Goal: Find specific page/section: Find specific page/section

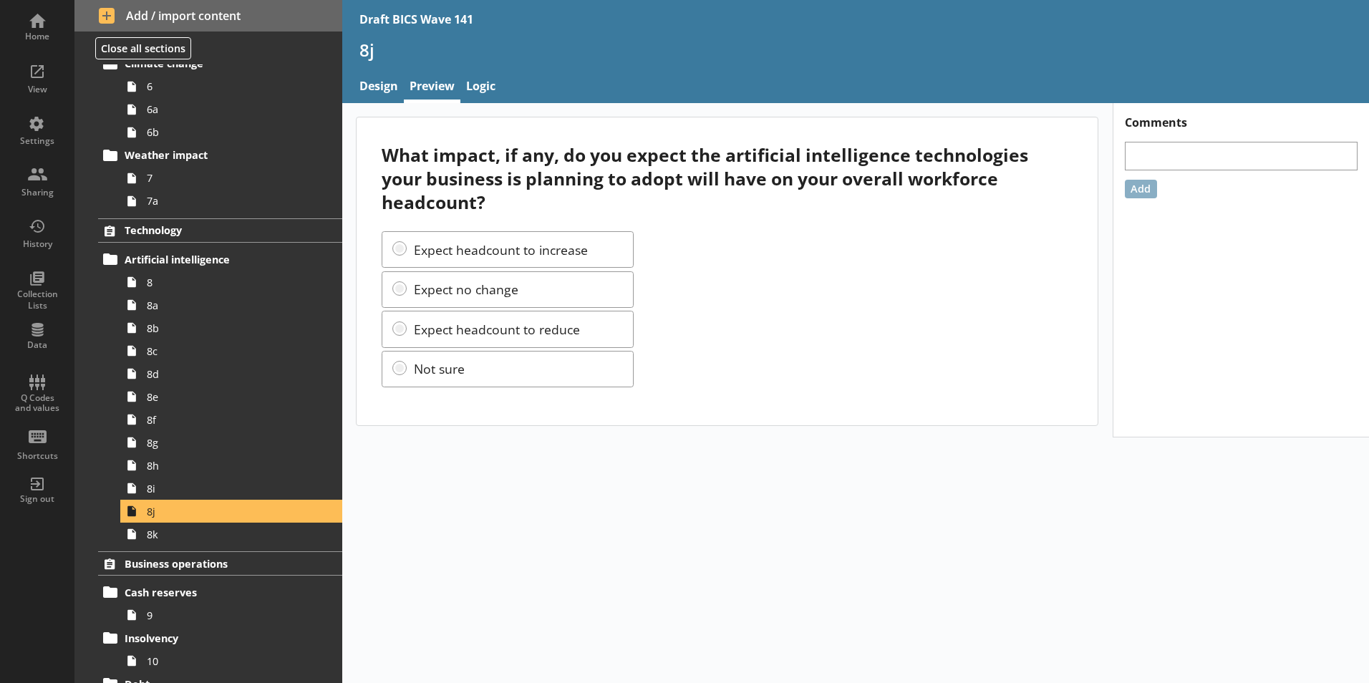
scroll to position [573, 0]
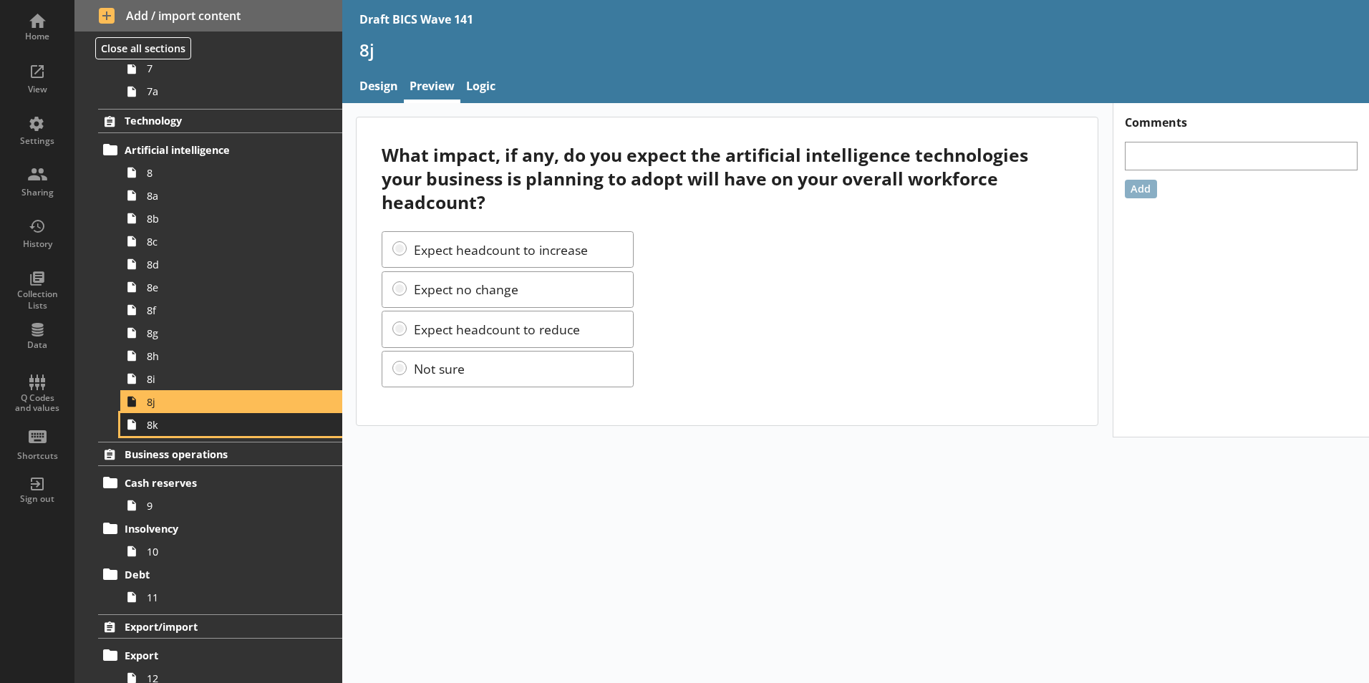
click at [154, 426] on span "8k" at bounding box center [226, 425] width 159 height 14
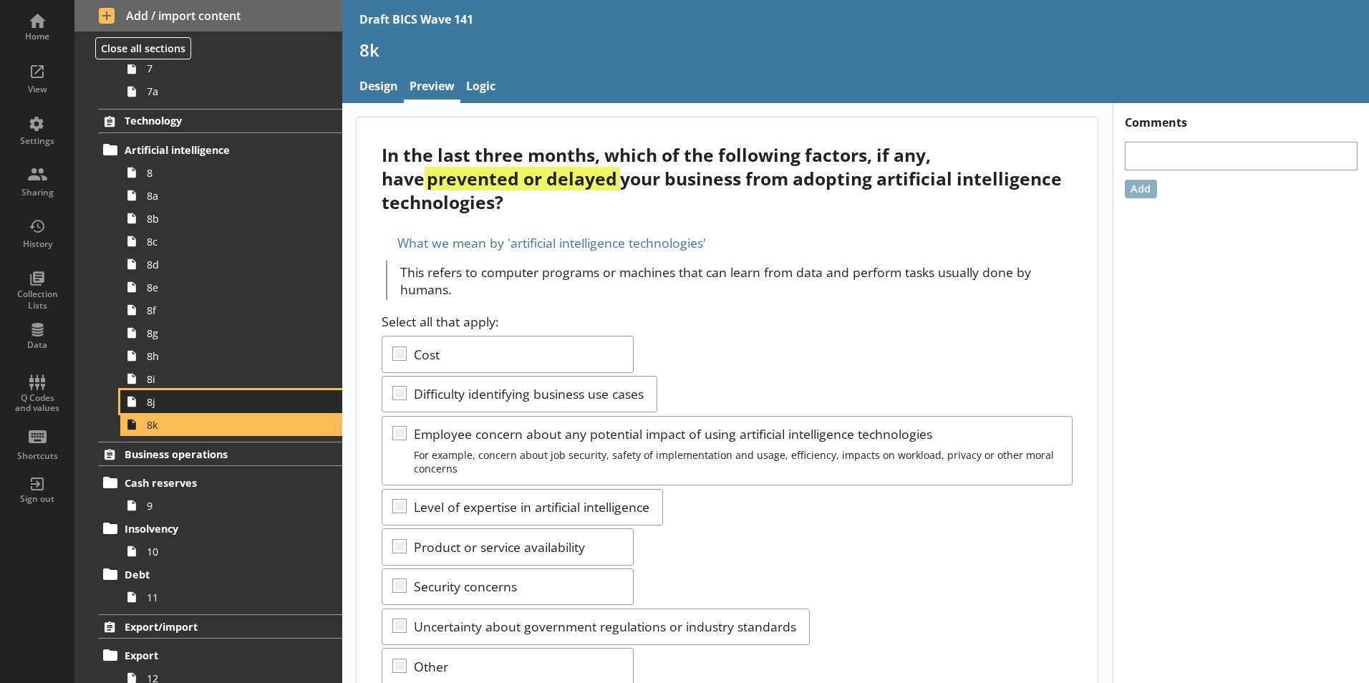
click at [150, 411] on link "8j" at bounding box center [231, 401] width 222 height 23
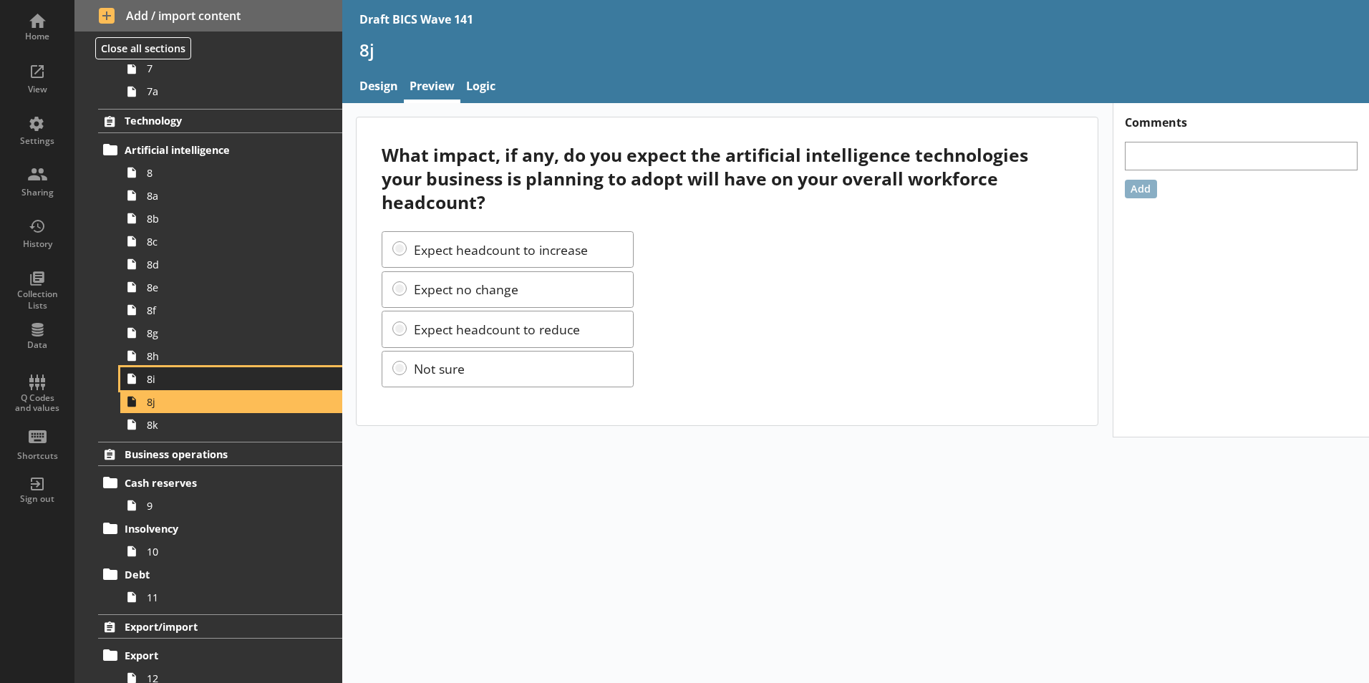
click at [155, 382] on span "8i" at bounding box center [226, 379] width 159 height 14
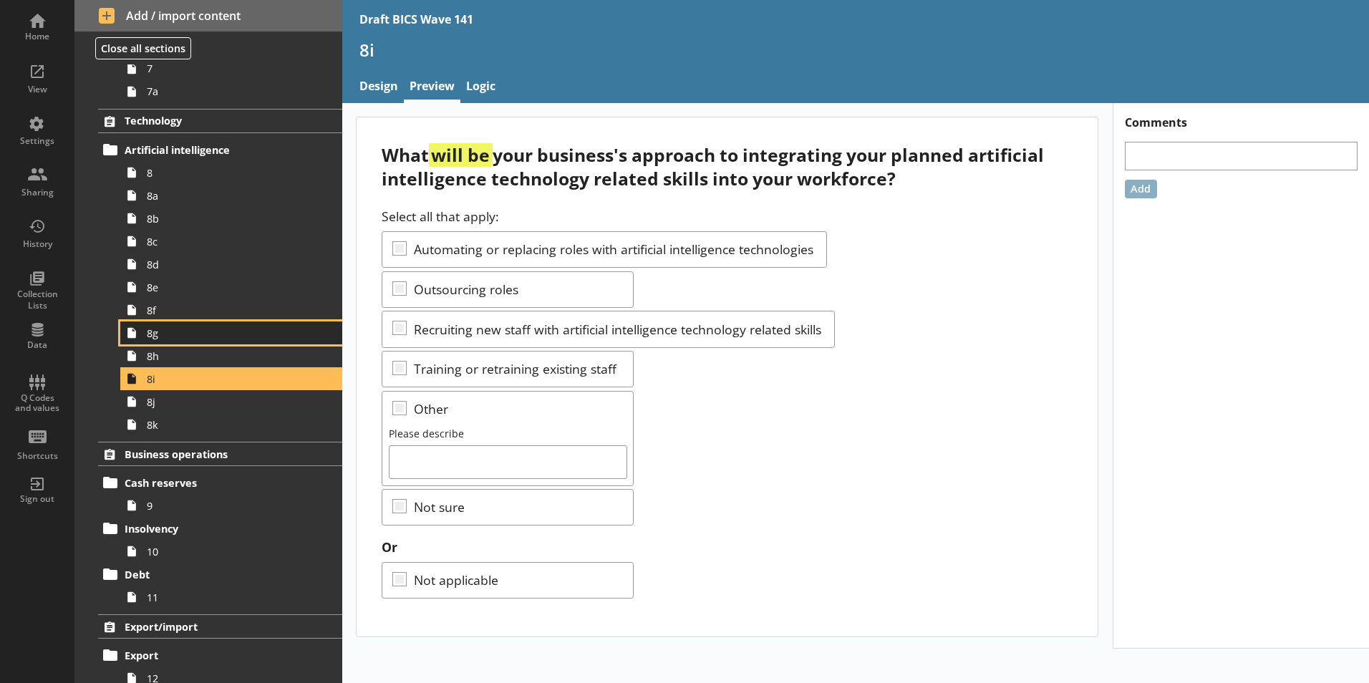
click at [158, 337] on span "8g" at bounding box center [226, 333] width 159 height 14
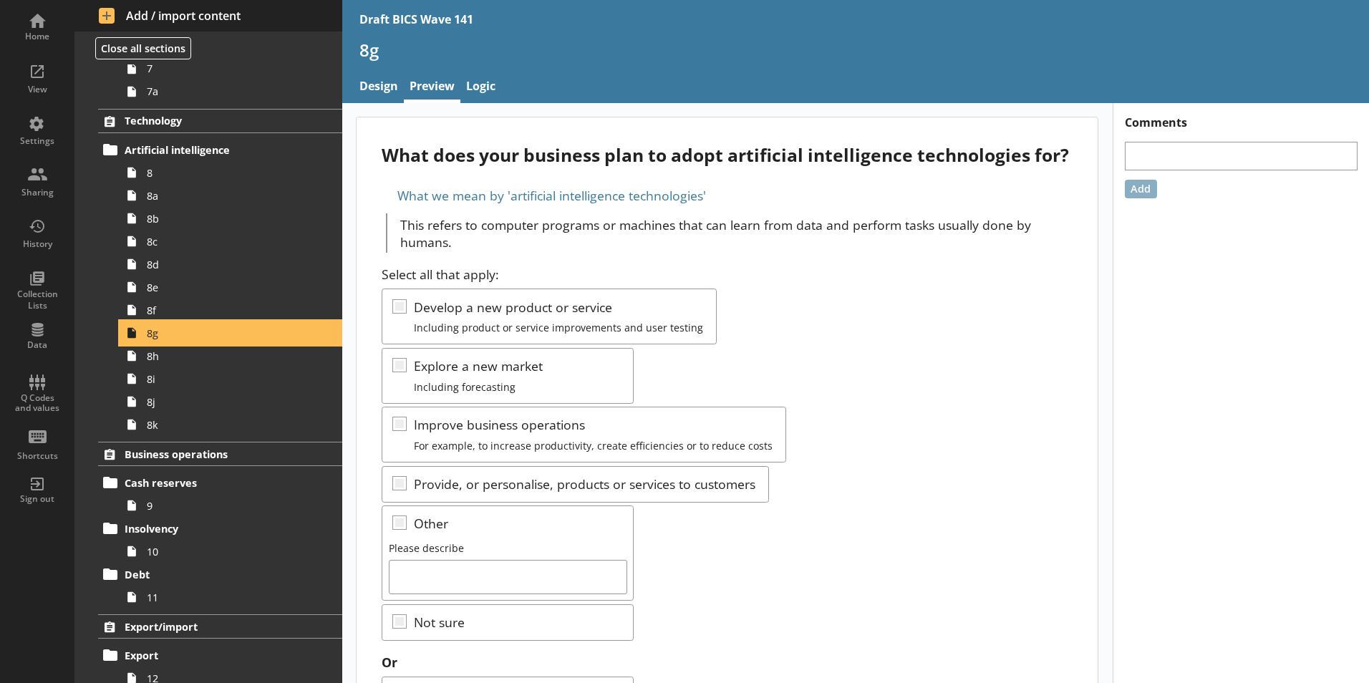
scroll to position [573, 0]
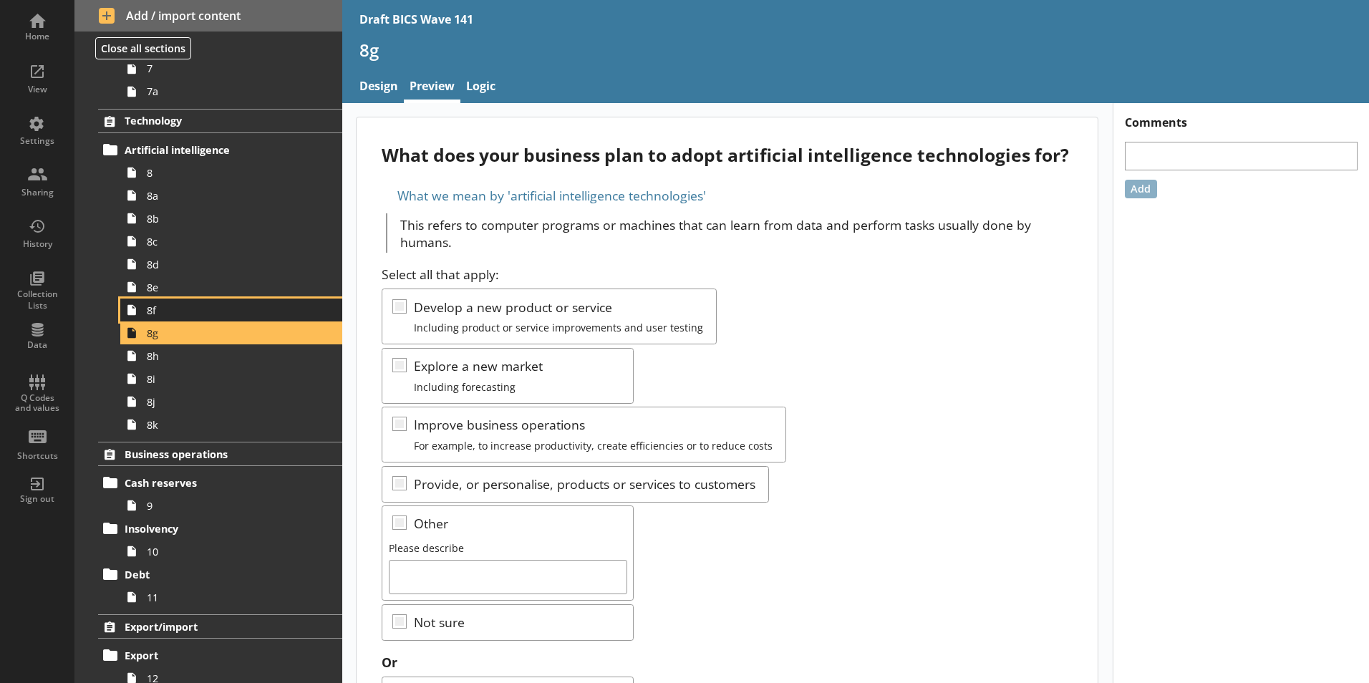
click at [161, 316] on span "8f" at bounding box center [226, 311] width 159 height 14
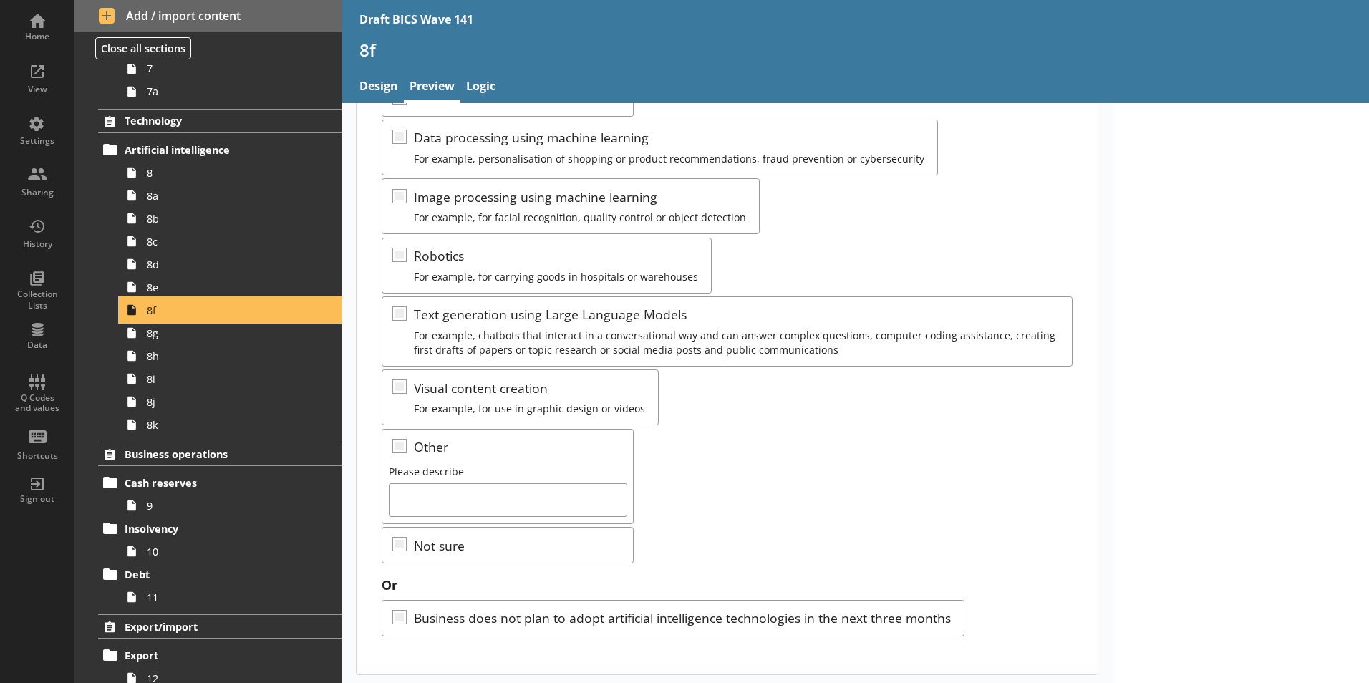
scroll to position [236, 0]
click at [485, 87] on link "Logic" at bounding box center [480, 87] width 41 height 31
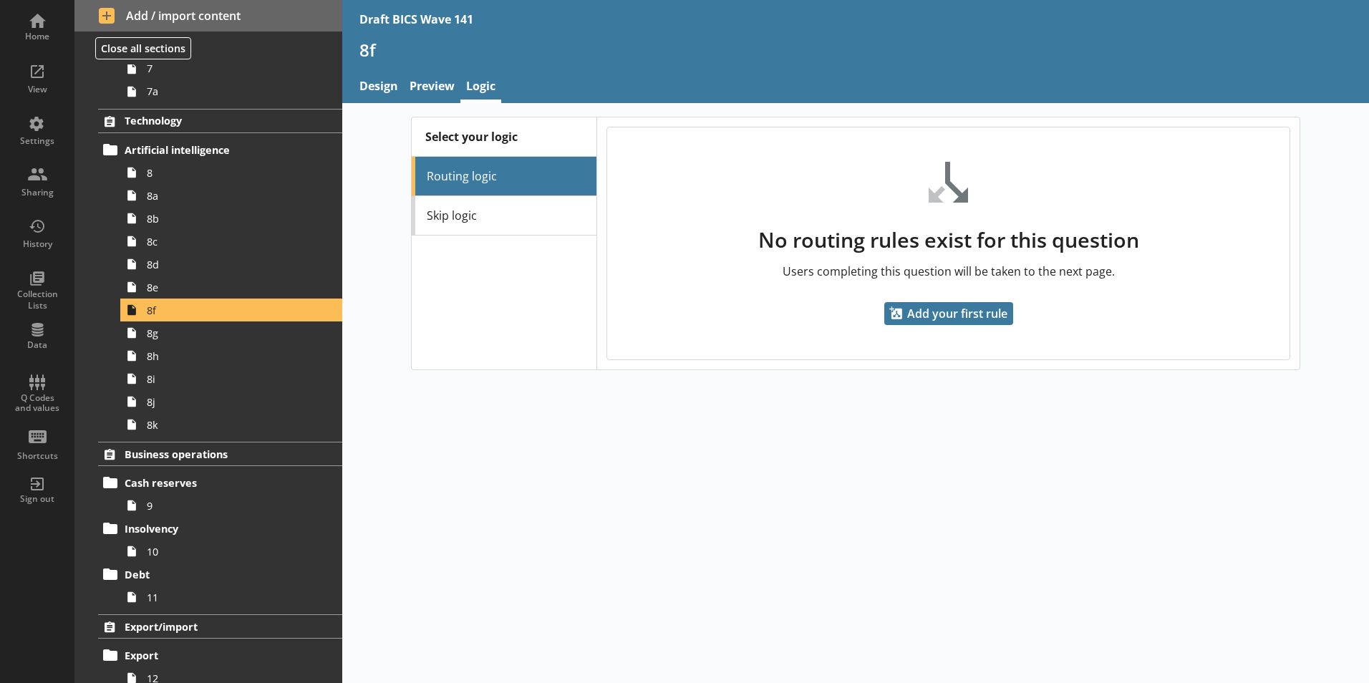
click at [467, 220] on link "Skip logic" at bounding box center [504, 215] width 185 height 39
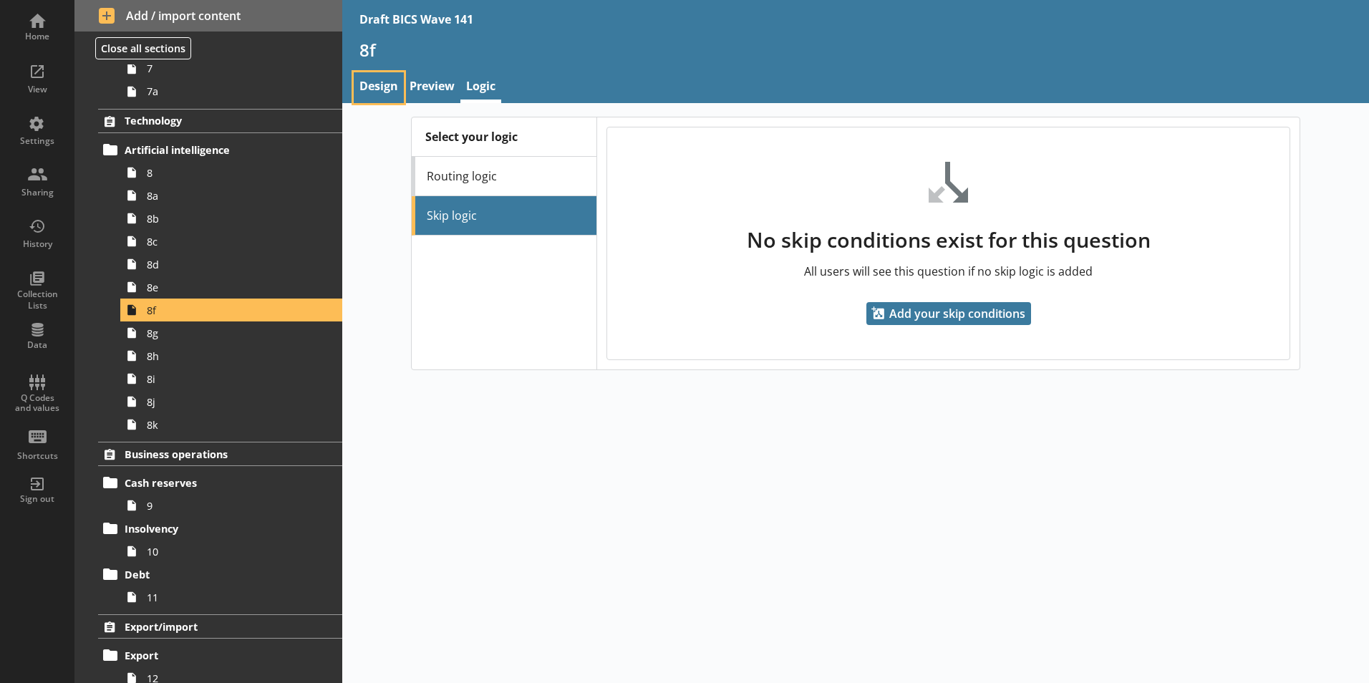
click at [375, 86] on link "Design" at bounding box center [379, 87] width 50 height 31
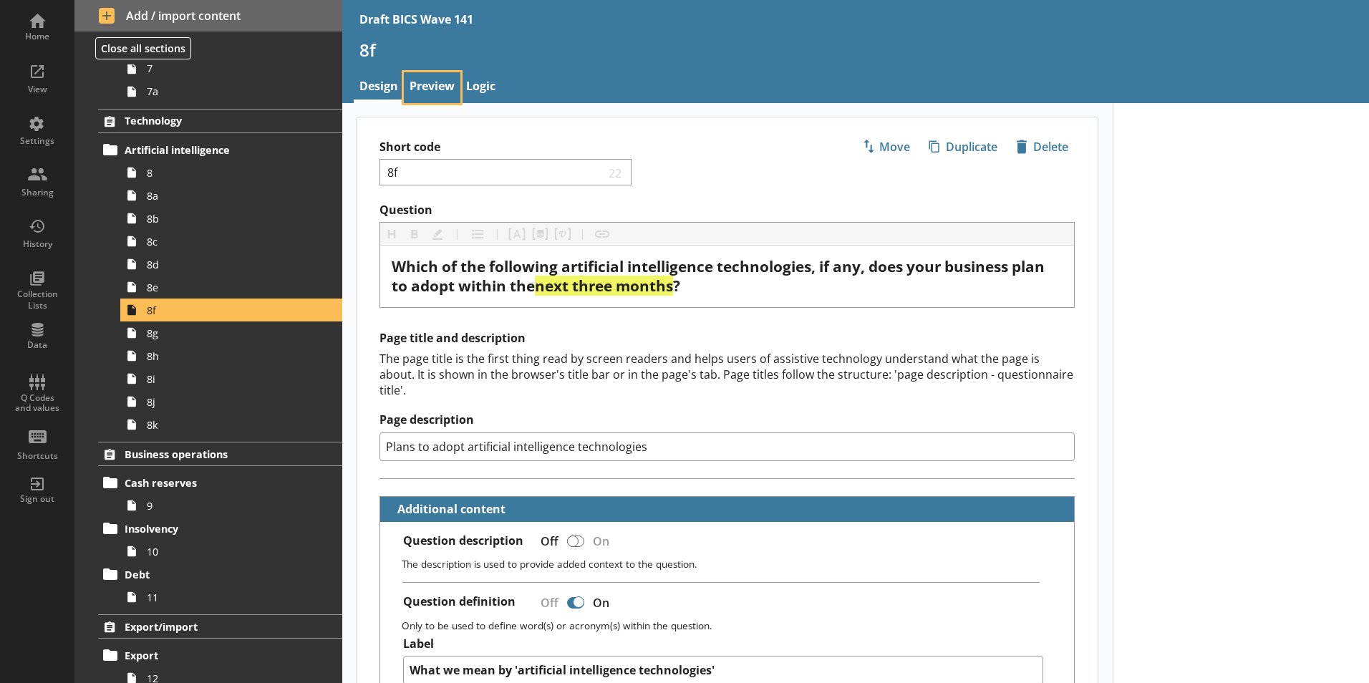
click at [427, 79] on link "Preview" at bounding box center [432, 87] width 57 height 31
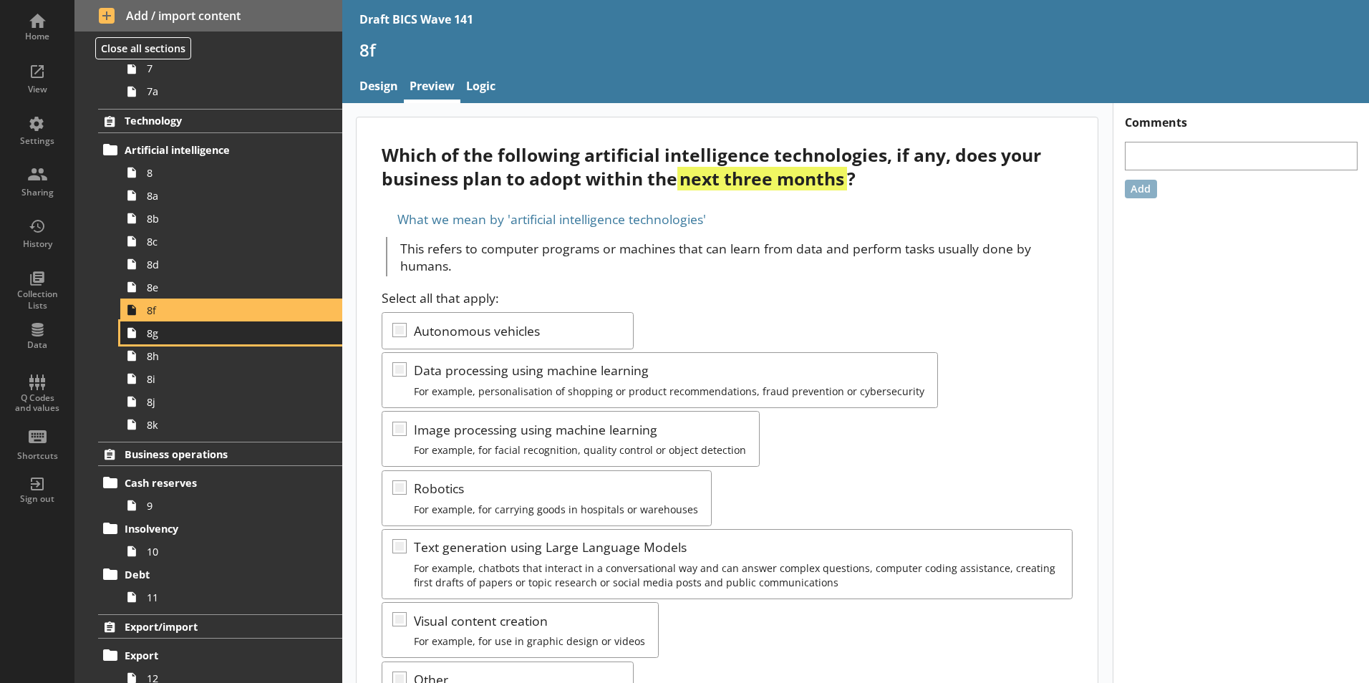
click at [159, 337] on span "8g" at bounding box center [226, 333] width 159 height 14
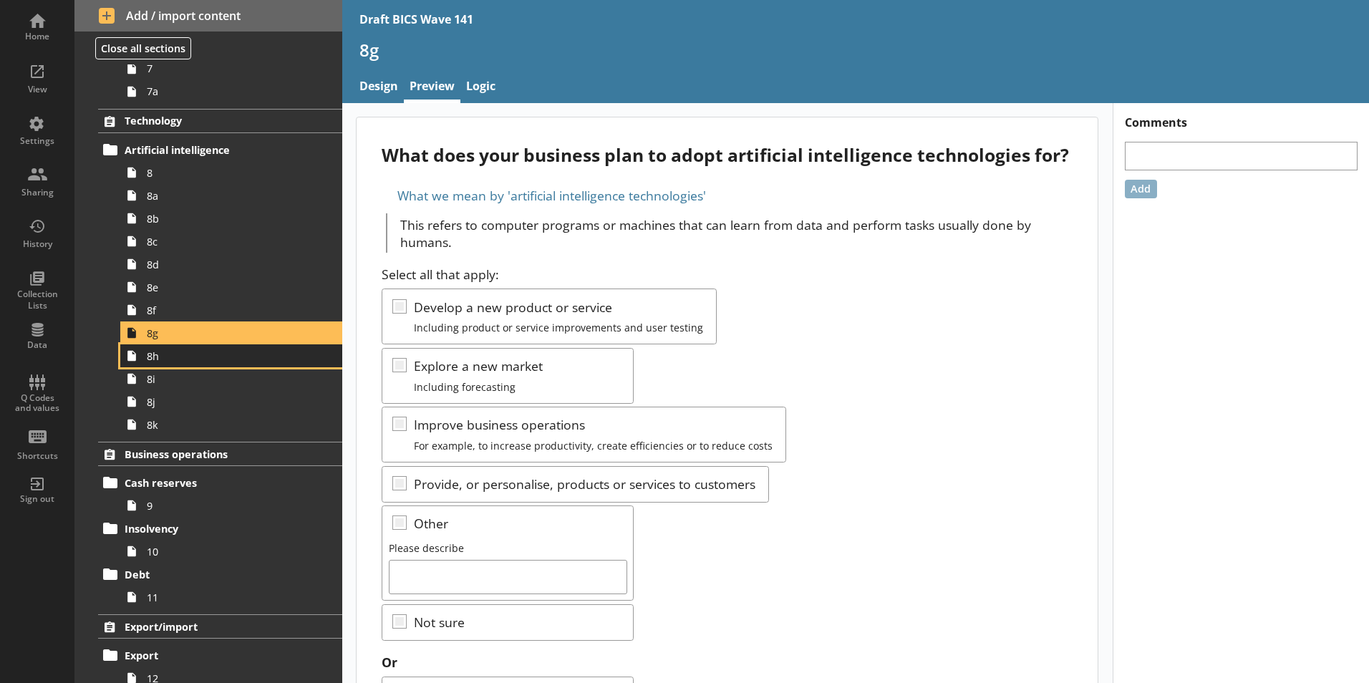
click at [155, 359] on span "8h" at bounding box center [226, 356] width 159 height 14
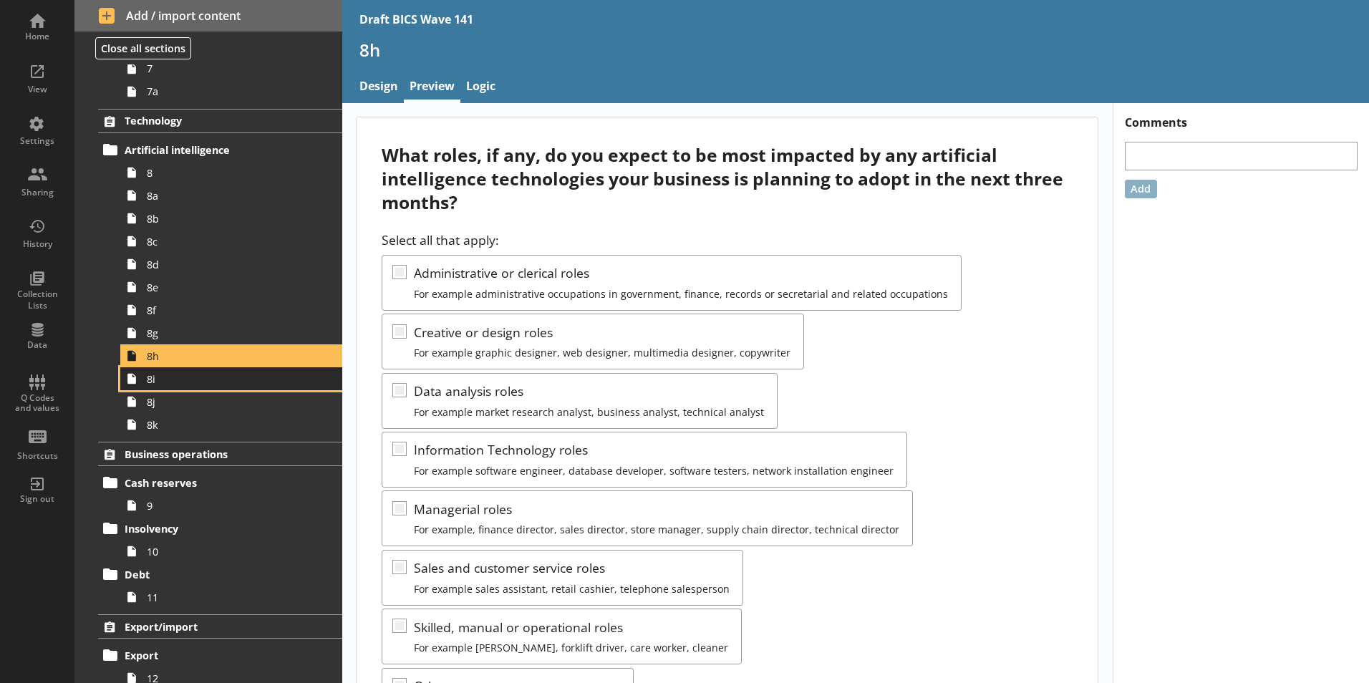
click at [160, 381] on span "8i" at bounding box center [226, 379] width 159 height 14
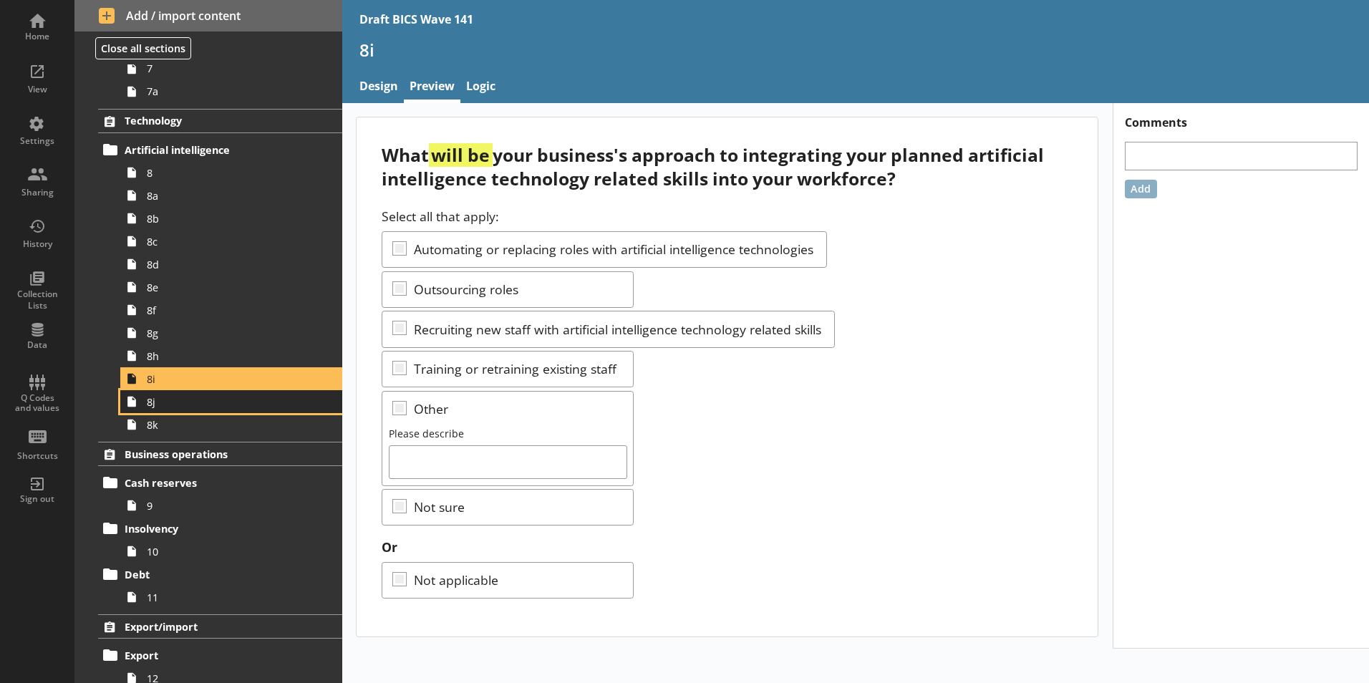
click at [160, 408] on span "8j" at bounding box center [226, 402] width 159 height 14
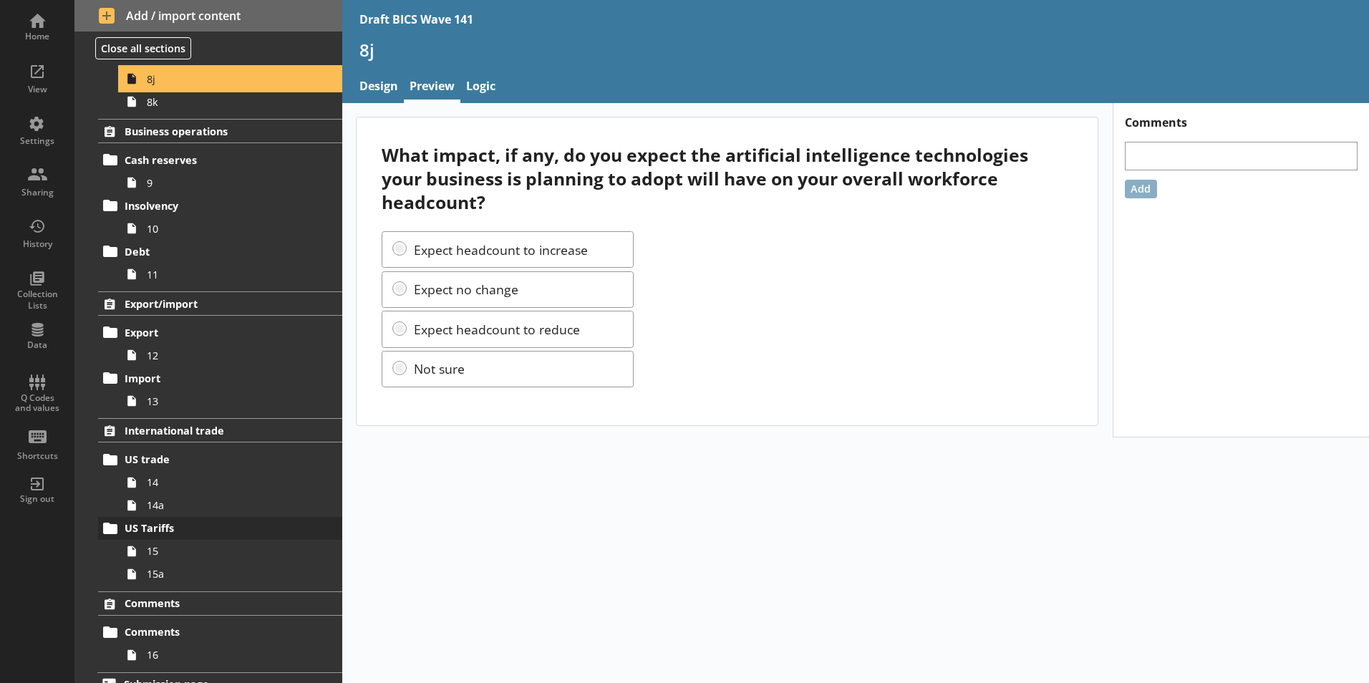
scroll to position [915, 0]
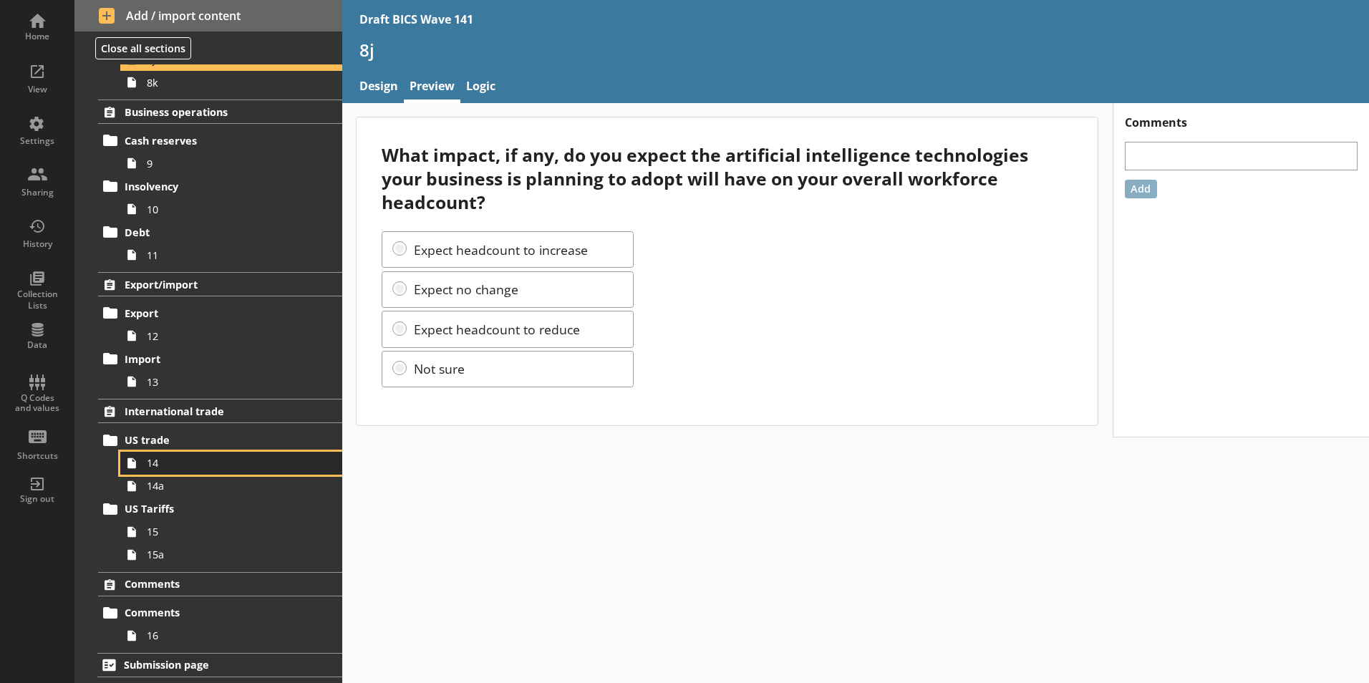
click at [160, 470] on link "14" at bounding box center [231, 463] width 222 height 23
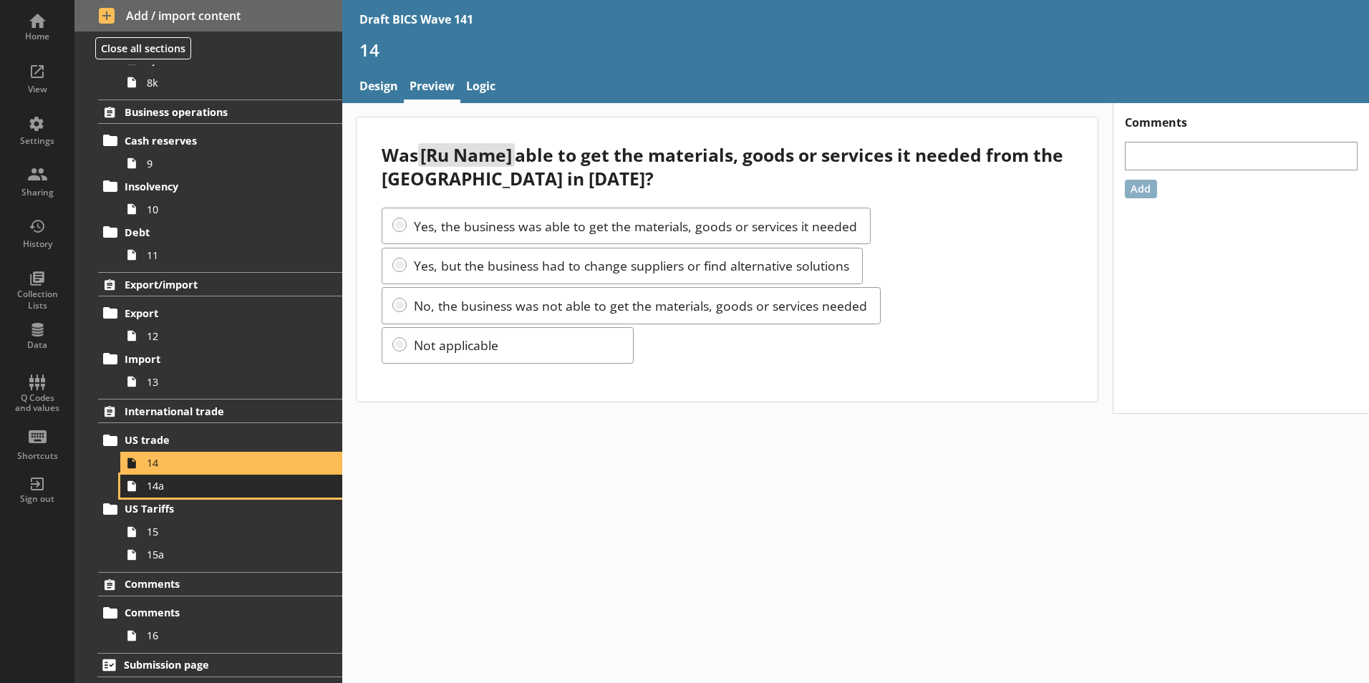
click at [160, 494] on link "14a" at bounding box center [231, 486] width 222 height 23
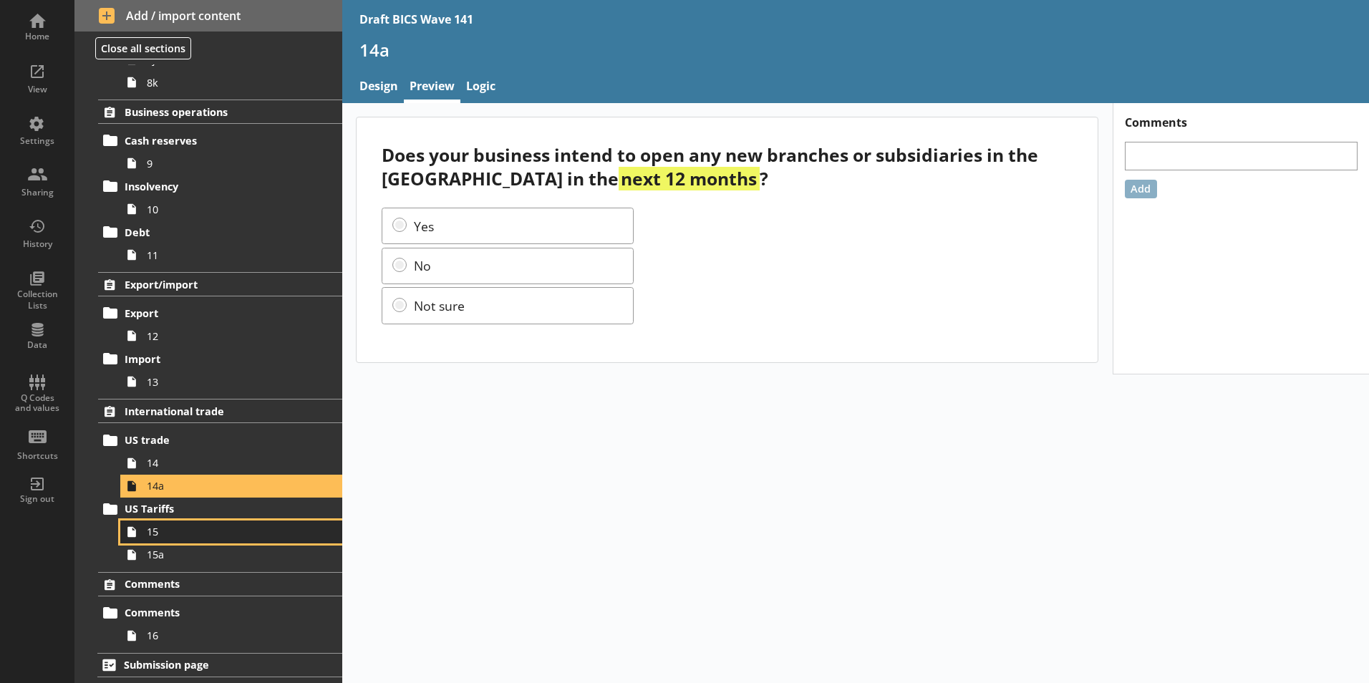
click at [165, 525] on span "15" at bounding box center [226, 532] width 159 height 14
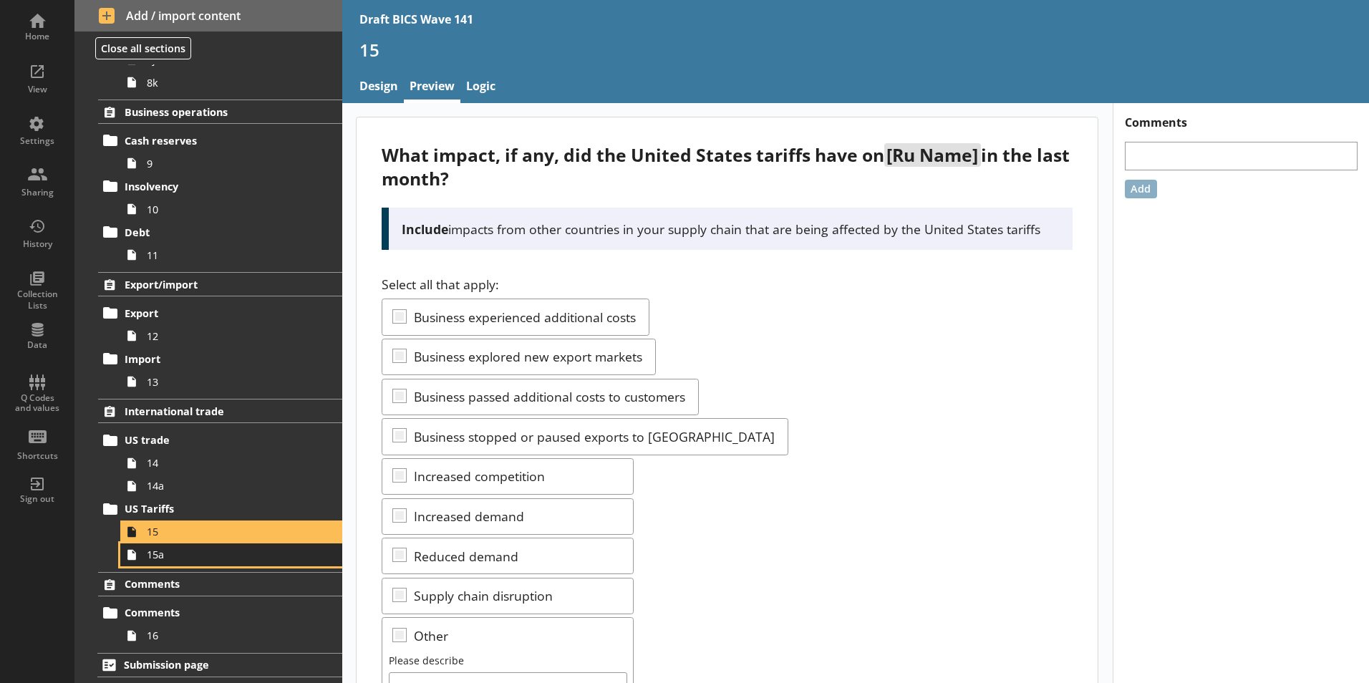
click at [160, 561] on span "15a" at bounding box center [226, 555] width 159 height 14
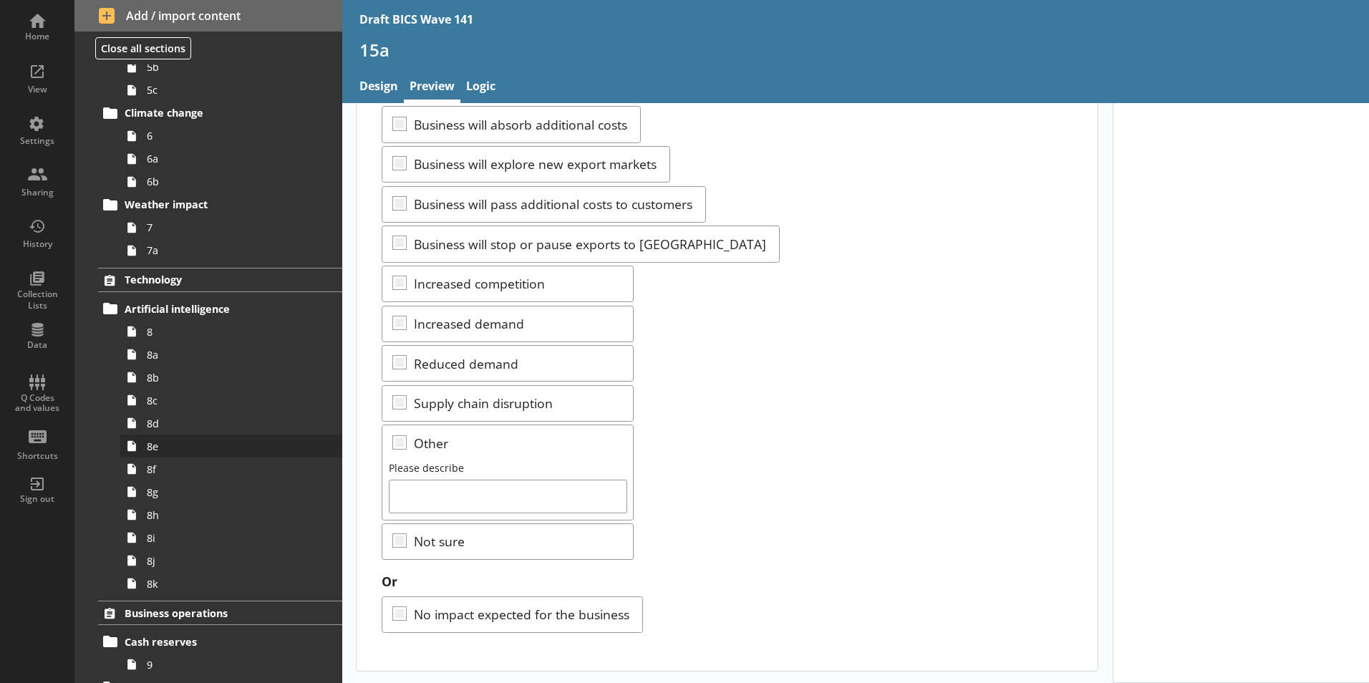
scroll to position [485, 0]
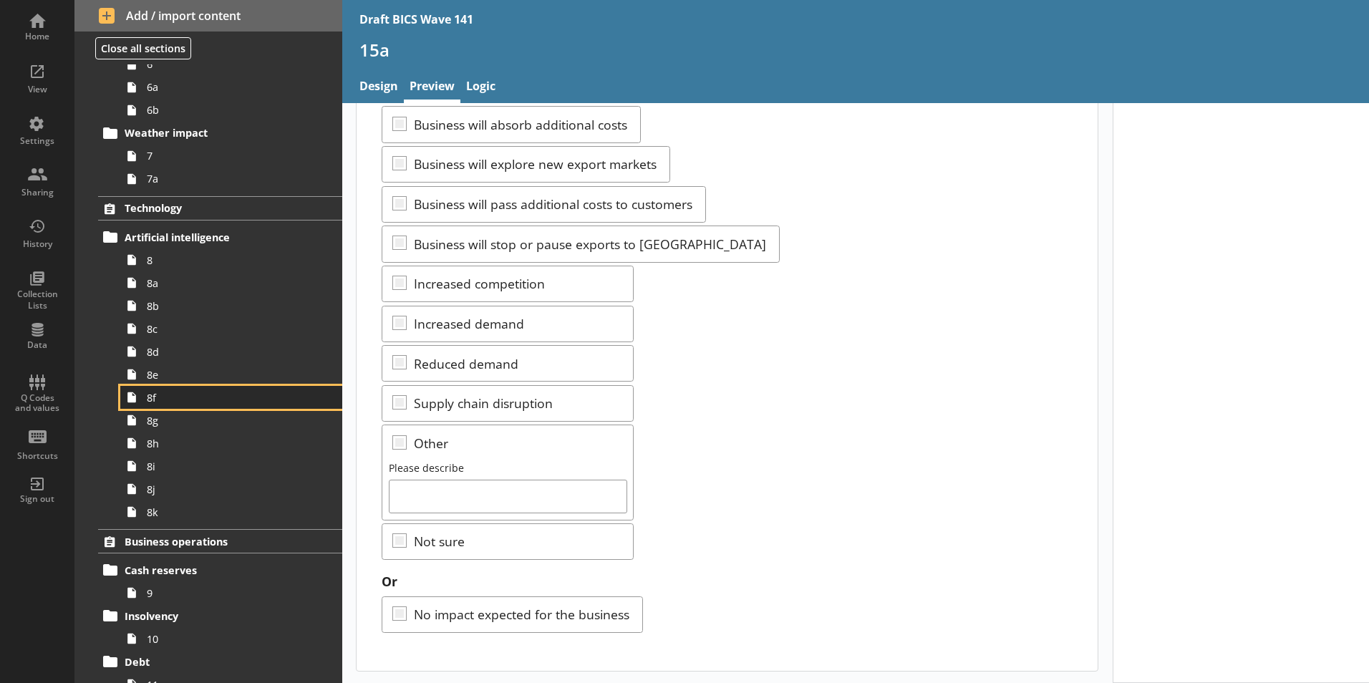
click at [147, 400] on span "8f" at bounding box center [226, 398] width 159 height 14
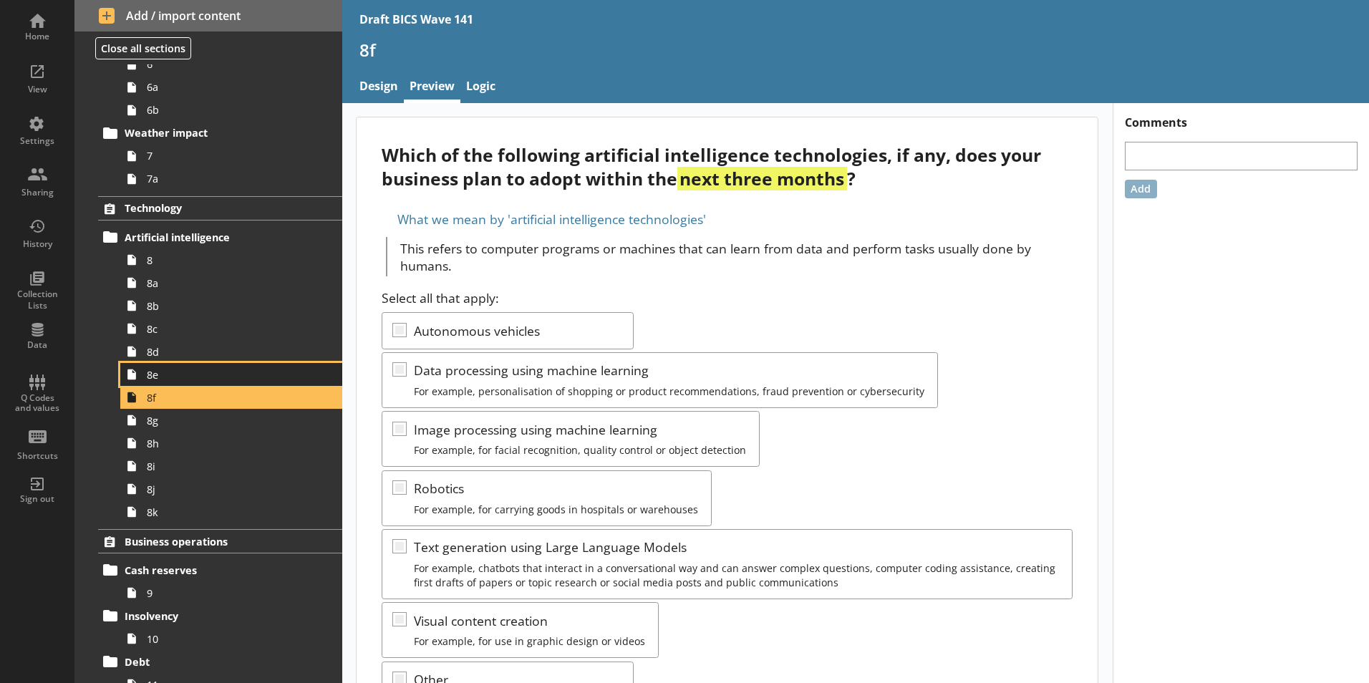
click at [150, 377] on span "8e" at bounding box center [226, 375] width 159 height 14
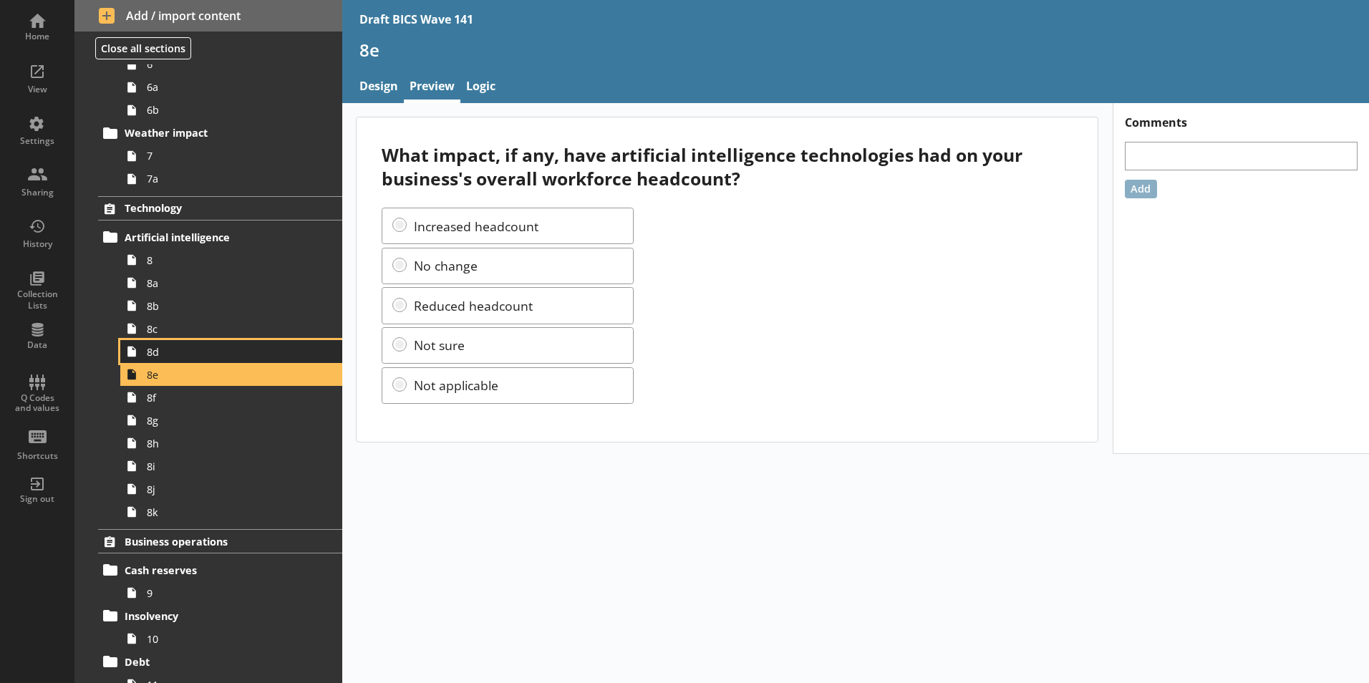
click at [154, 356] on span "8d" at bounding box center [226, 352] width 159 height 14
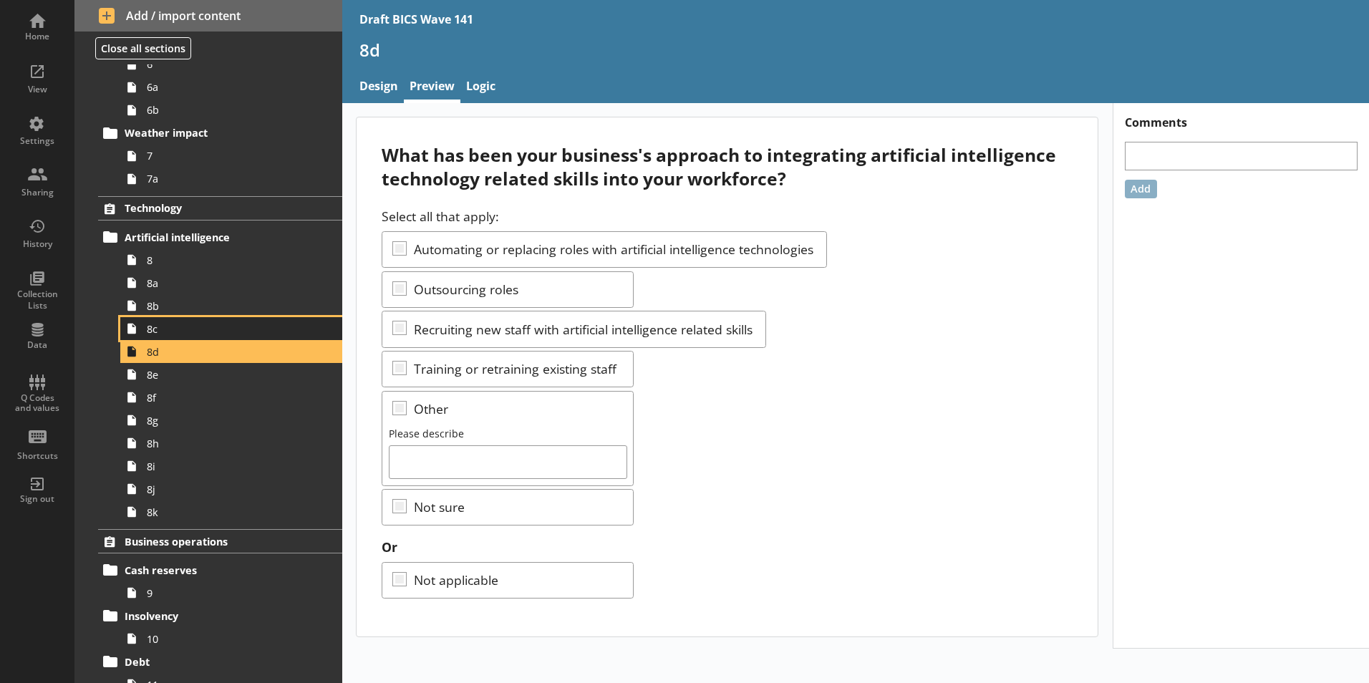
click at [153, 328] on span "8c" at bounding box center [226, 329] width 159 height 14
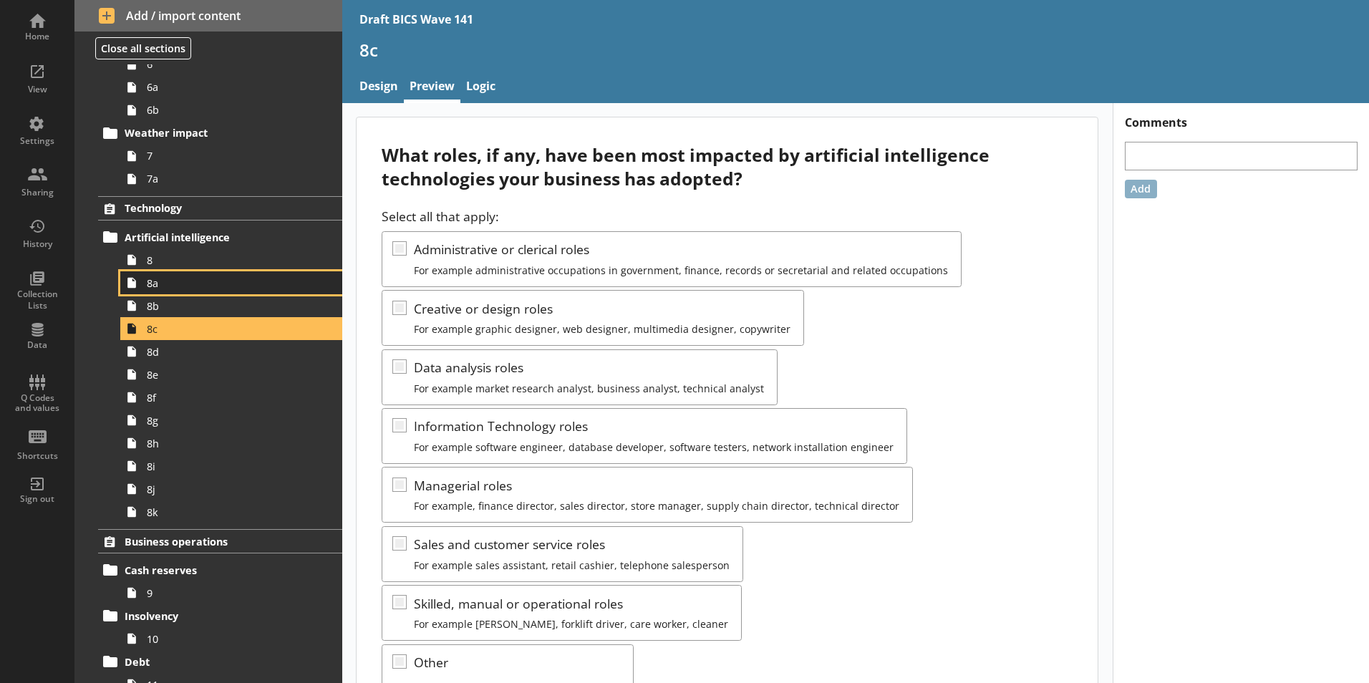
click at [175, 289] on span "8a" at bounding box center [226, 283] width 159 height 14
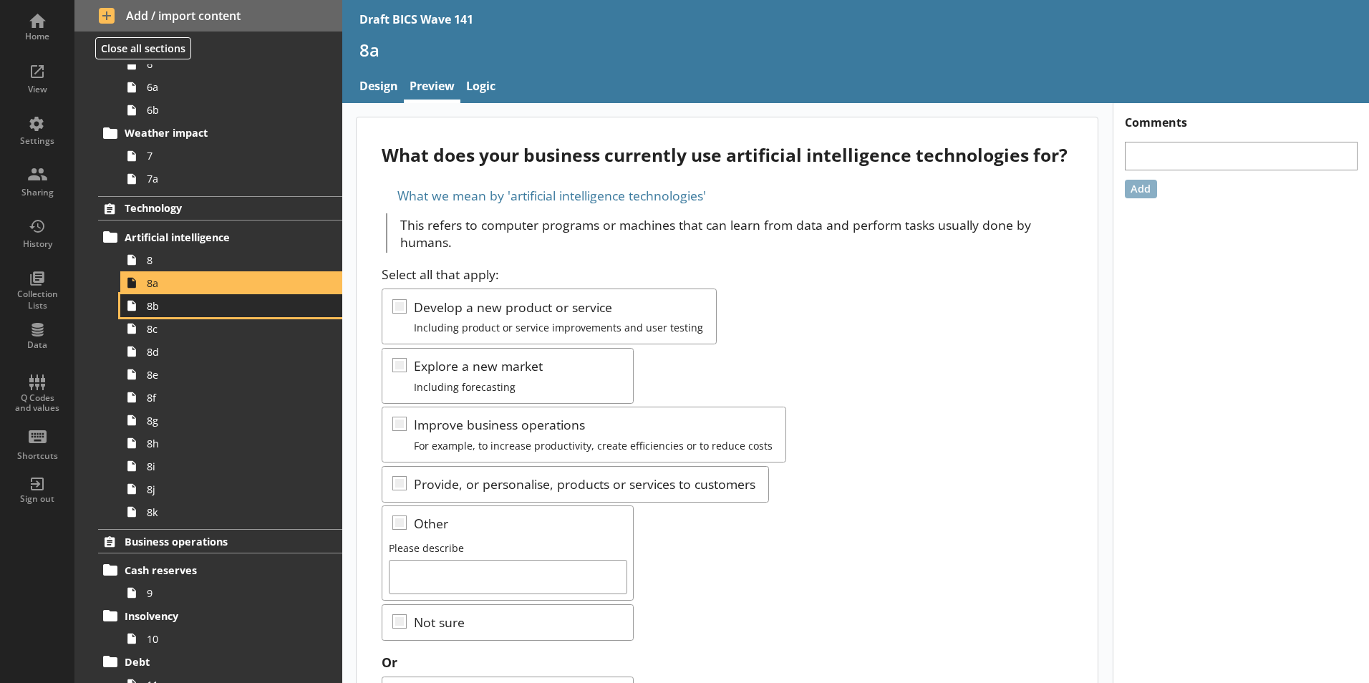
click at [152, 308] on span "8b" at bounding box center [226, 306] width 159 height 14
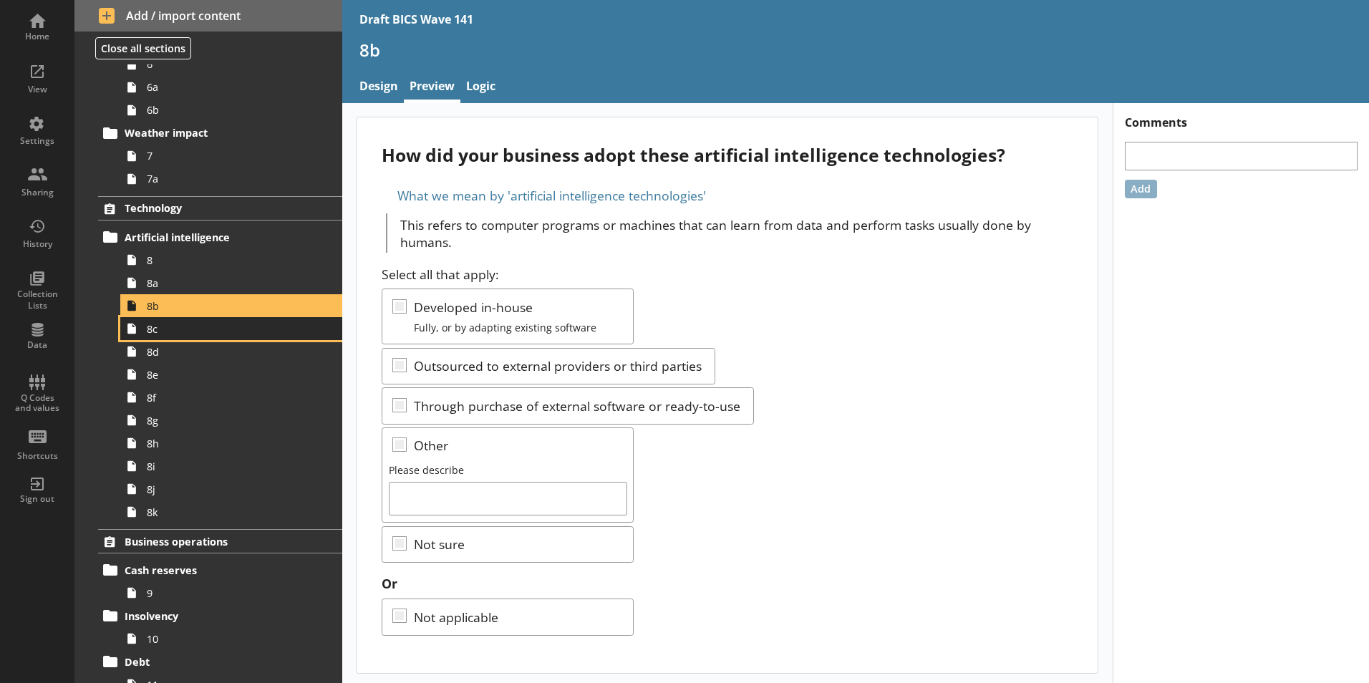
click at [153, 333] on span "8c" at bounding box center [226, 329] width 159 height 14
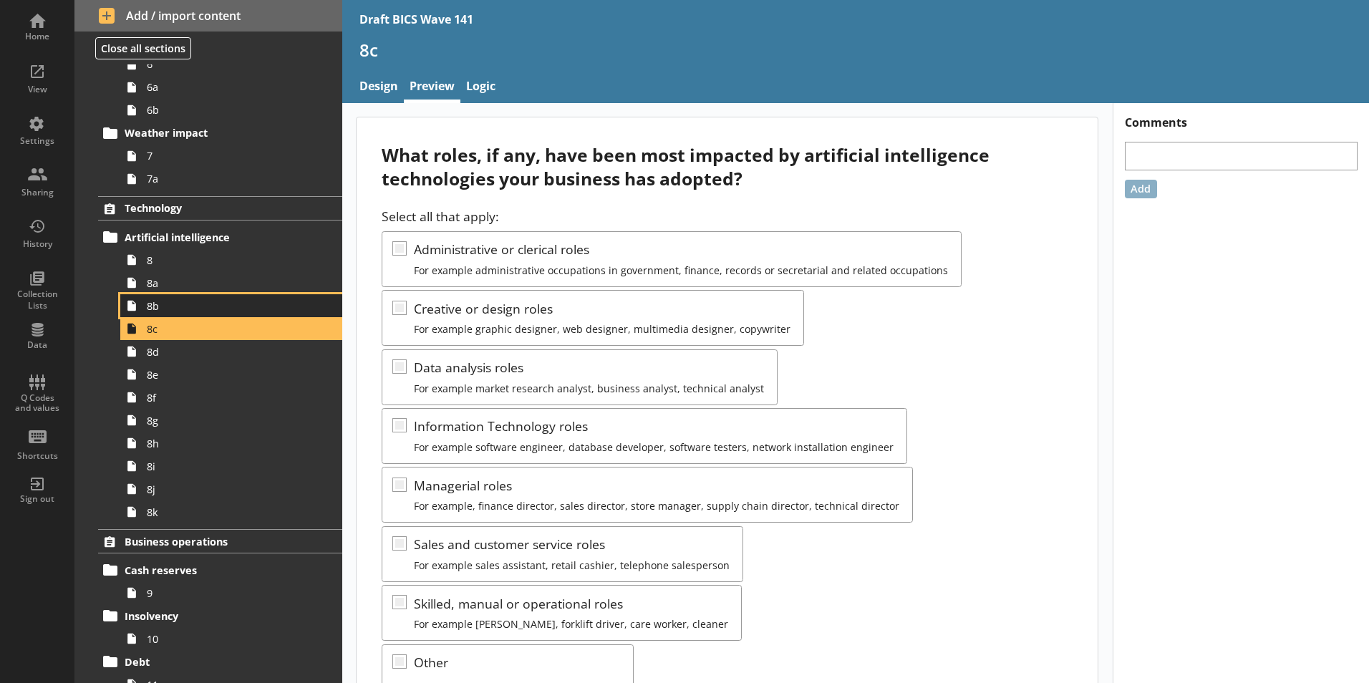
click at [157, 312] on span "8b" at bounding box center [226, 306] width 159 height 14
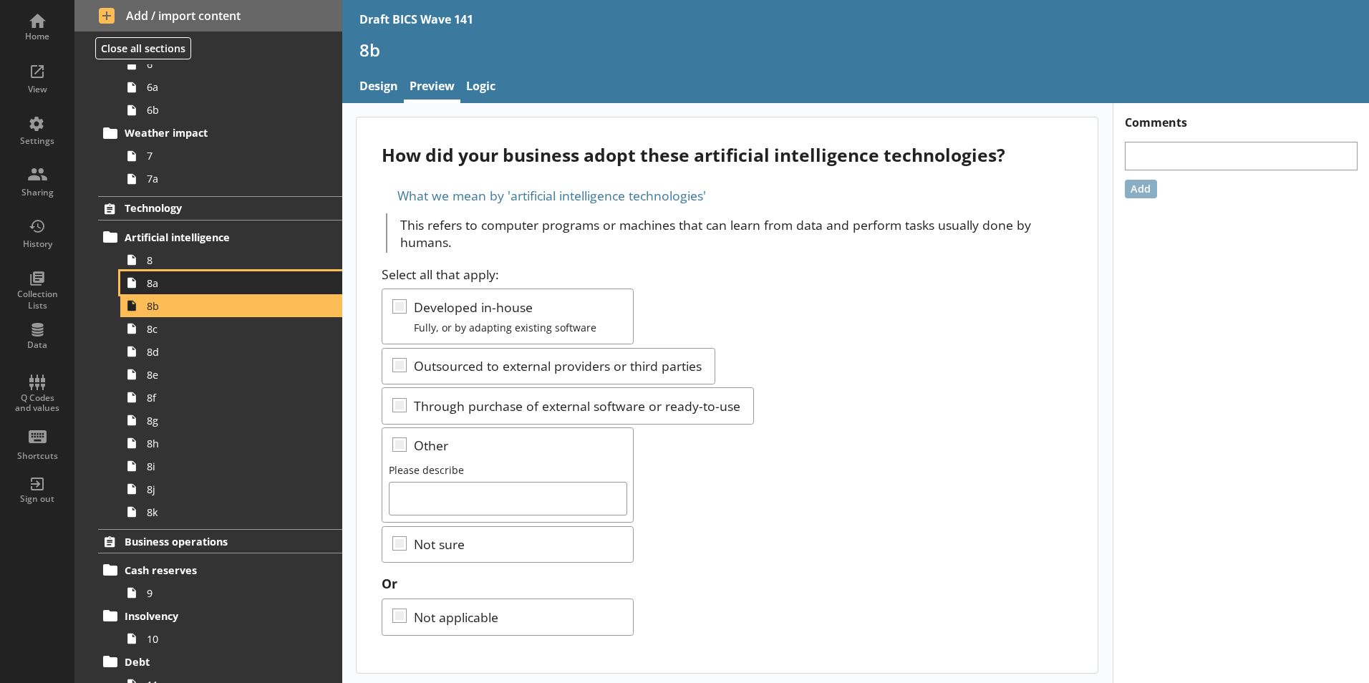
click at [158, 283] on span "8a" at bounding box center [226, 283] width 159 height 14
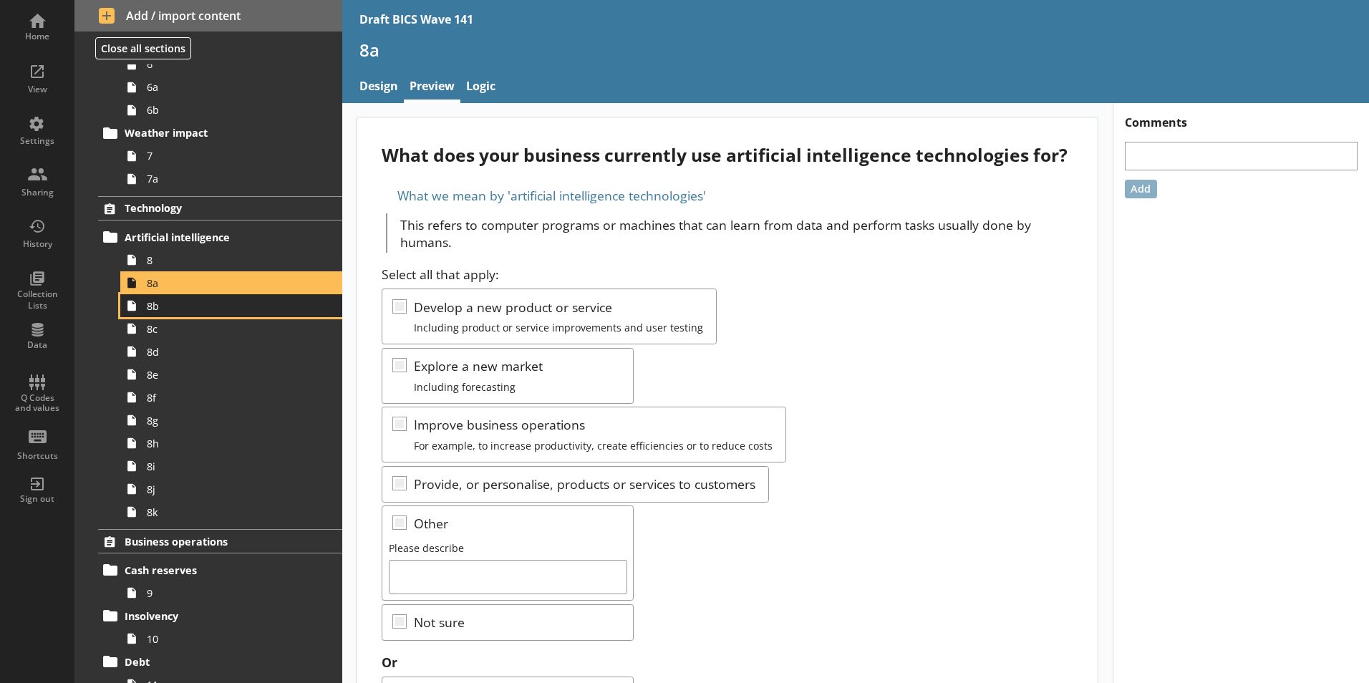
click at [158, 313] on link "8b" at bounding box center [231, 305] width 222 height 23
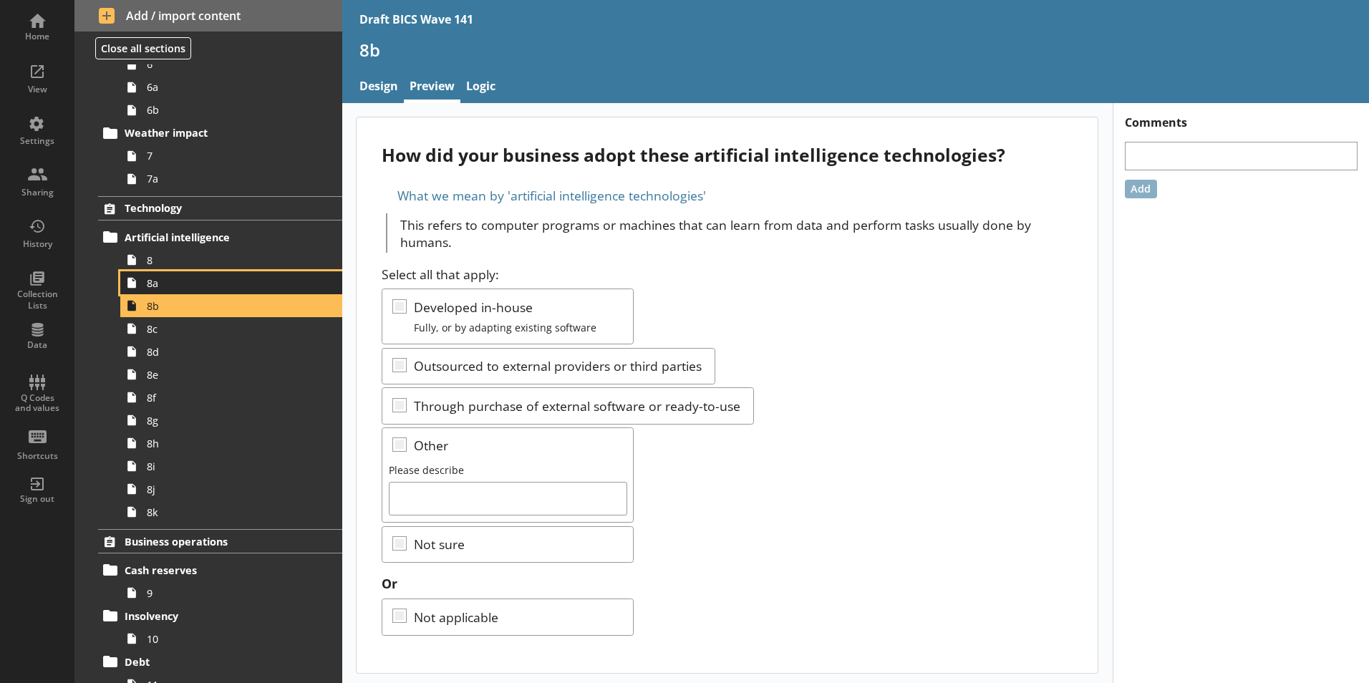
click at [155, 284] on span "8a" at bounding box center [226, 283] width 159 height 14
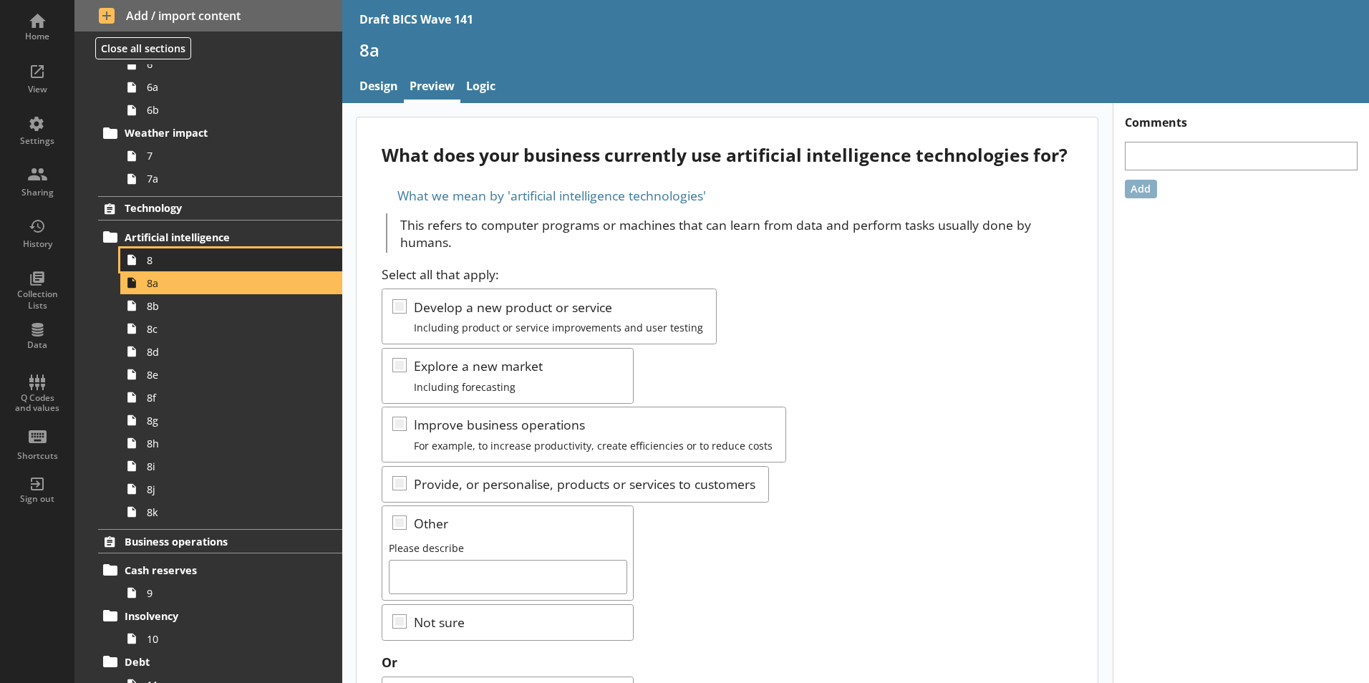
click at [153, 266] on span "8" at bounding box center [226, 260] width 159 height 14
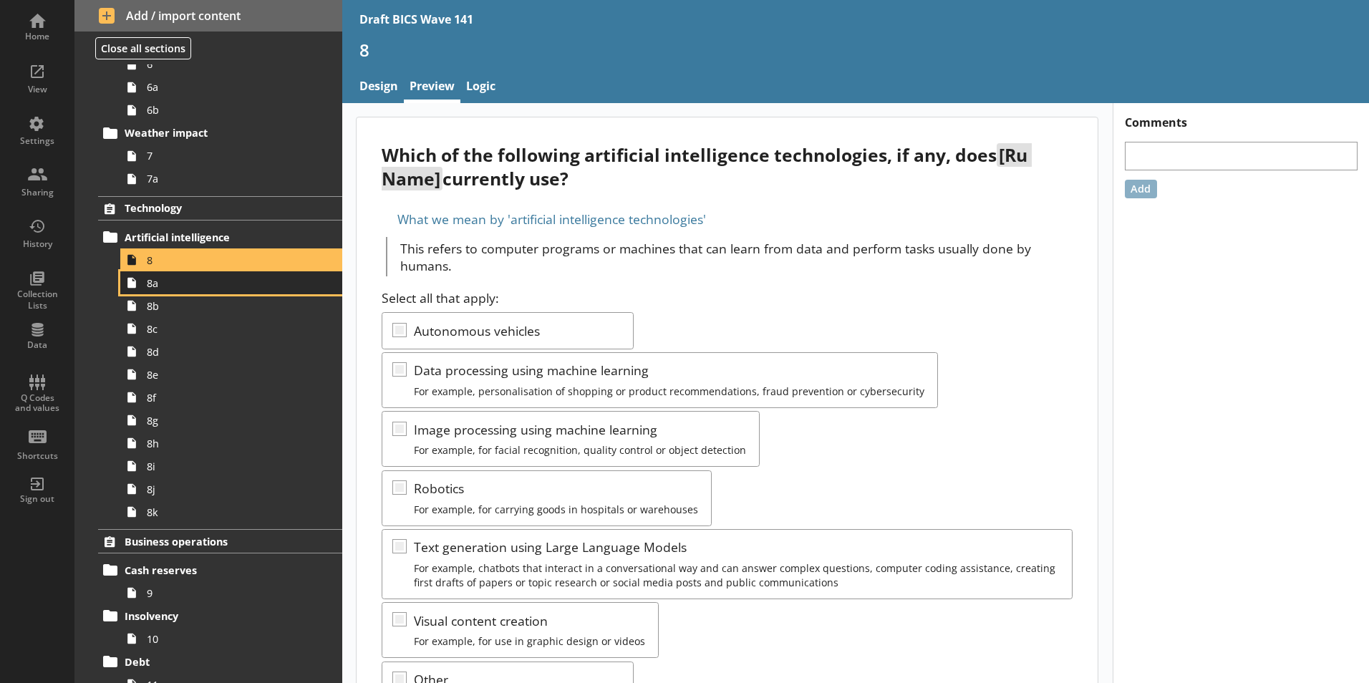
click at [159, 289] on span "8a" at bounding box center [226, 283] width 159 height 14
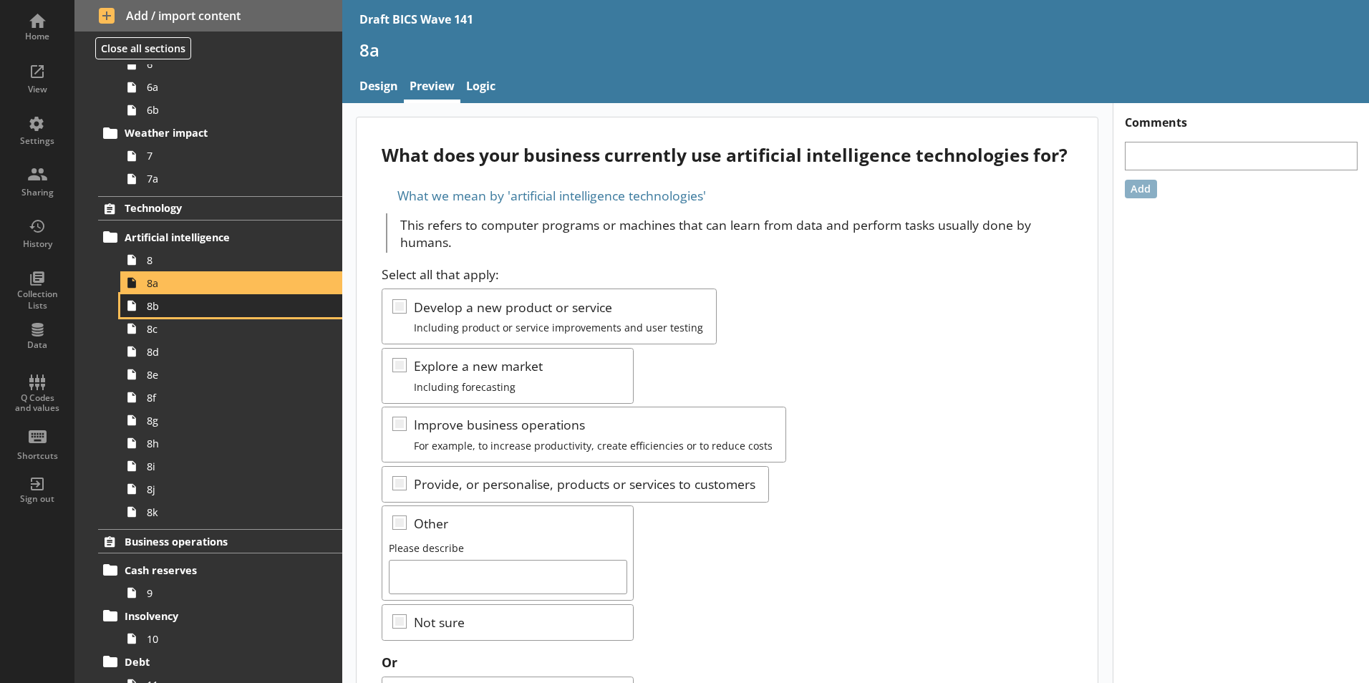
click at [158, 314] on link "8b" at bounding box center [231, 305] width 222 height 23
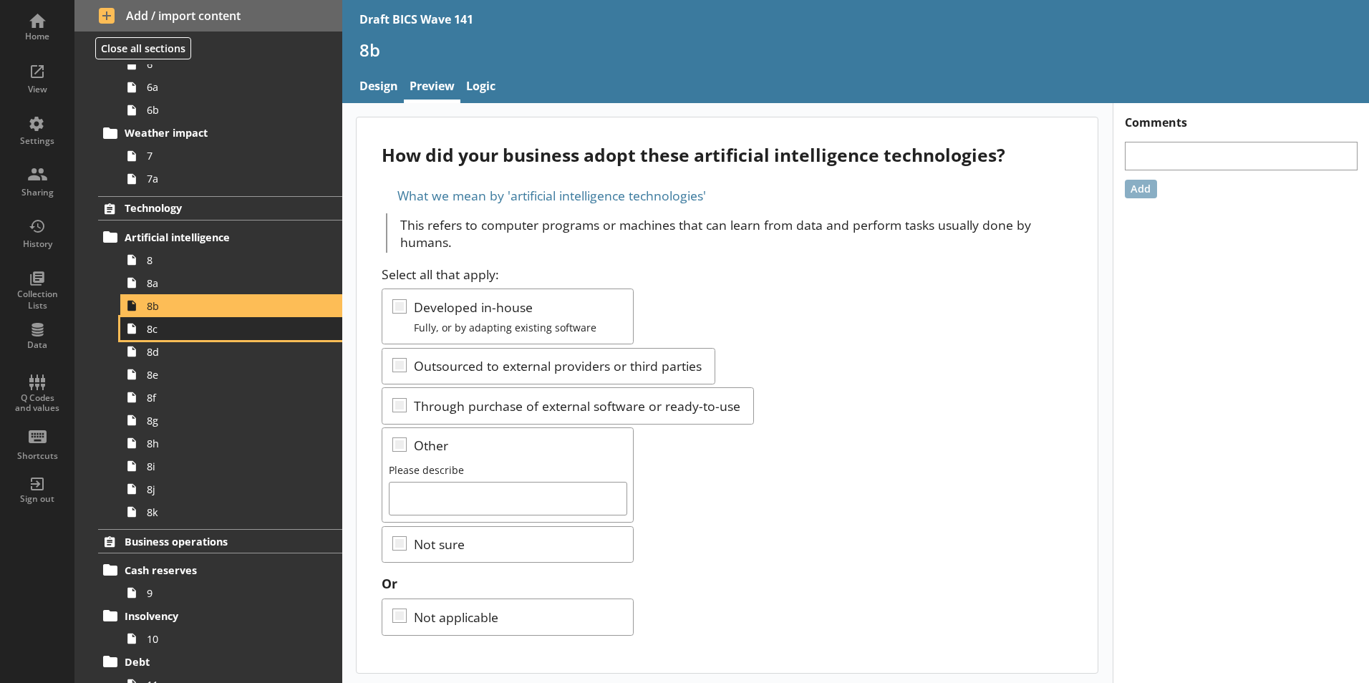
click at [155, 336] on link "8c" at bounding box center [231, 328] width 222 height 23
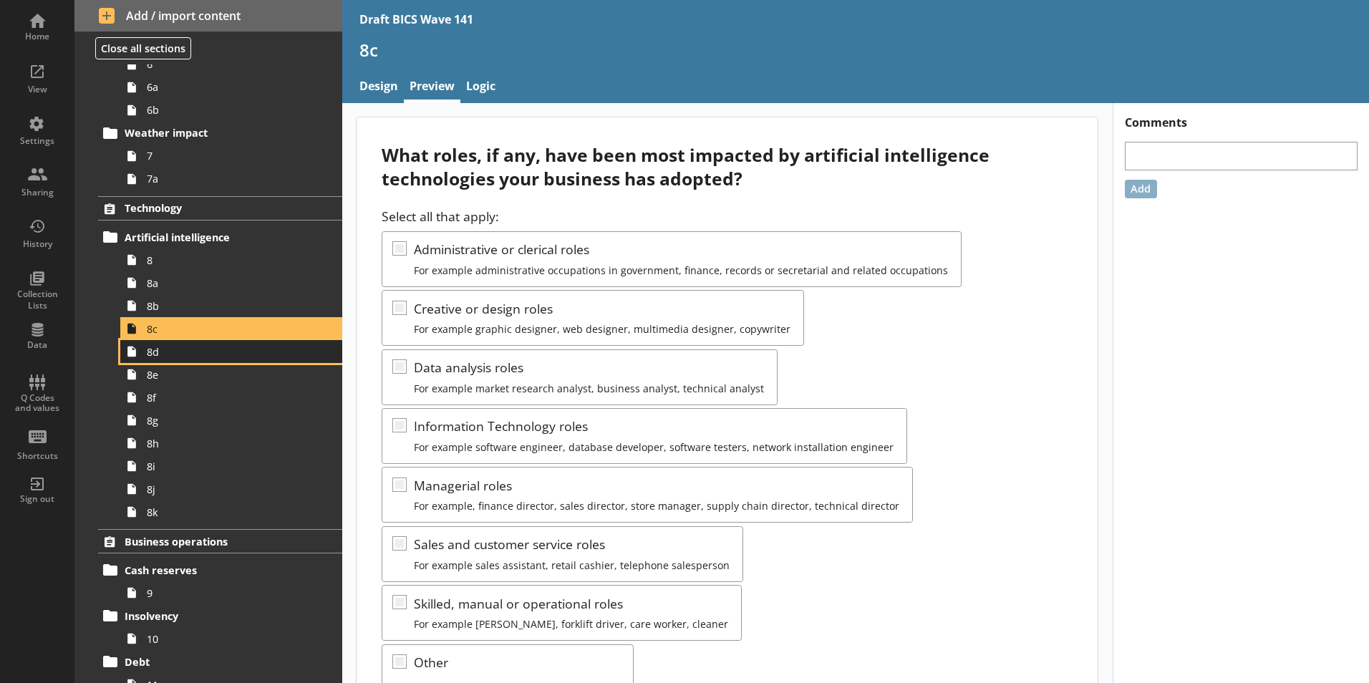
click at [154, 354] on span "8d" at bounding box center [226, 352] width 159 height 14
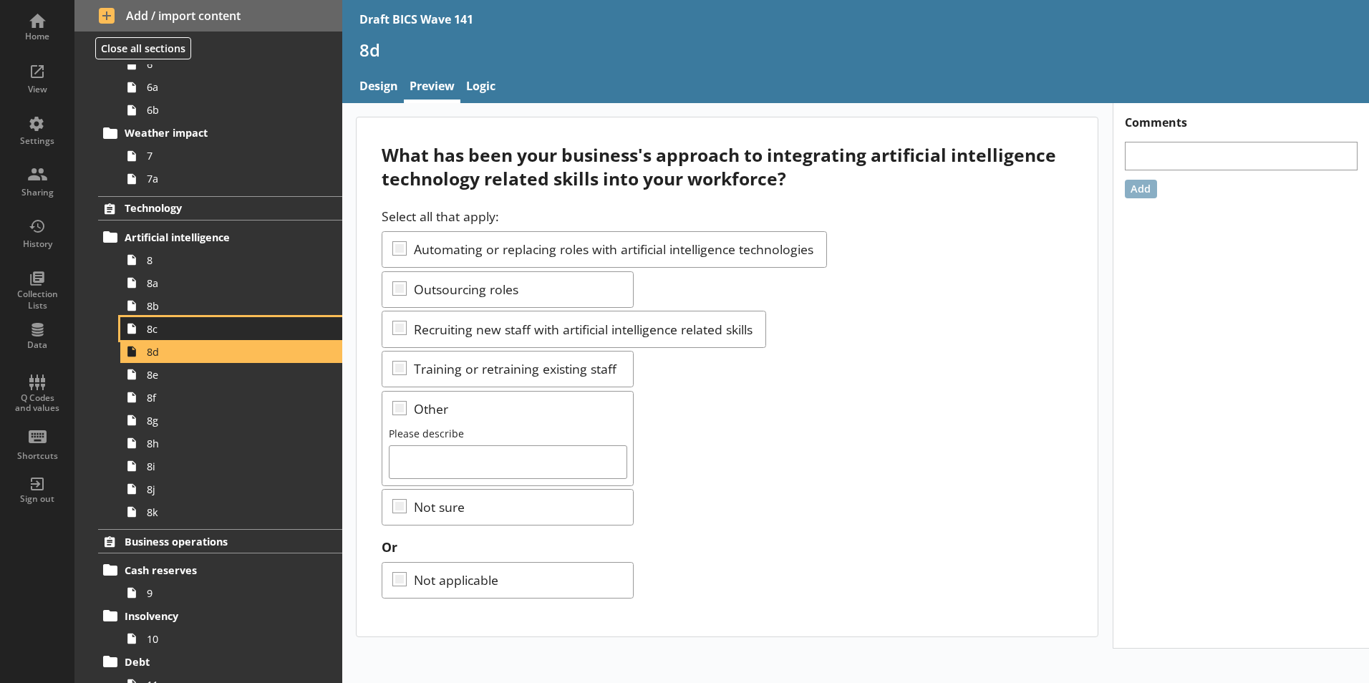
click at [163, 331] on span "8c" at bounding box center [226, 329] width 159 height 14
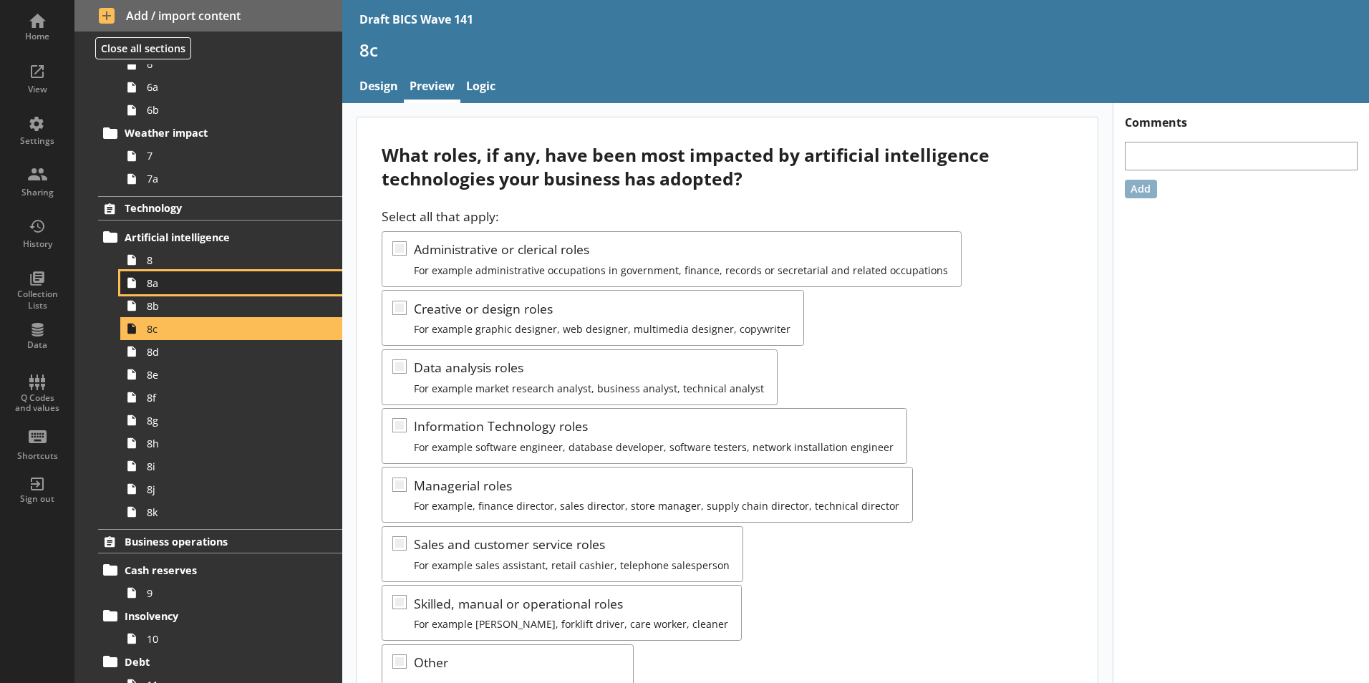
click at [155, 286] on span "8a" at bounding box center [226, 283] width 159 height 14
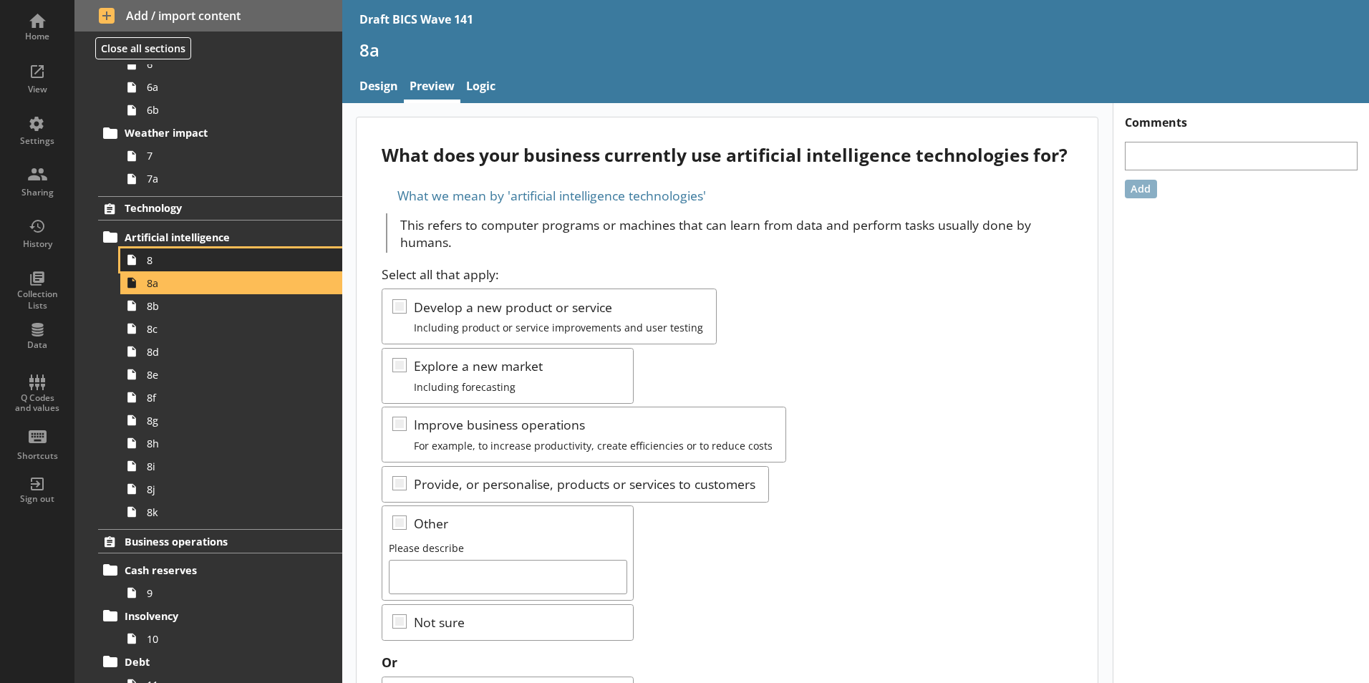
click at [155, 262] on span "8" at bounding box center [226, 260] width 159 height 14
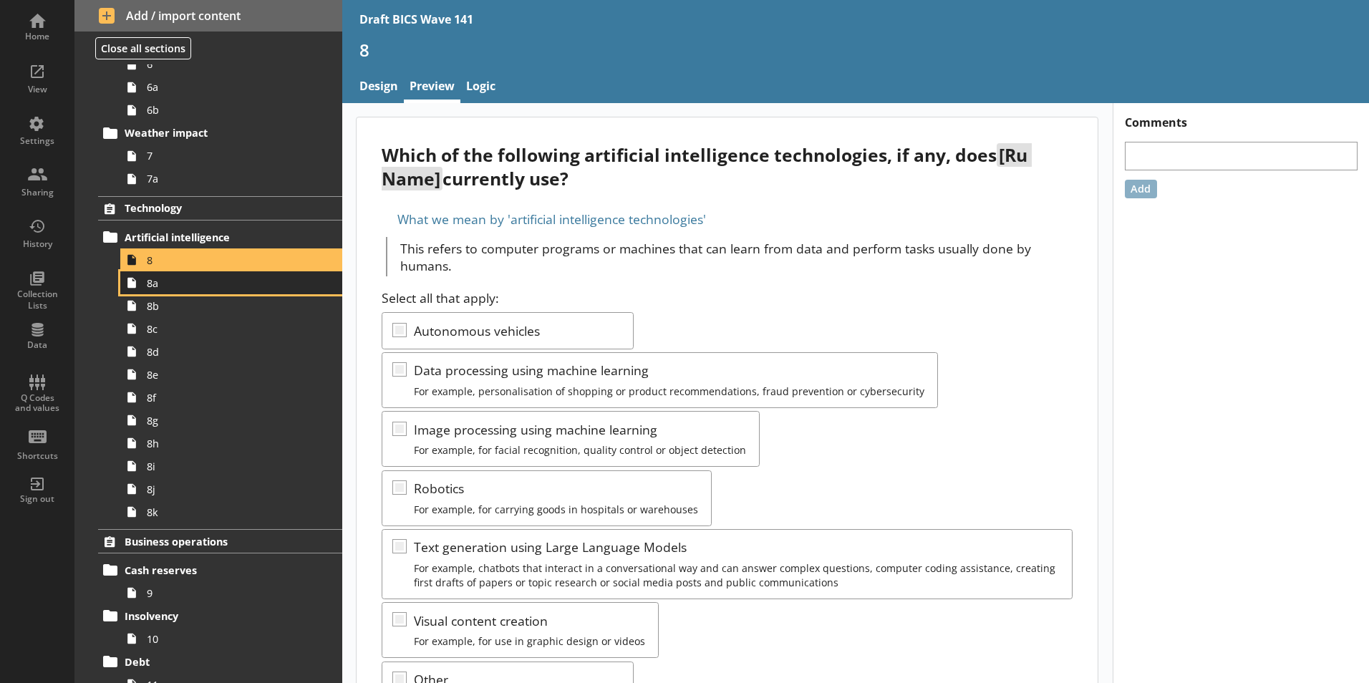
click at [153, 291] on link "8a" at bounding box center [231, 282] width 222 height 23
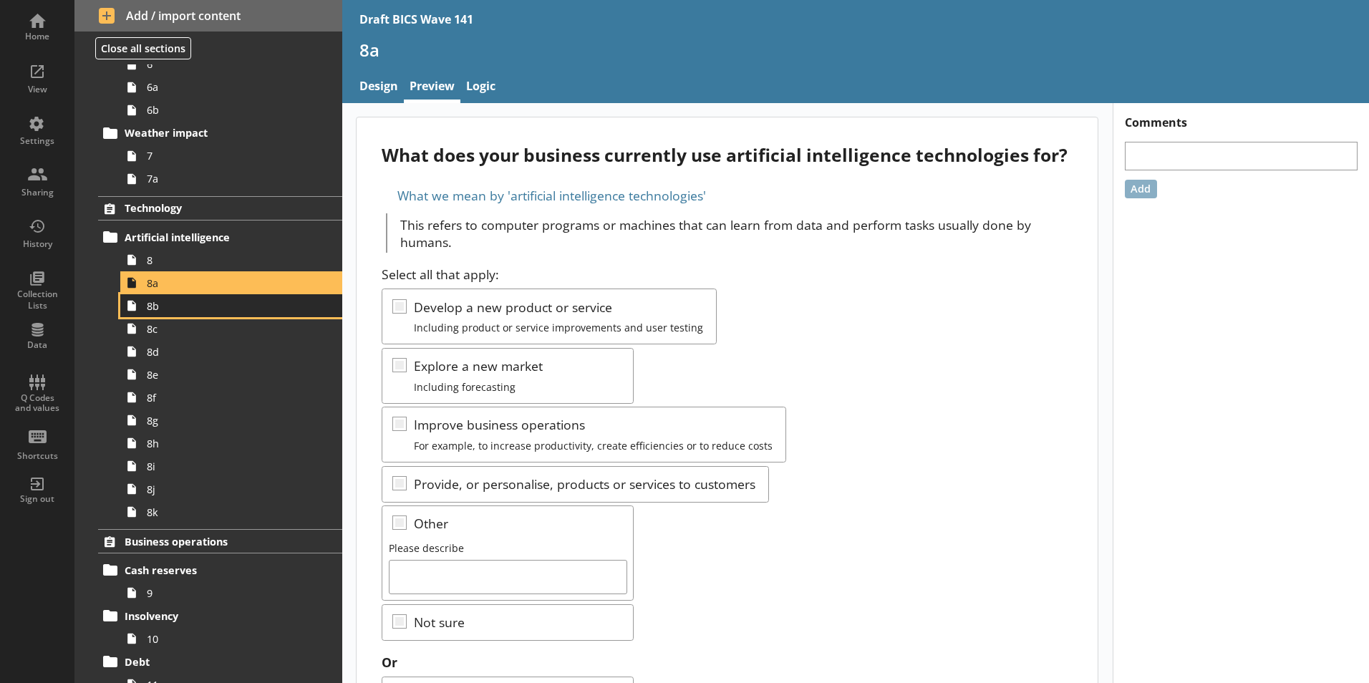
click at [155, 312] on span "8b" at bounding box center [226, 306] width 159 height 14
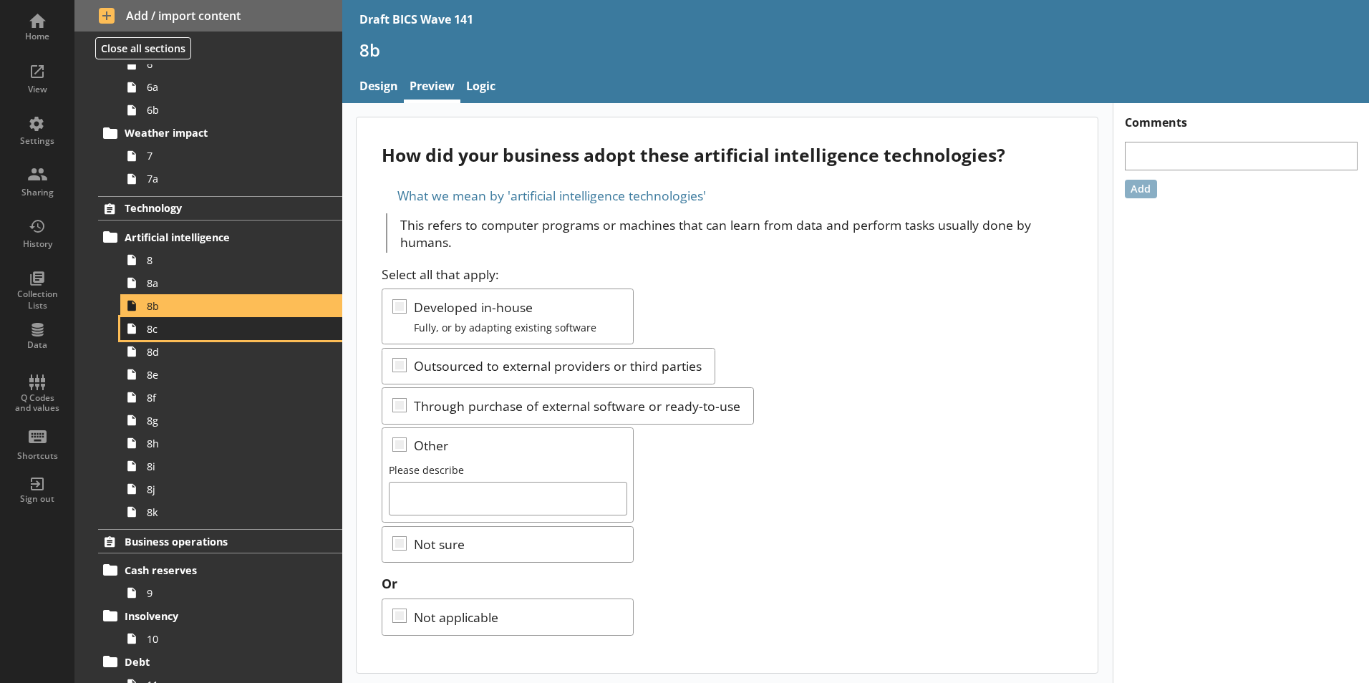
click at [155, 331] on span "8c" at bounding box center [226, 329] width 159 height 14
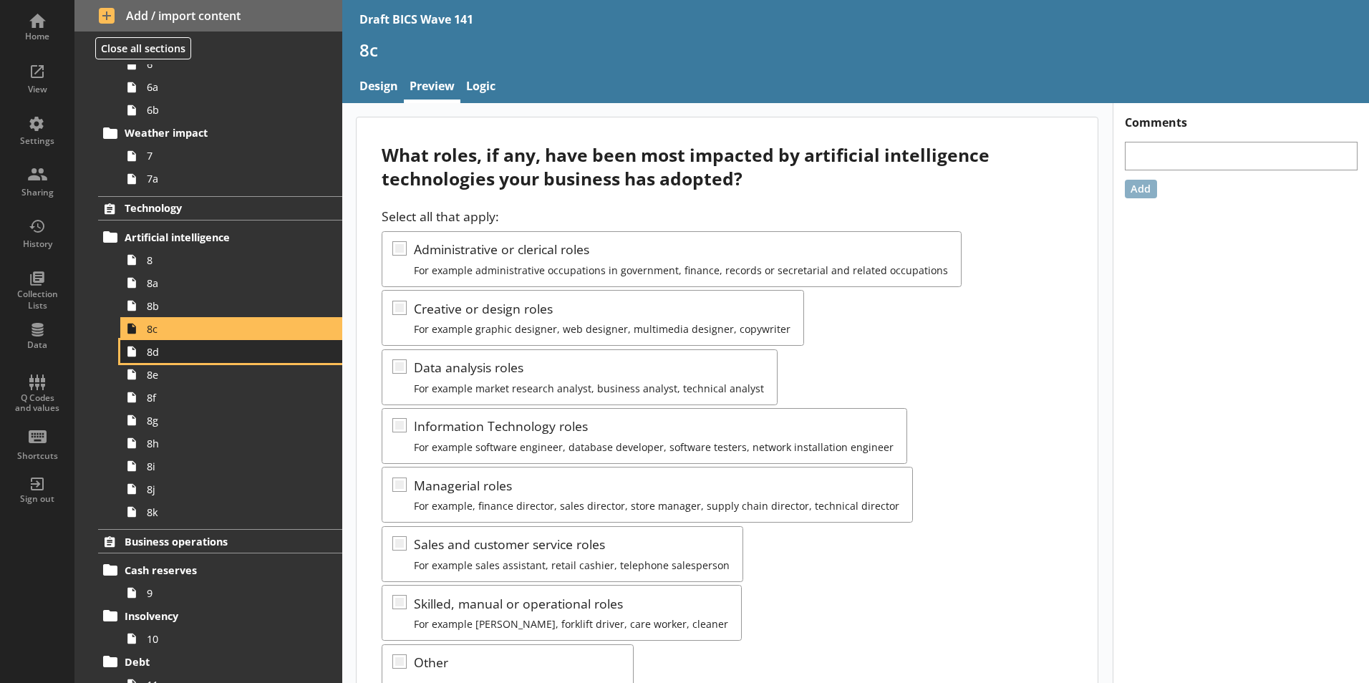
click at [147, 355] on span "8d" at bounding box center [226, 352] width 159 height 14
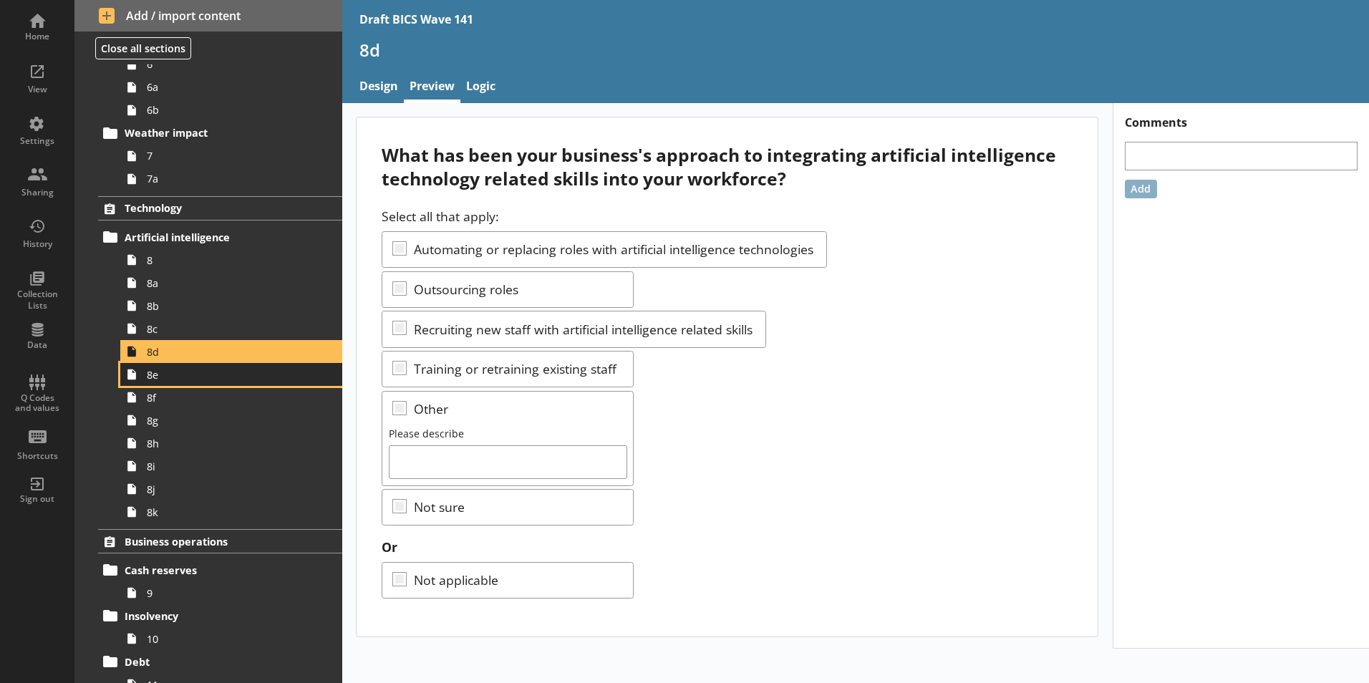
click at [158, 380] on span "8e" at bounding box center [226, 375] width 159 height 14
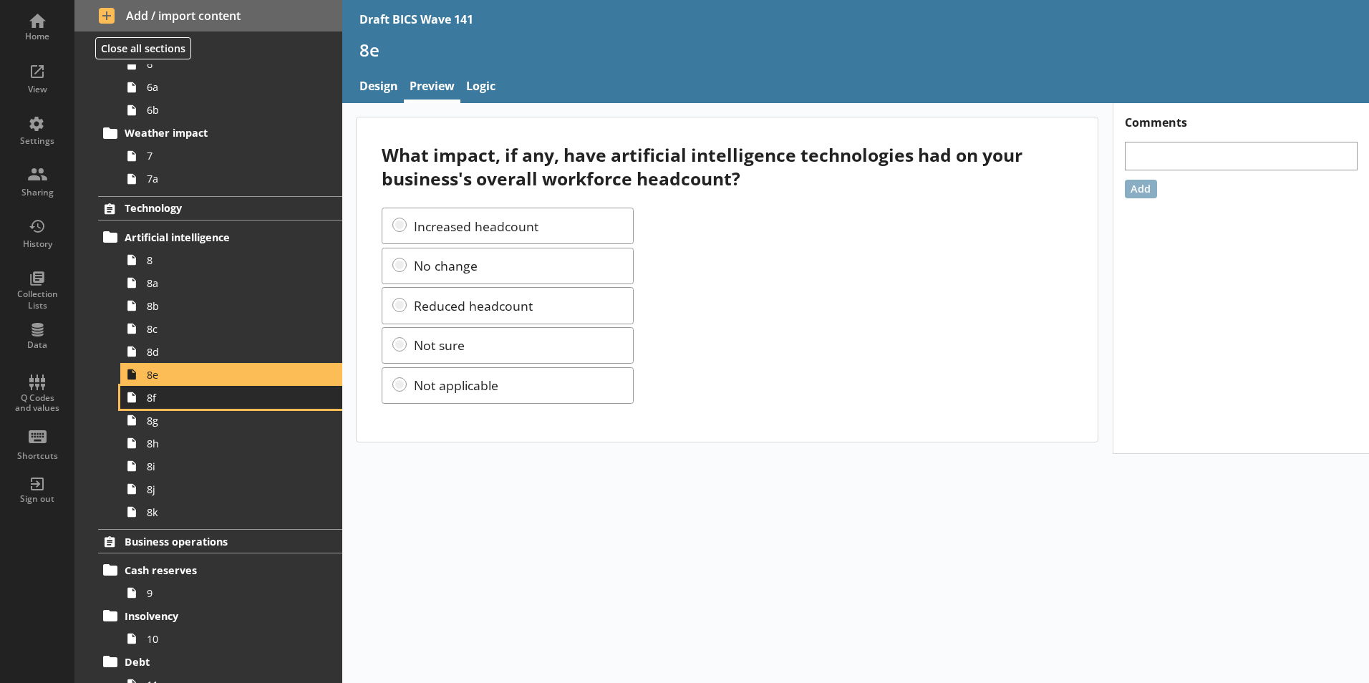
click at [138, 404] on icon at bounding box center [131, 397] width 23 height 23
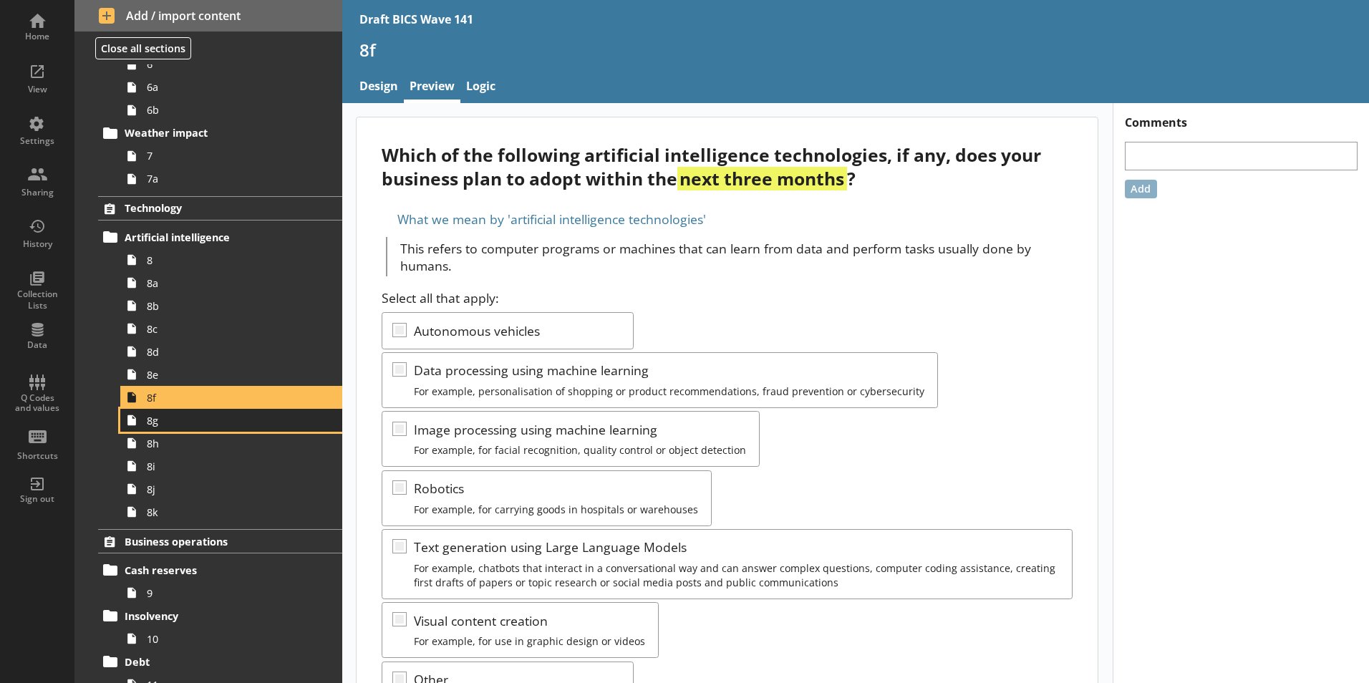
click at [155, 427] on span "8g" at bounding box center [226, 421] width 159 height 14
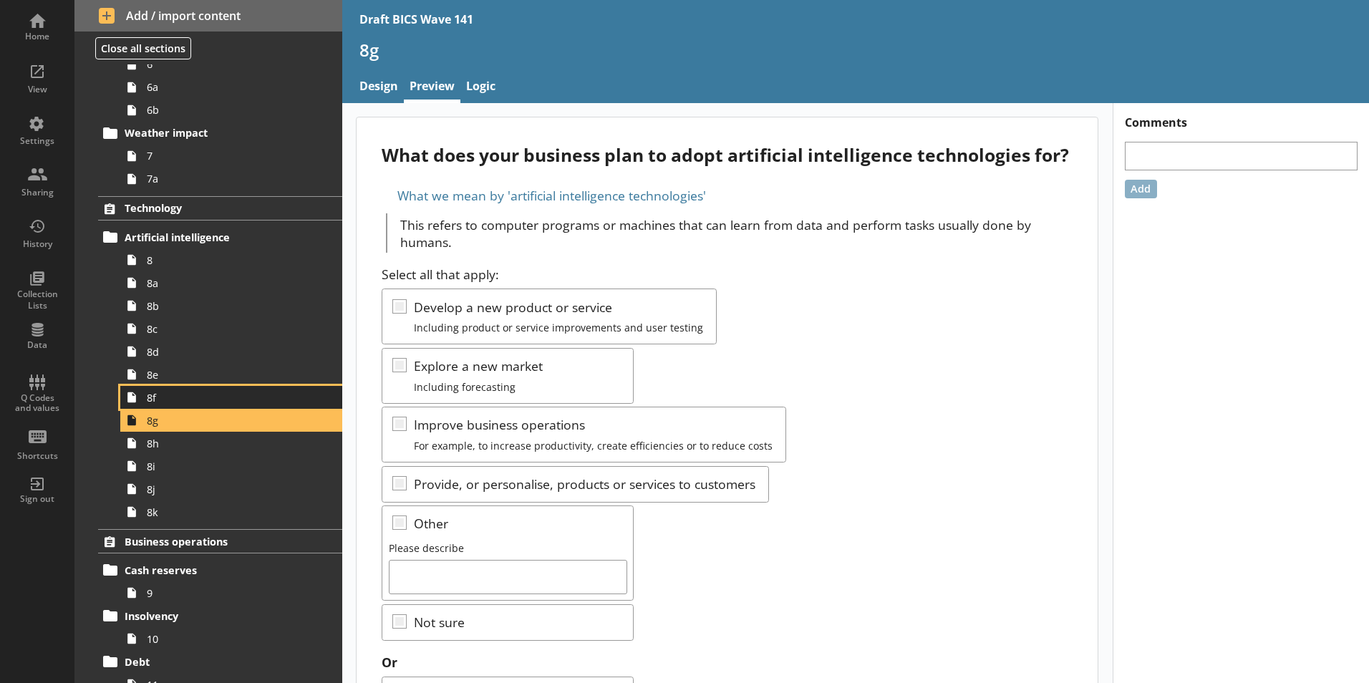
click at [156, 400] on span "8f" at bounding box center [226, 398] width 159 height 14
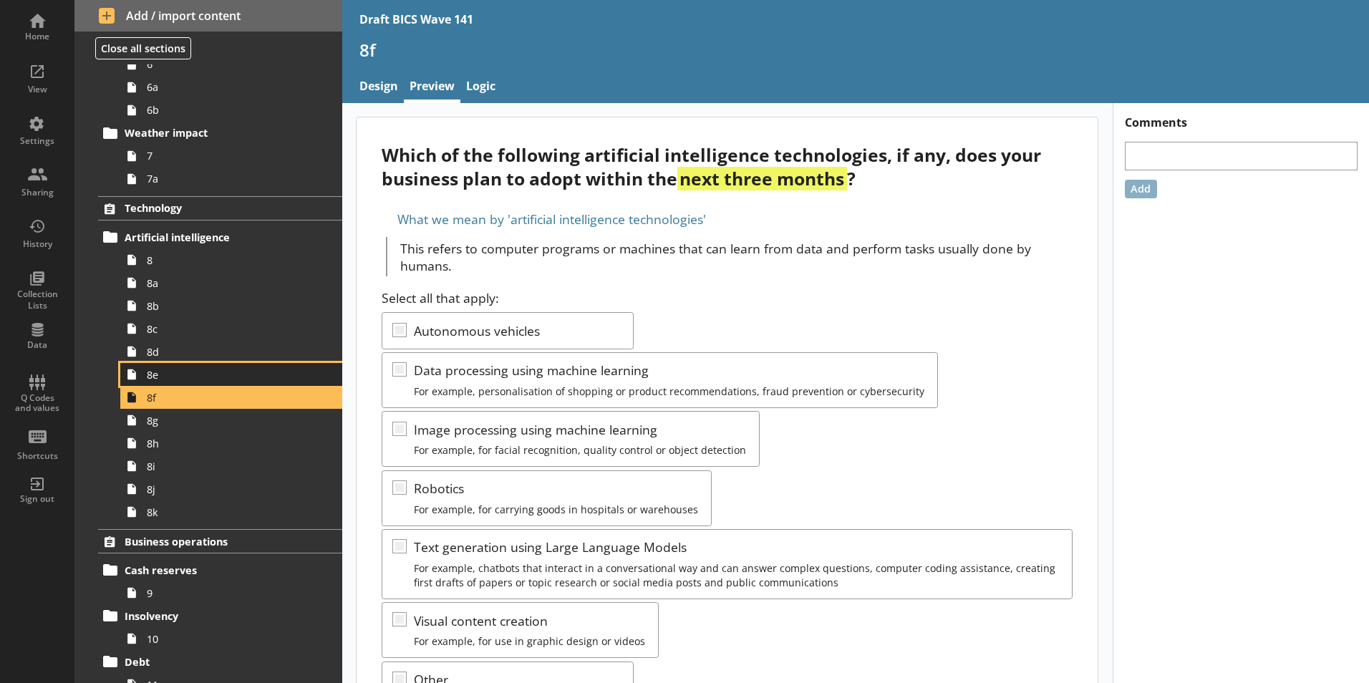
click at [159, 375] on span "8e" at bounding box center [226, 375] width 159 height 14
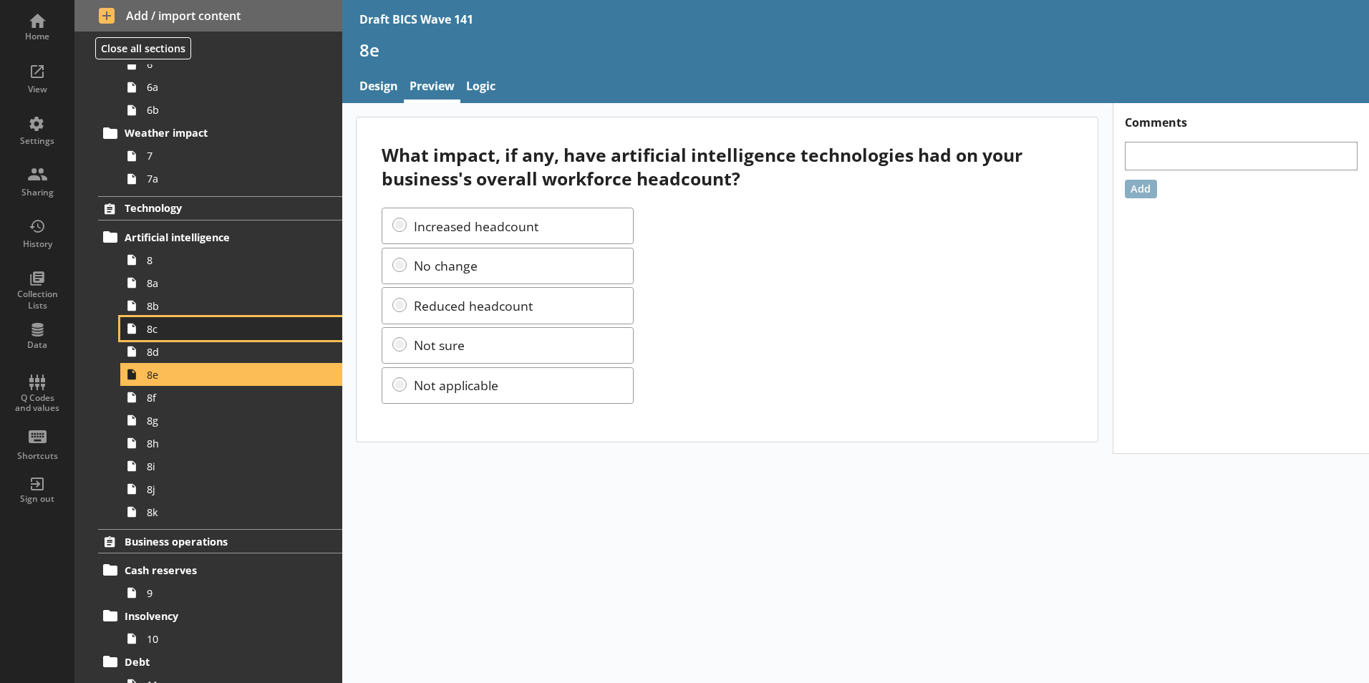
click at [153, 336] on link "8c" at bounding box center [231, 328] width 222 height 23
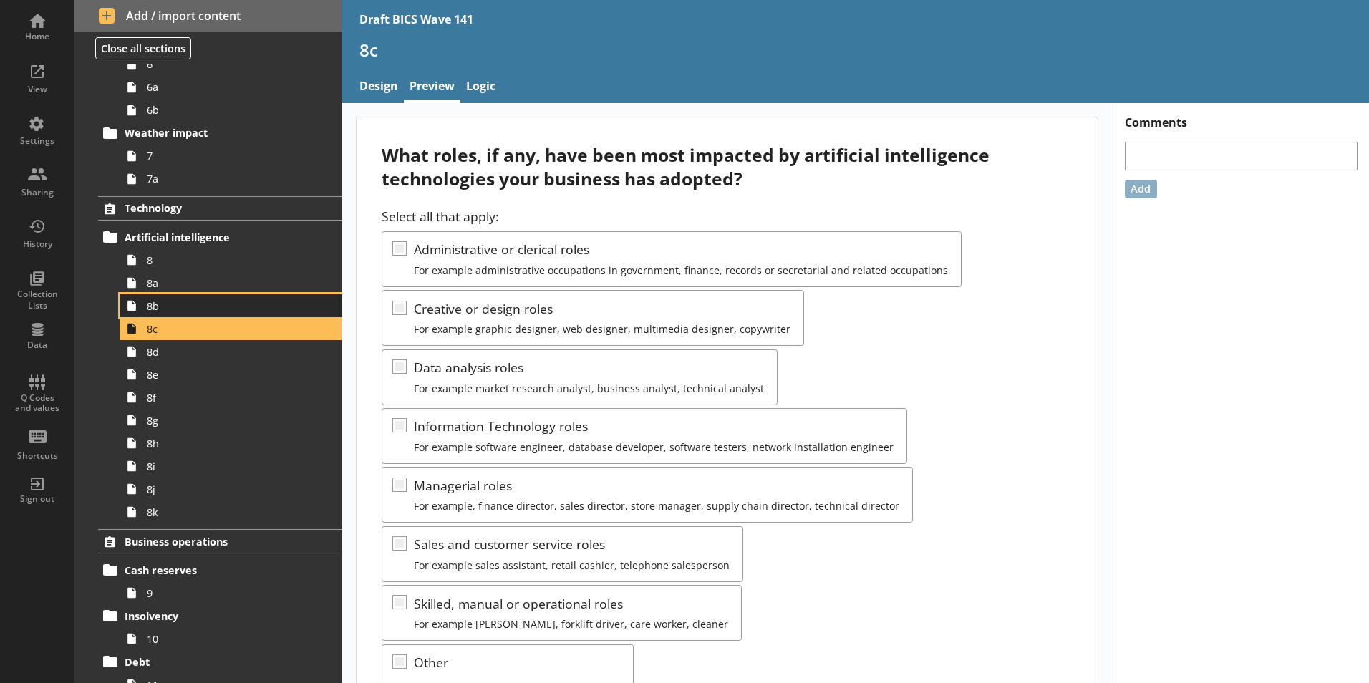
click at [159, 307] on span "8b" at bounding box center [226, 306] width 159 height 14
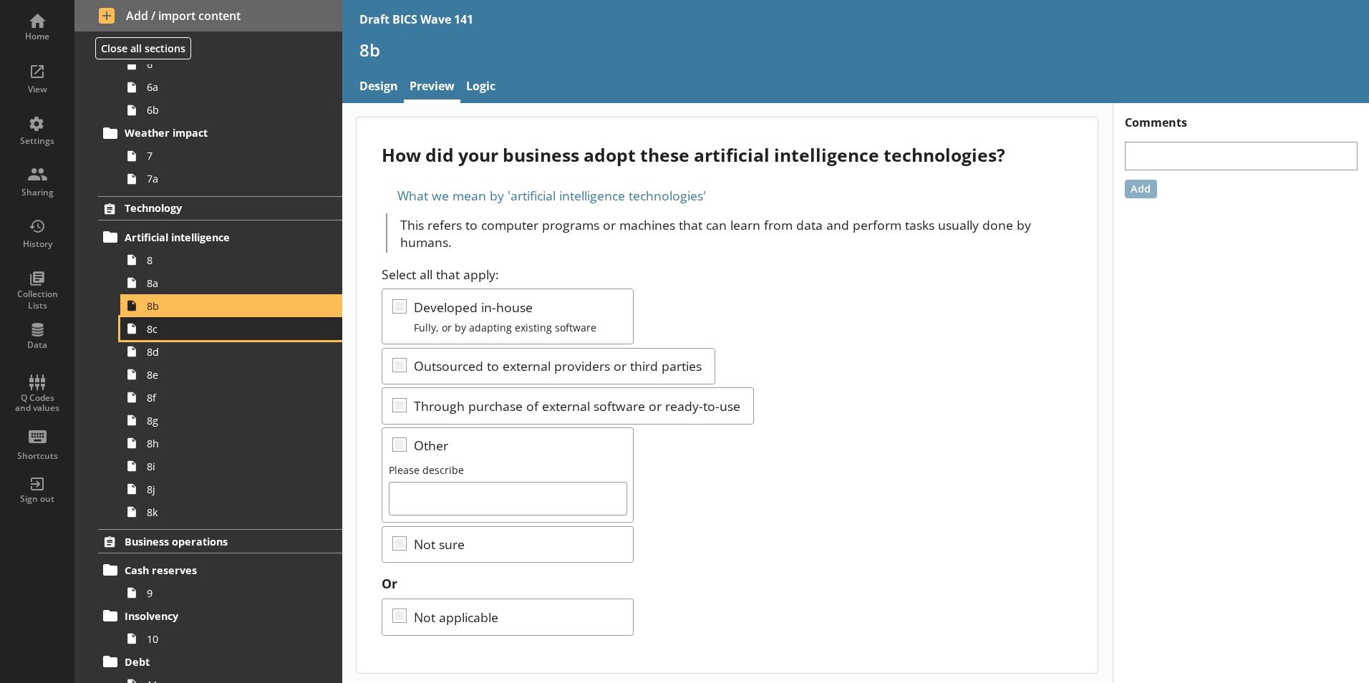
click at [154, 336] on link "8c" at bounding box center [231, 328] width 222 height 23
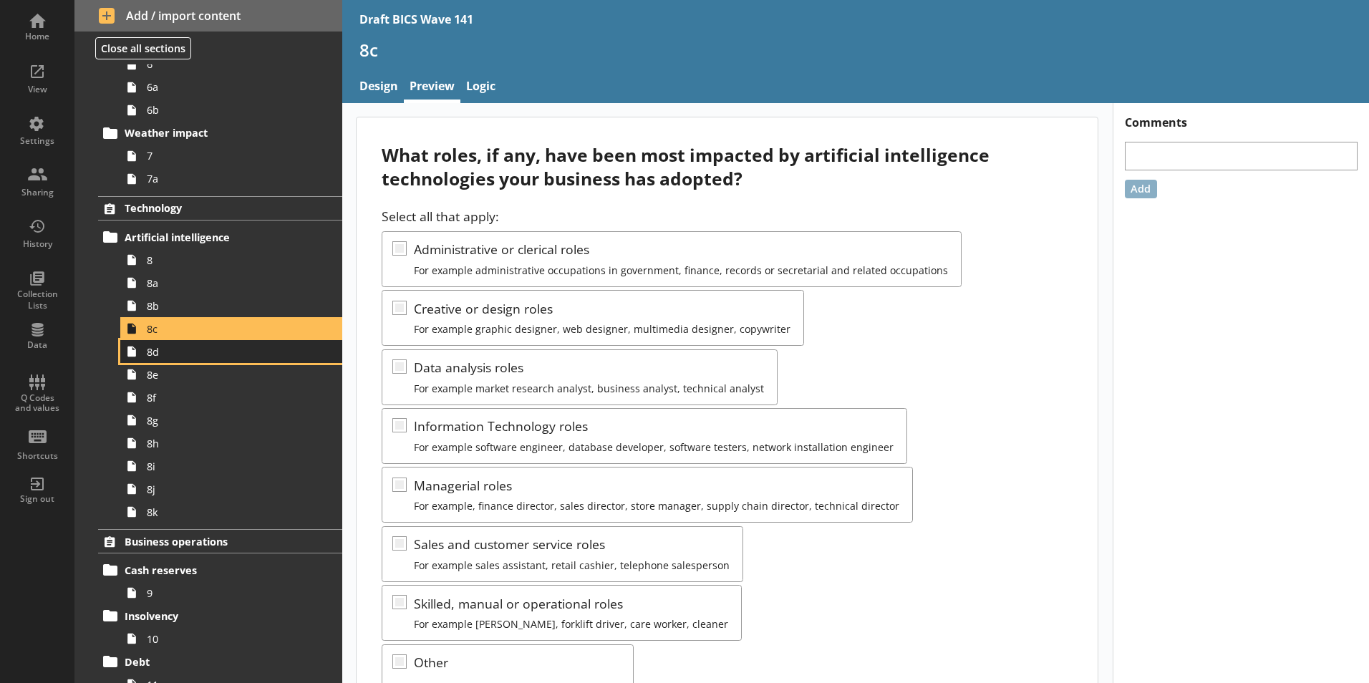
click at [140, 354] on icon at bounding box center [131, 351] width 23 height 23
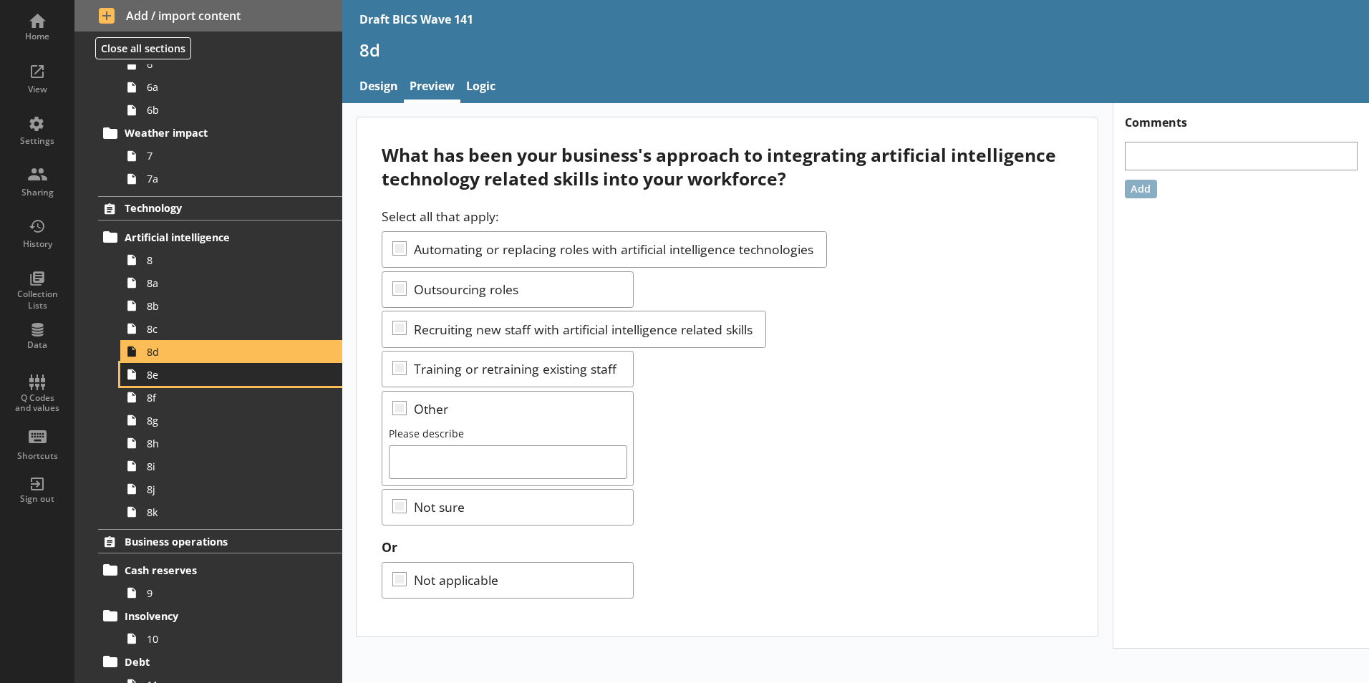
click at [153, 382] on link "8e" at bounding box center [231, 374] width 222 height 23
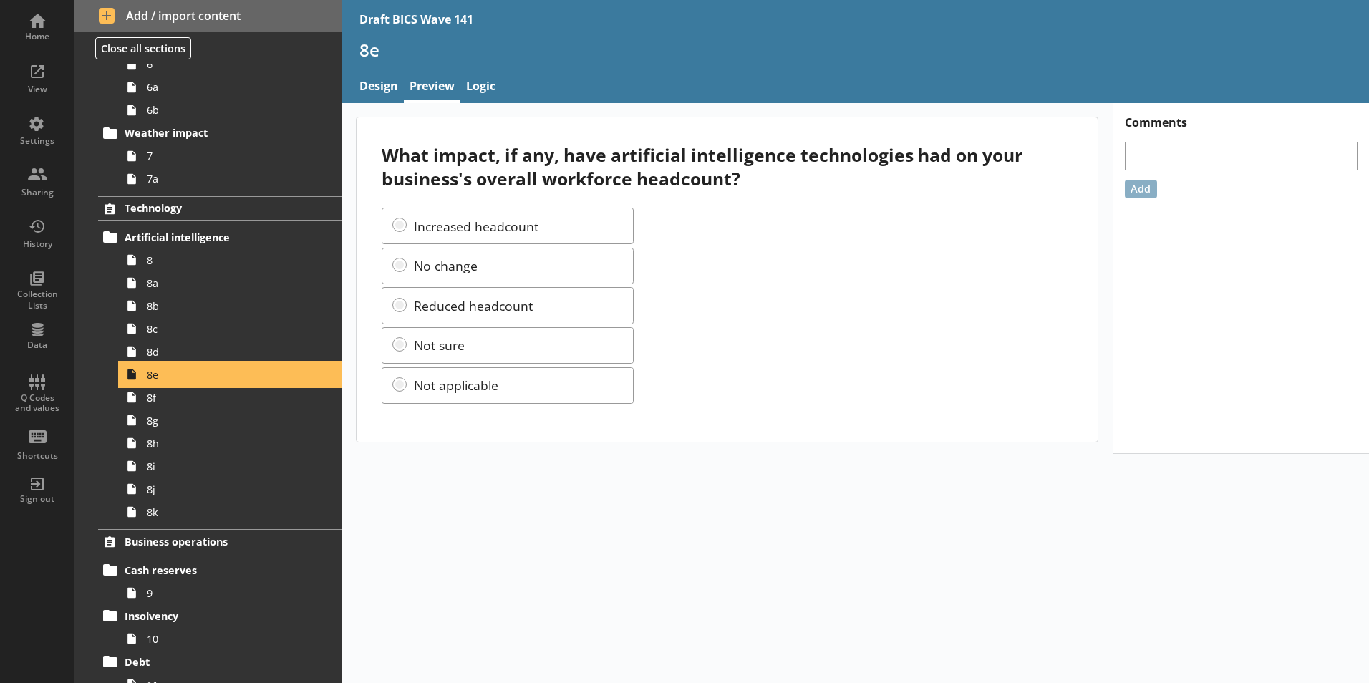
click at [151, 379] on span "8e" at bounding box center [226, 375] width 159 height 14
click at [147, 403] on span "8f" at bounding box center [226, 398] width 159 height 14
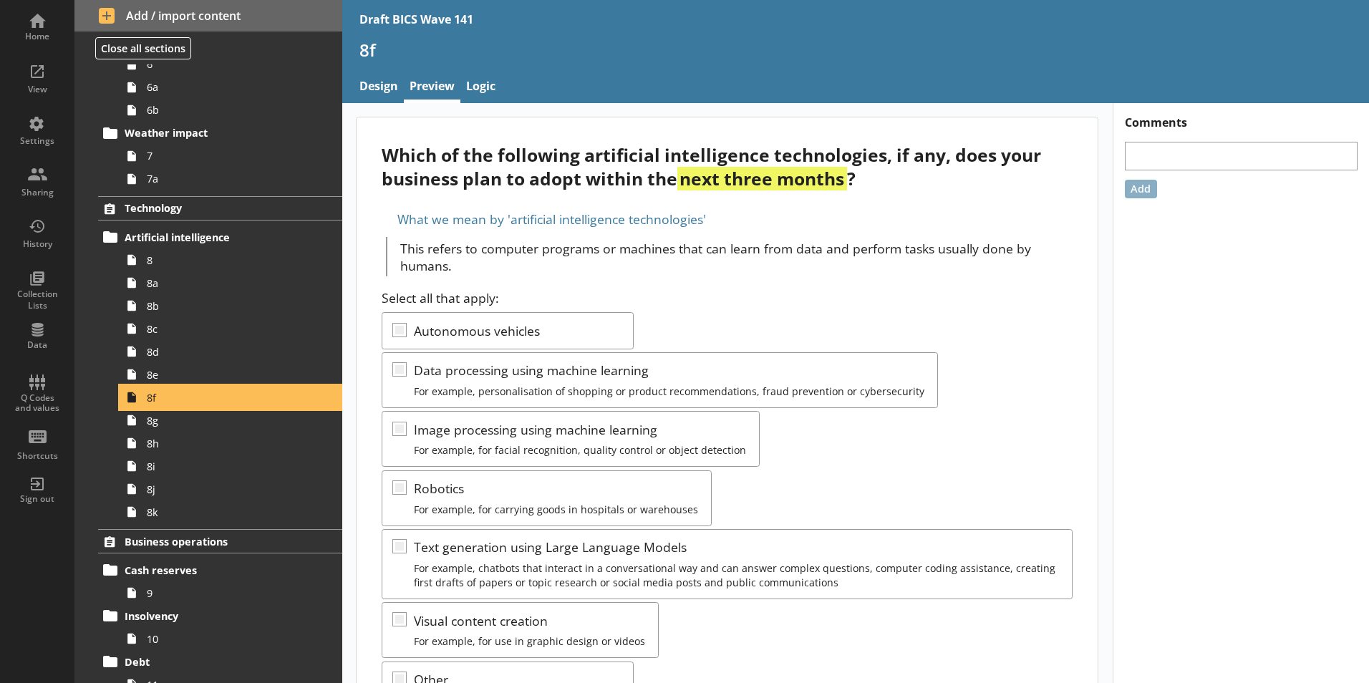
click at [147, 403] on span "8f" at bounding box center [226, 398] width 159 height 14
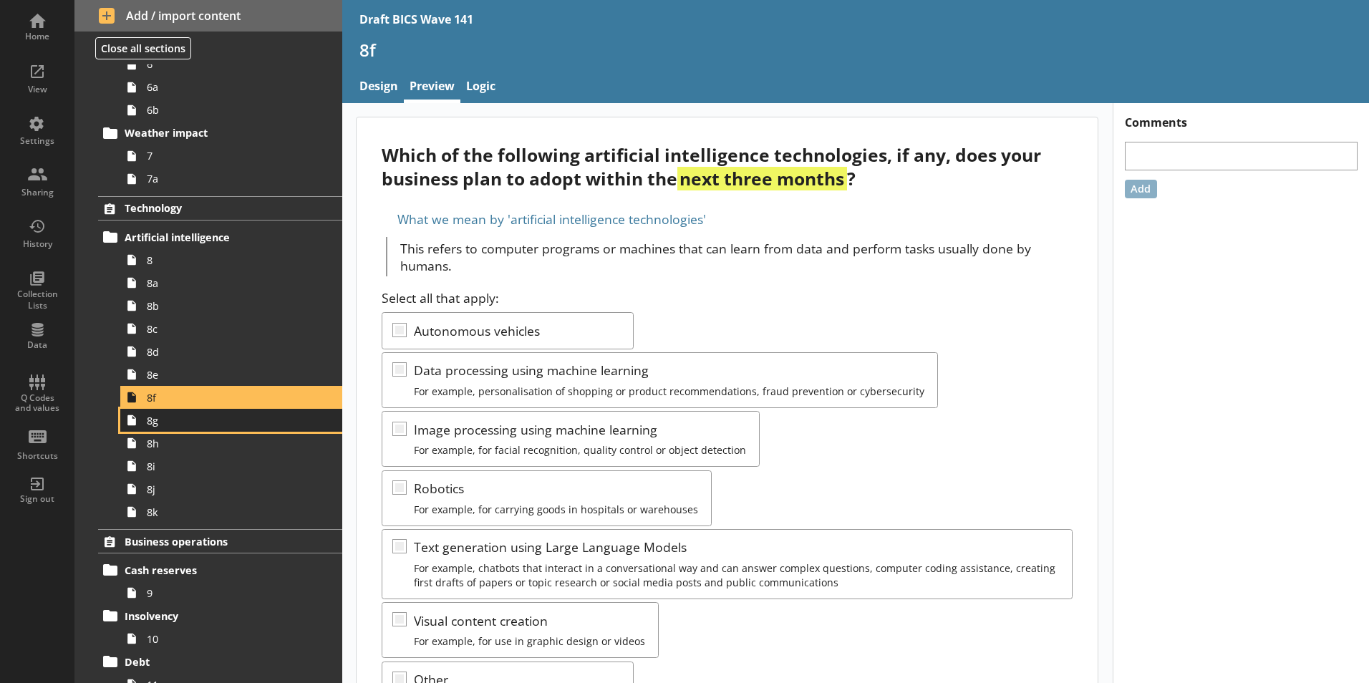
click at [152, 422] on span "8g" at bounding box center [226, 421] width 159 height 14
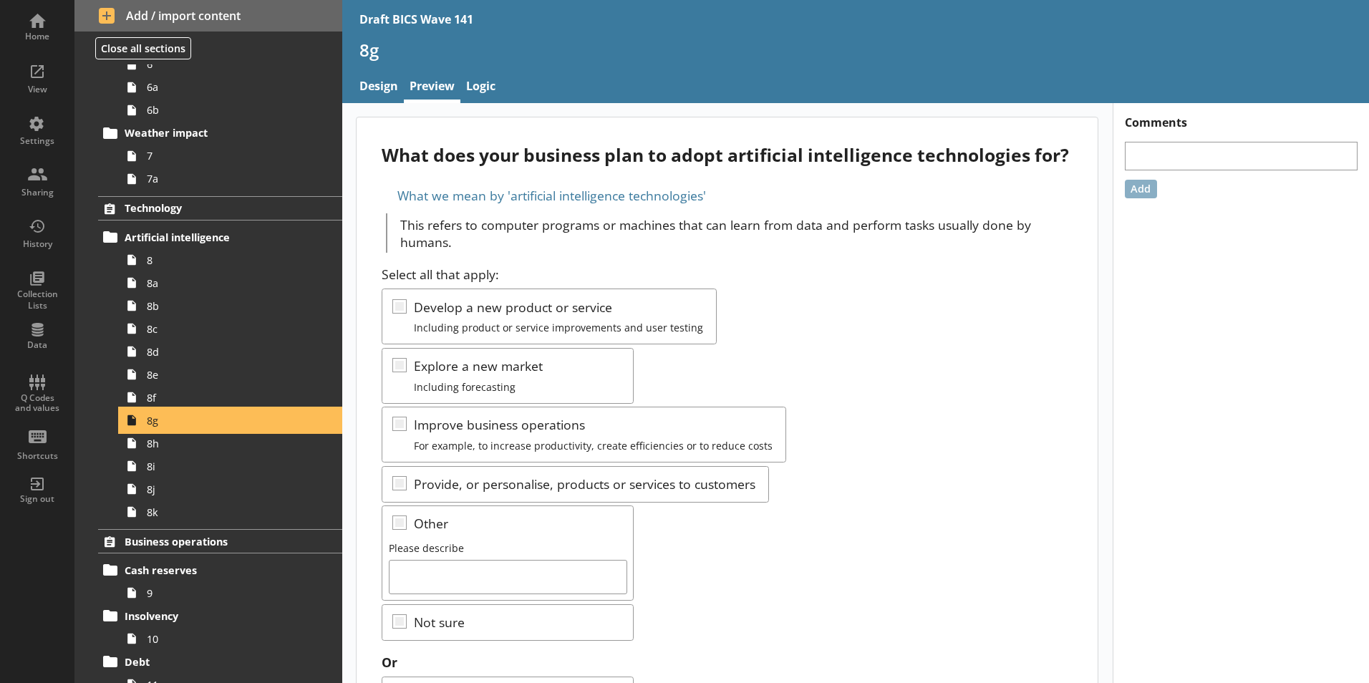
click at [152, 422] on span "8g" at bounding box center [226, 421] width 159 height 14
click at [156, 447] on span "8h" at bounding box center [226, 444] width 159 height 14
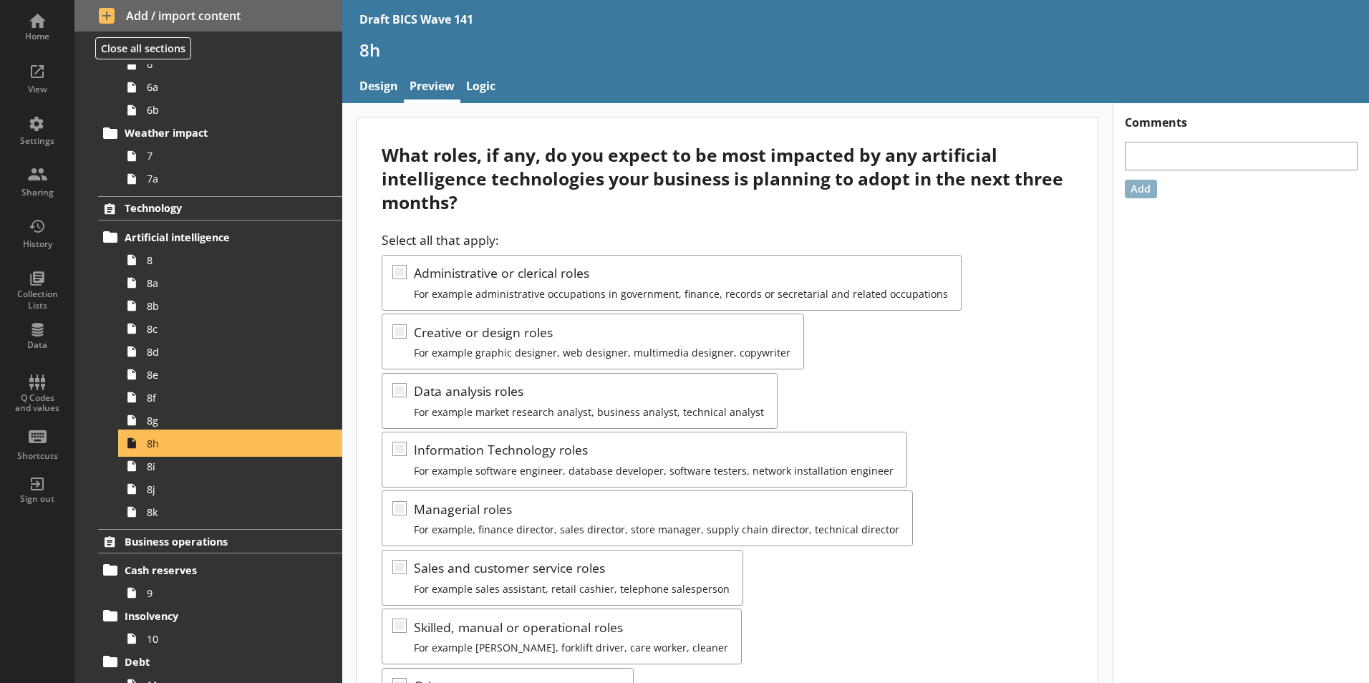
click at [156, 445] on span "8h" at bounding box center [226, 444] width 159 height 14
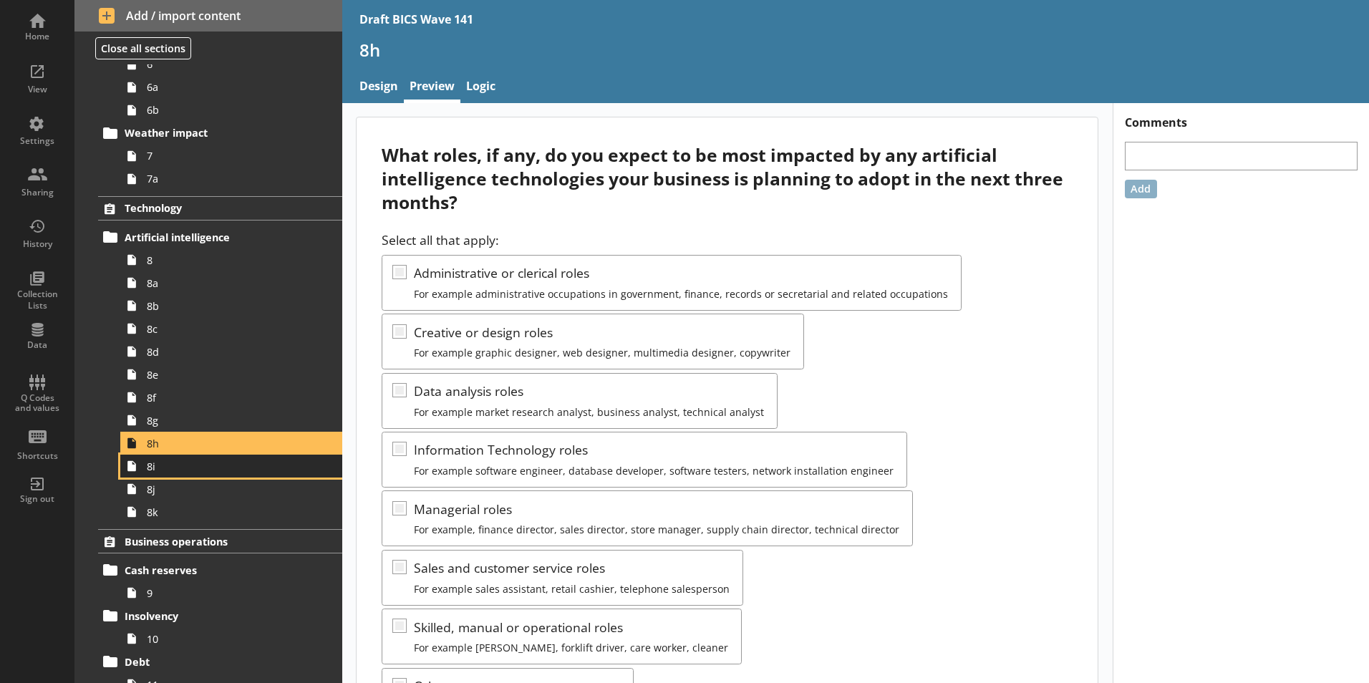
click at [154, 471] on span "8i" at bounding box center [226, 467] width 159 height 14
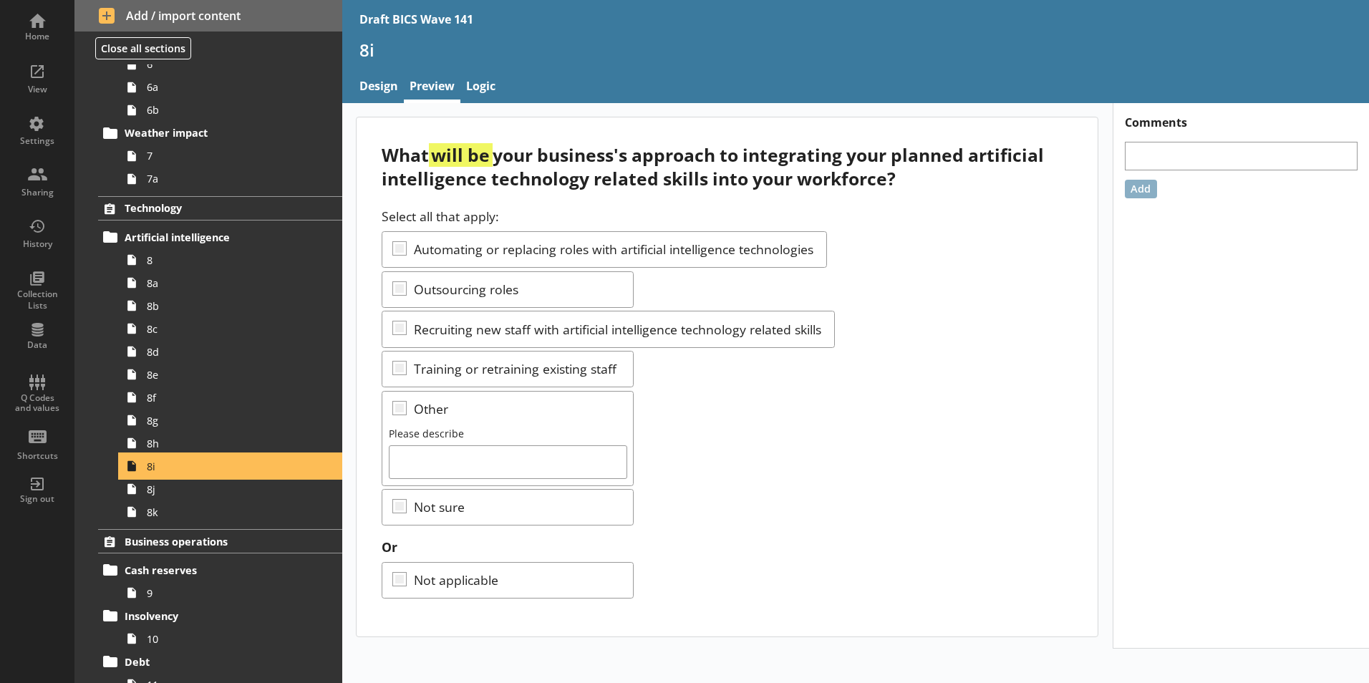
click at [154, 468] on span "8i" at bounding box center [226, 467] width 159 height 14
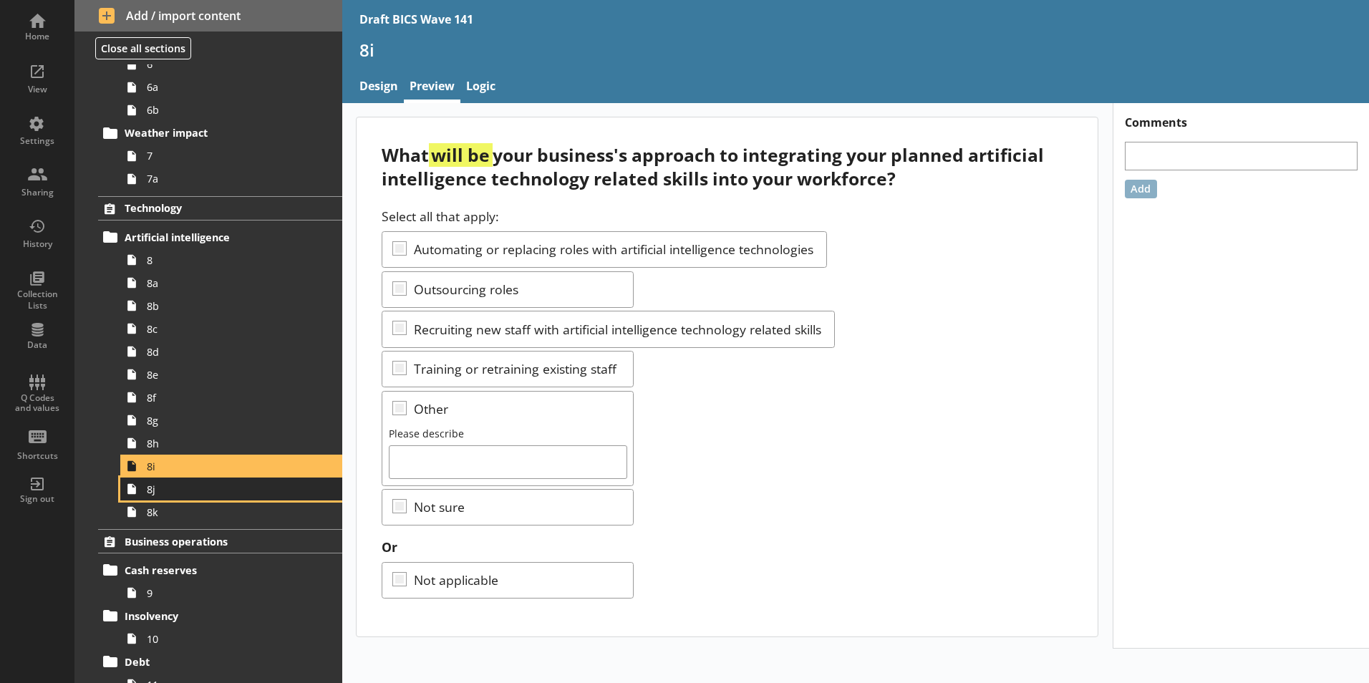
click at [160, 497] on link "8j" at bounding box center [231, 489] width 222 height 23
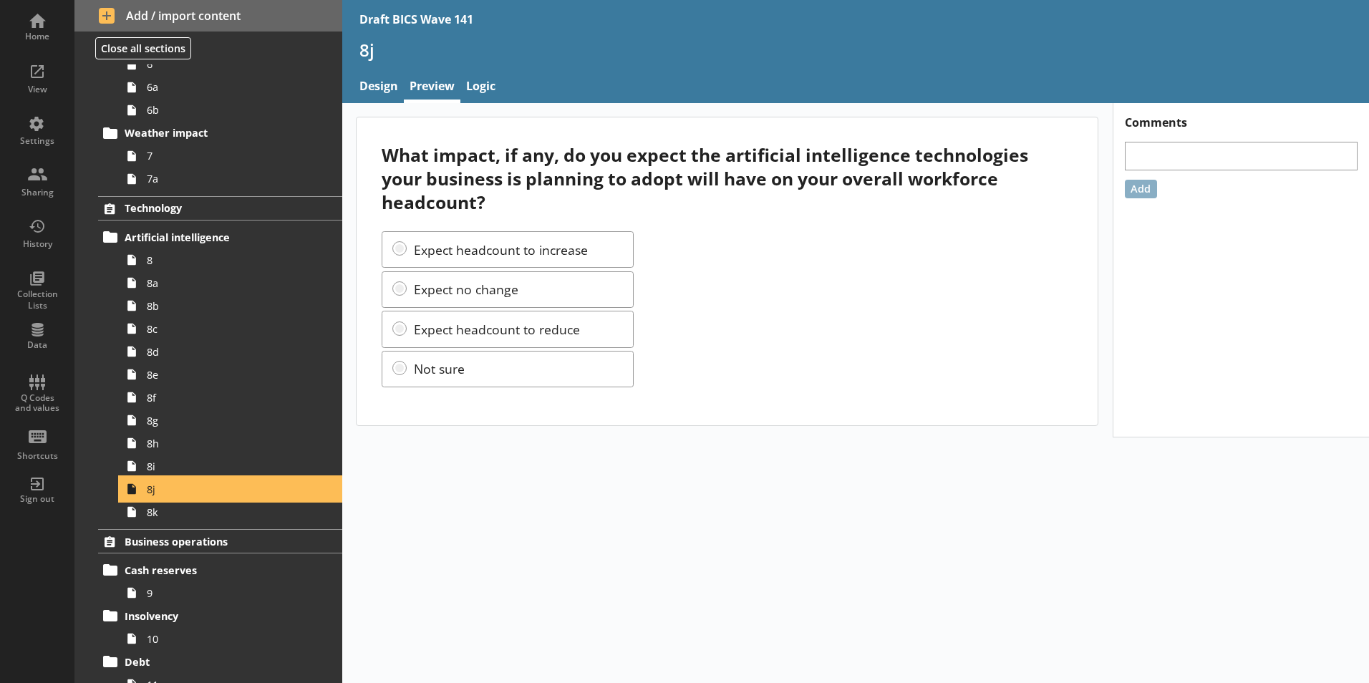
click at [160, 493] on span "8j" at bounding box center [226, 490] width 159 height 14
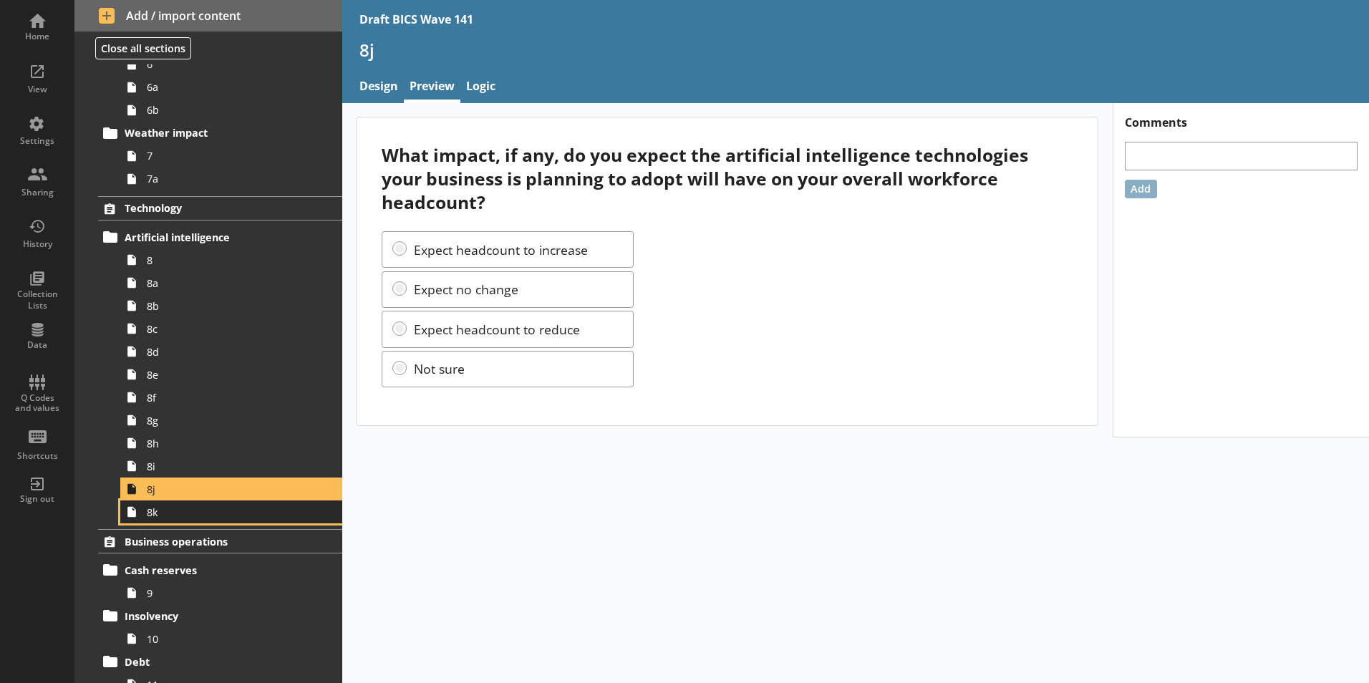
click at [162, 516] on span "8k" at bounding box center [226, 512] width 159 height 14
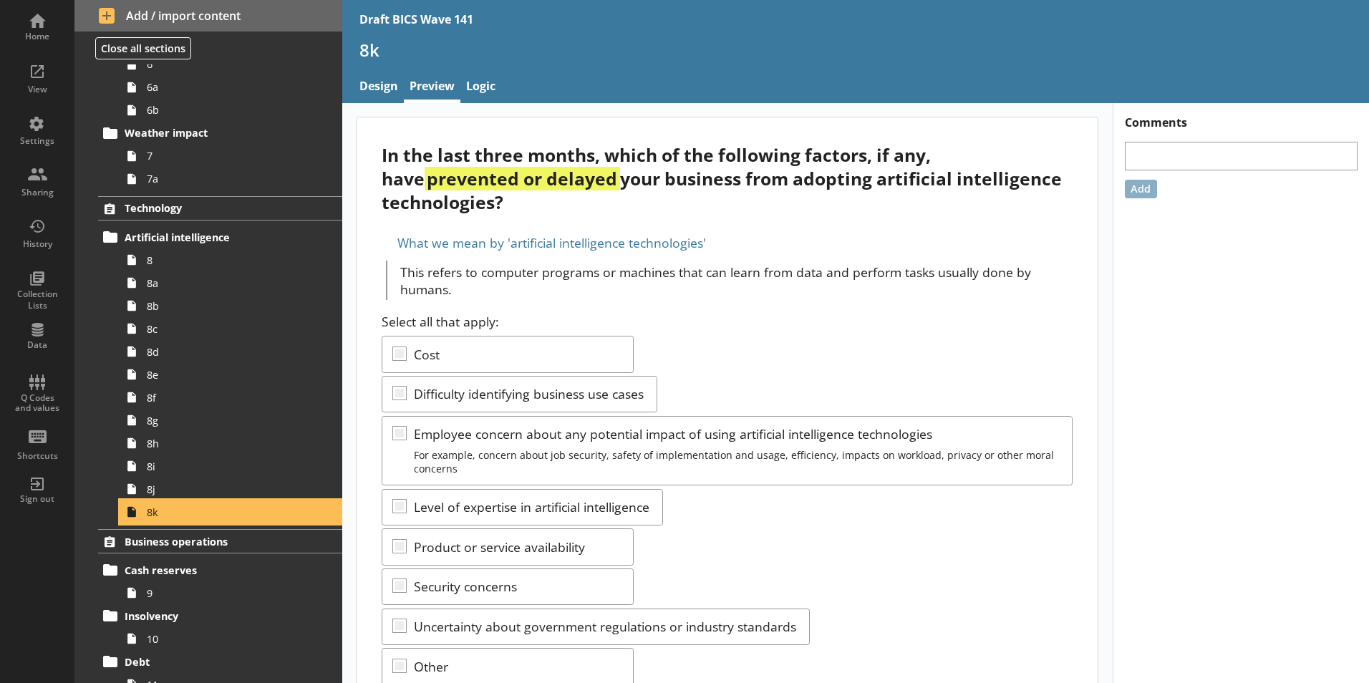
click at [162, 516] on span "8k" at bounding box center [226, 512] width 159 height 14
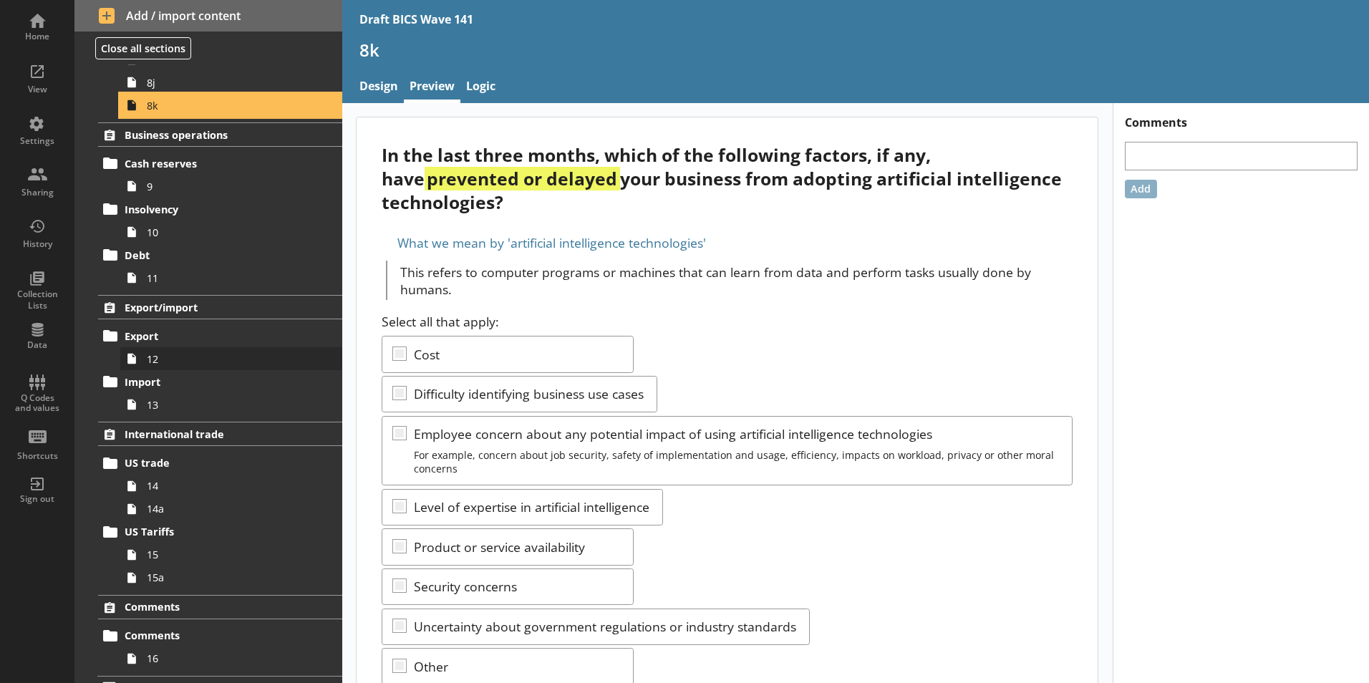
scroll to position [915, 0]
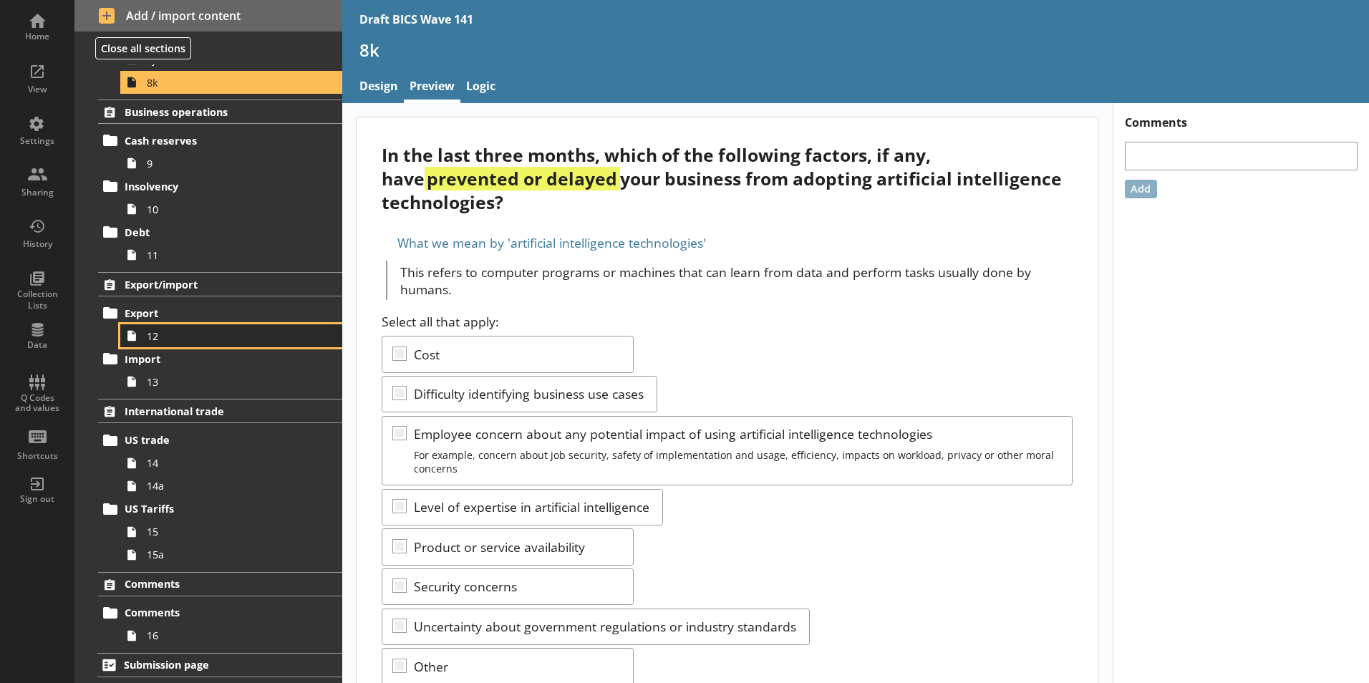
click at [147, 329] on link "12" at bounding box center [231, 335] width 222 height 23
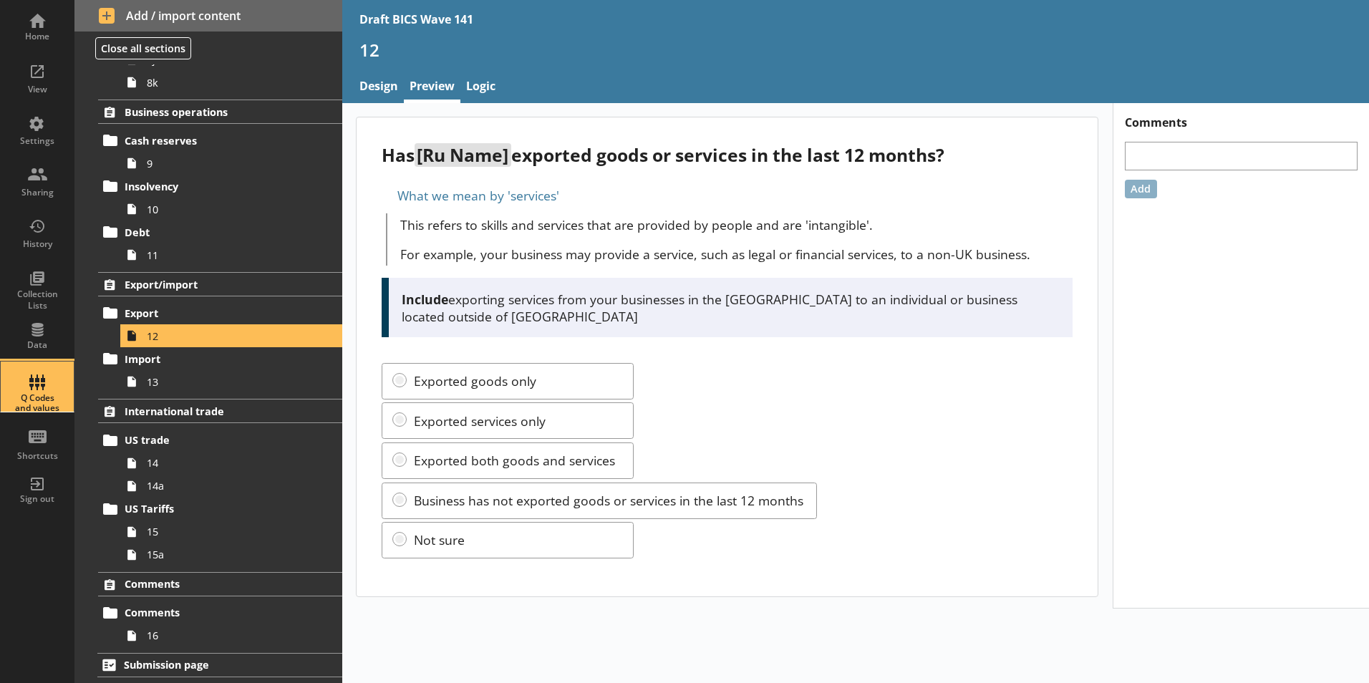
click at [35, 384] on div "Q Codes and values" at bounding box center [37, 387] width 50 height 50
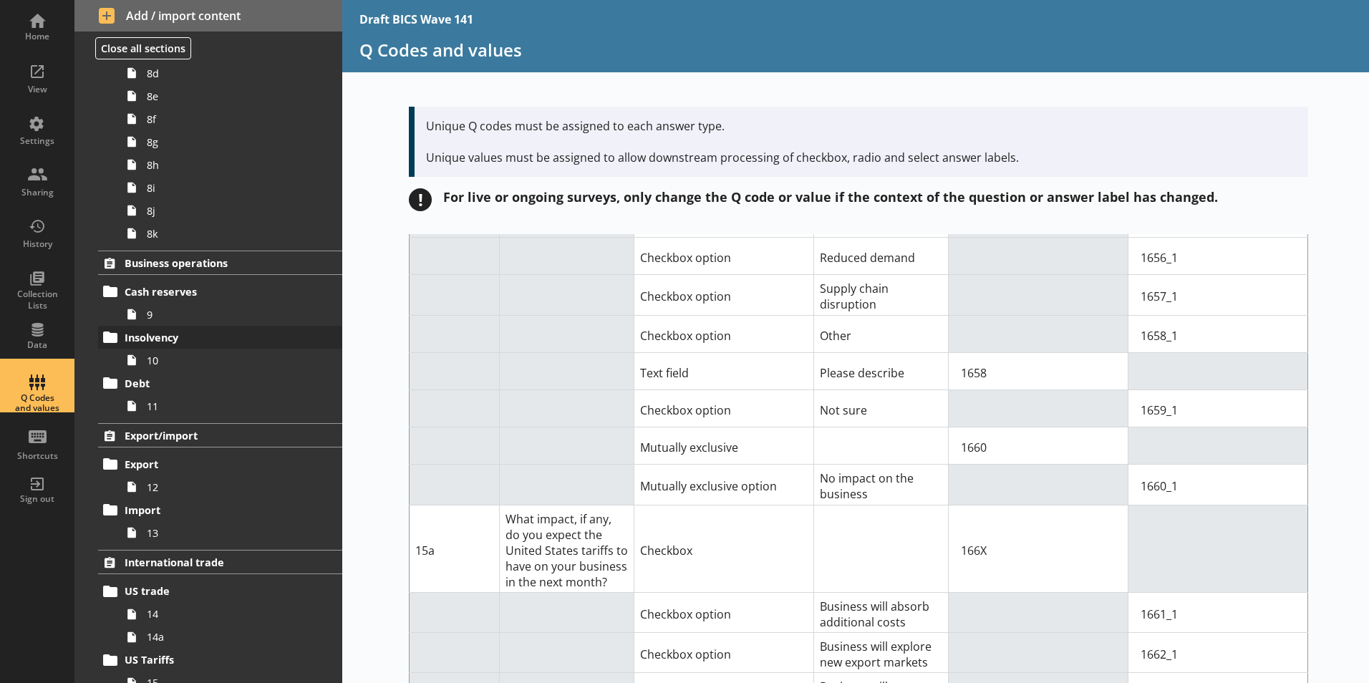
scroll to position [629, 0]
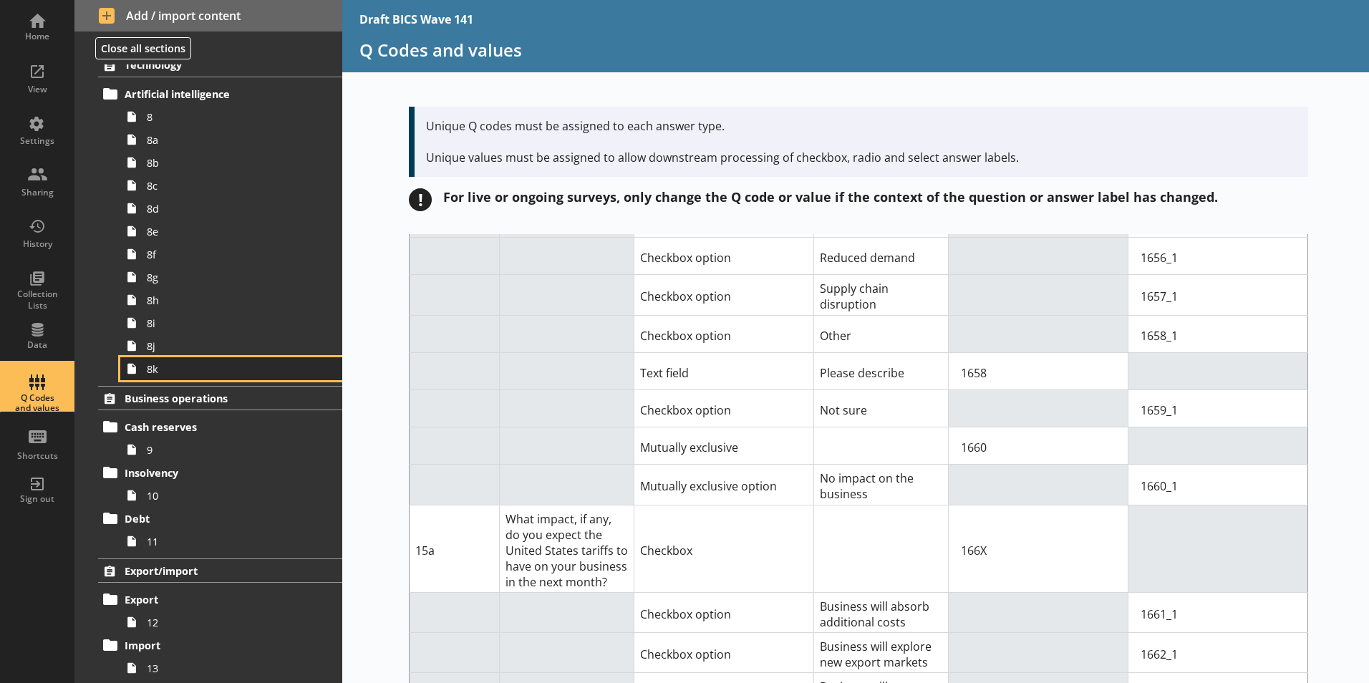
click at [158, 370] on span "8k" at bounding box center [226, 369] width 159 height 14
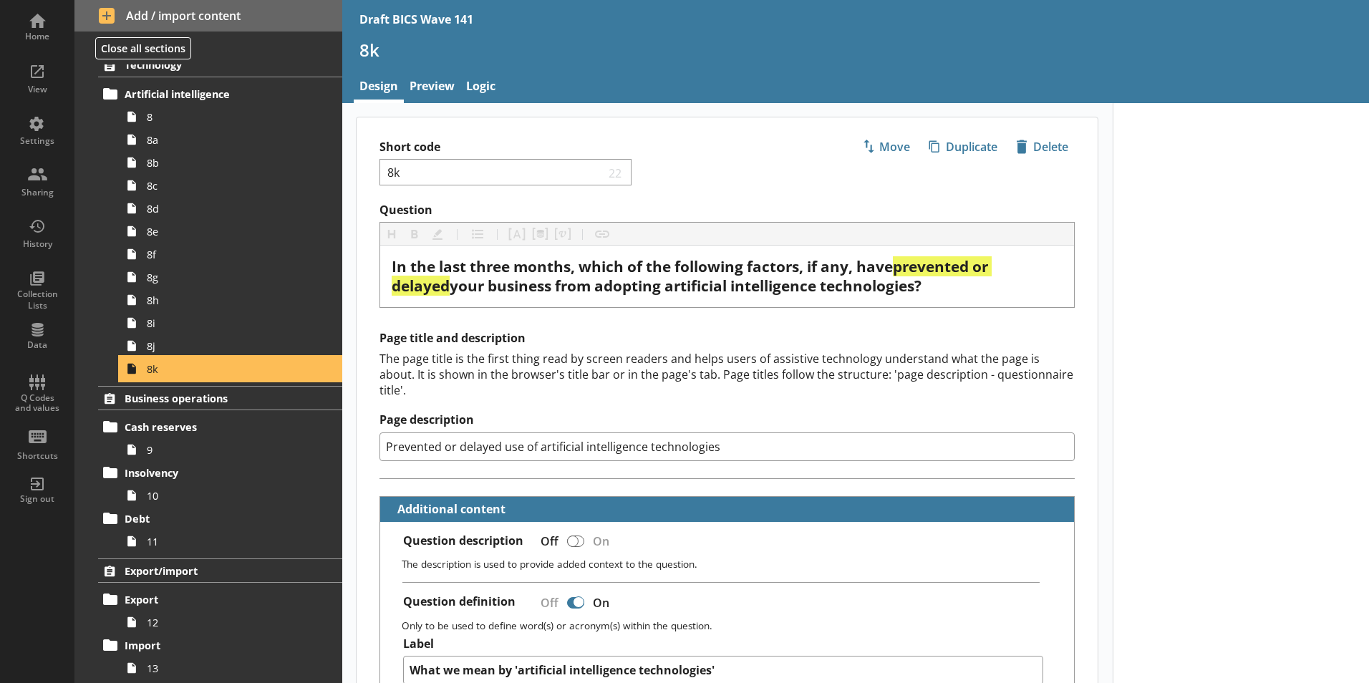
type textarea "x"
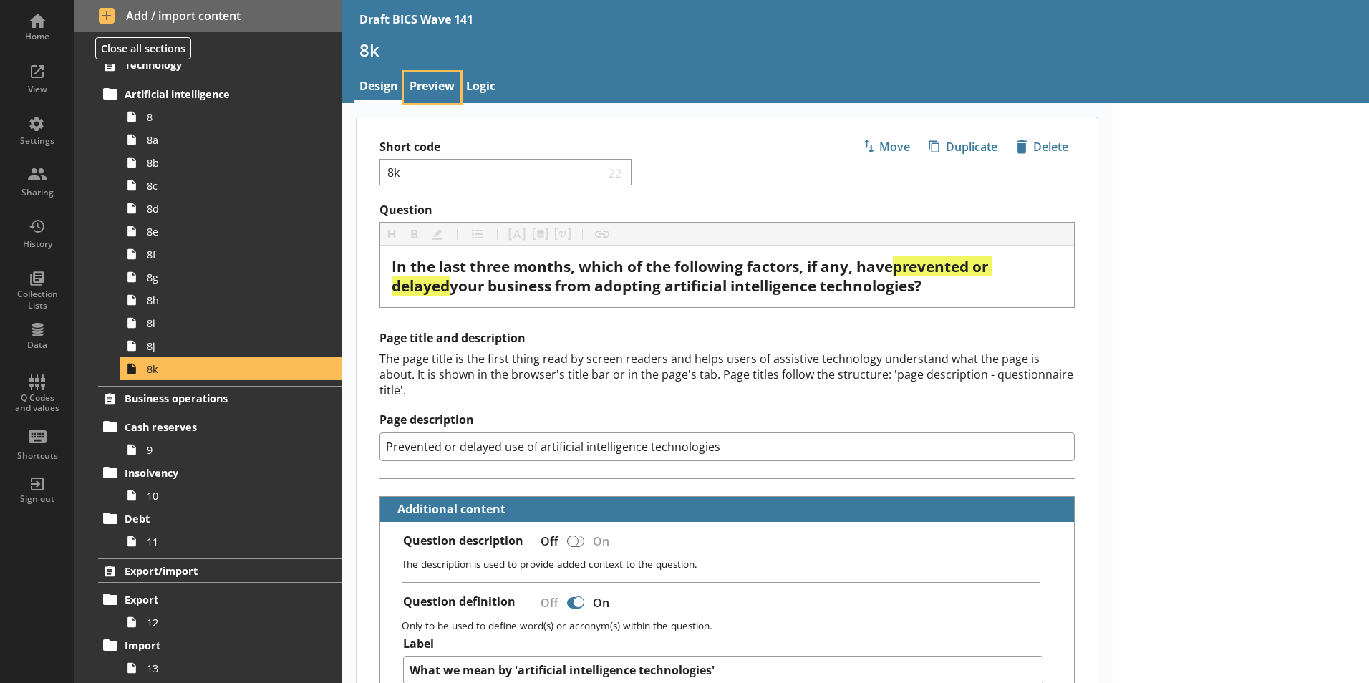
click at [417, 86] on link "Preview" at bounding box center [432, 87] width 57 height 31
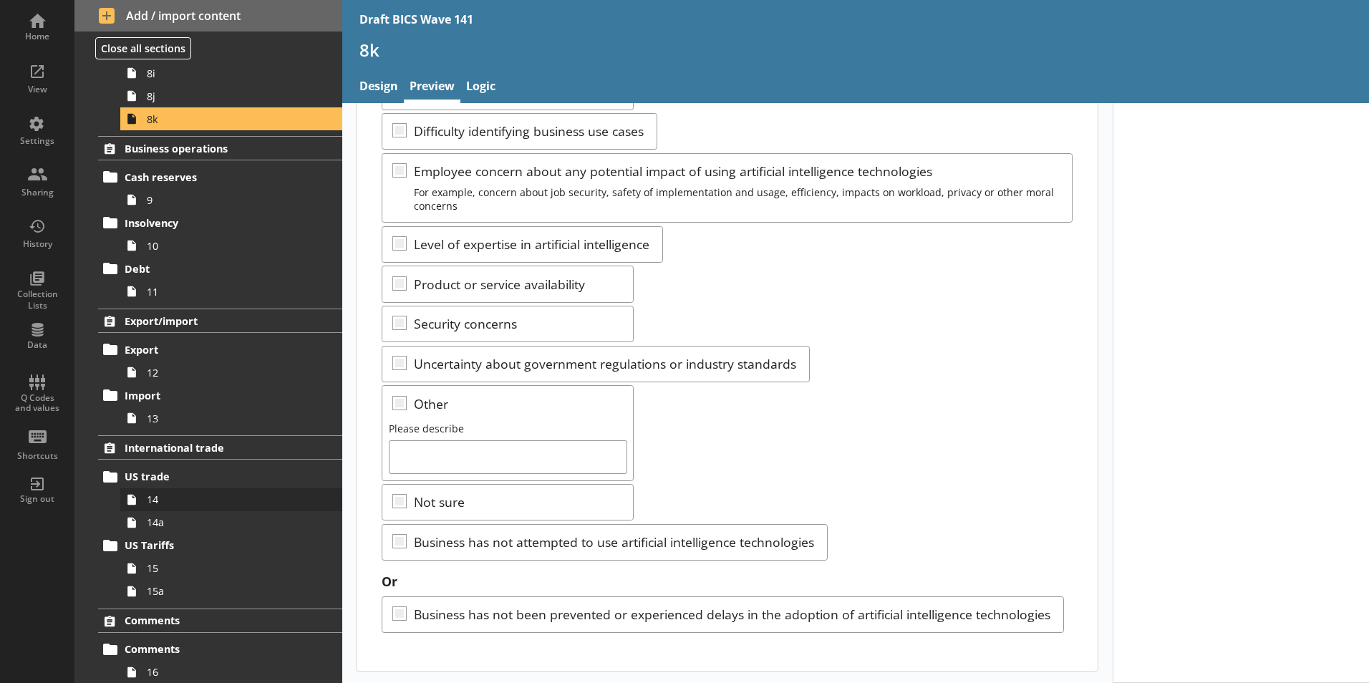
scroll to position [915, 0]
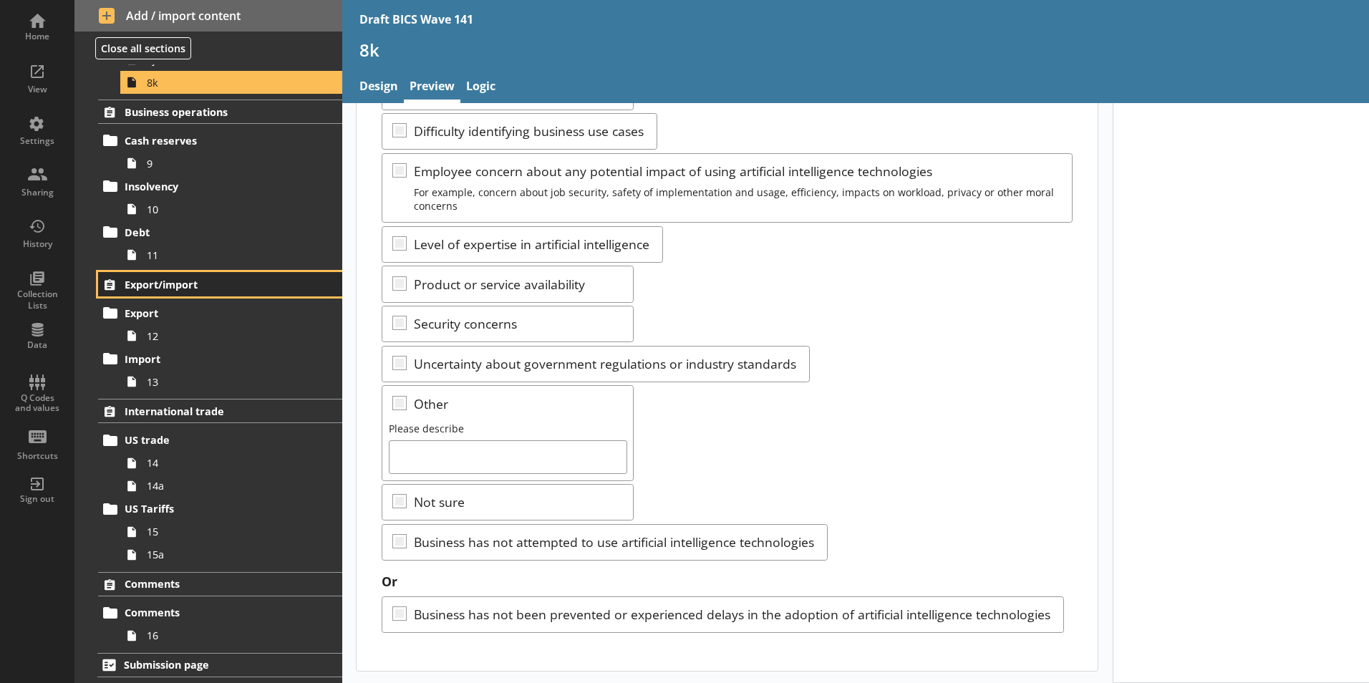
click at [157, 286] on span "Export/import" at bounding box center [212, 285] width 175 height 14
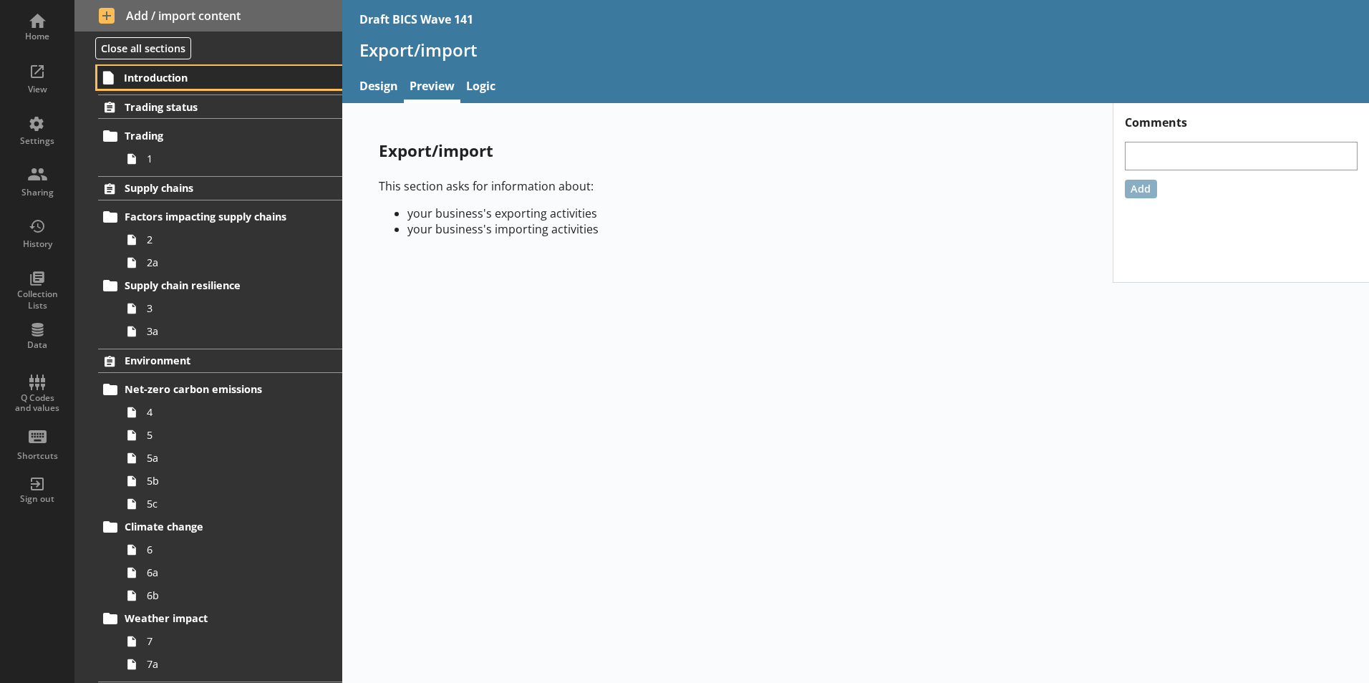
click at [135, 73] on span "Introduction" at bounding box center [212, 78] width 176 height 14
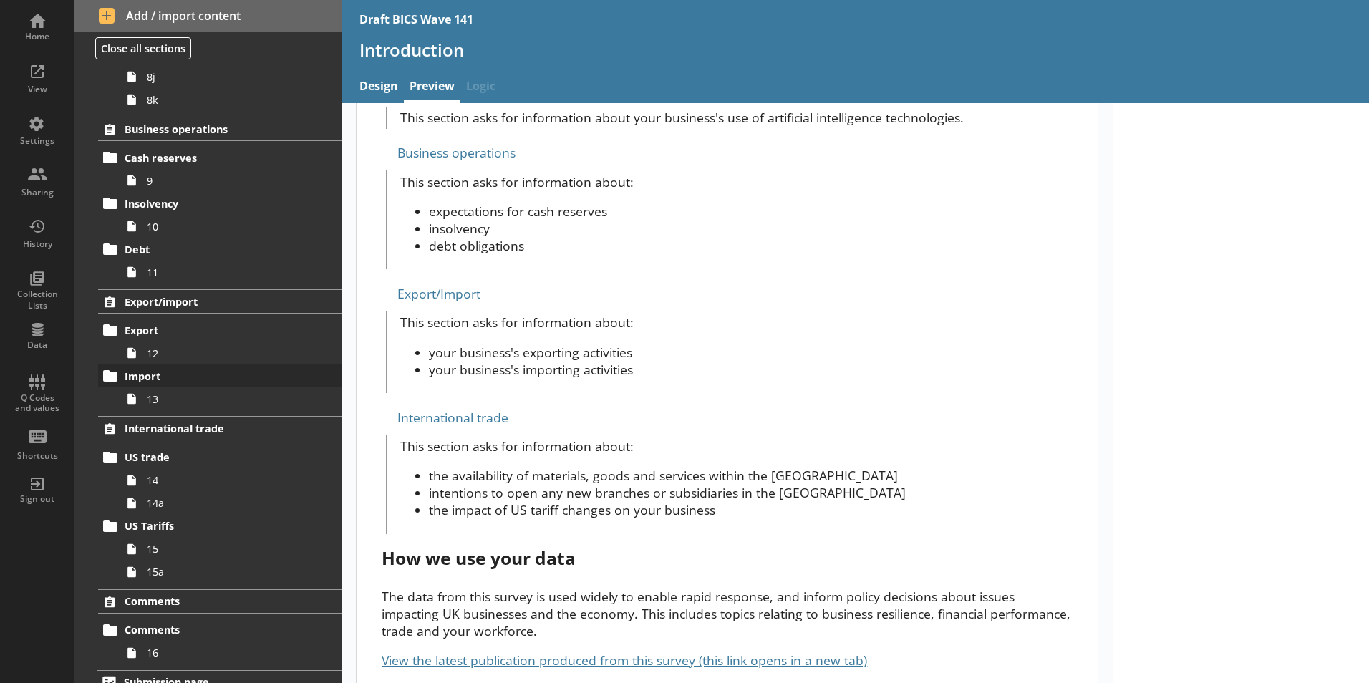
scroll to position [915, 0]
